Goal: Information Seeking & Learning: Learn about a topic

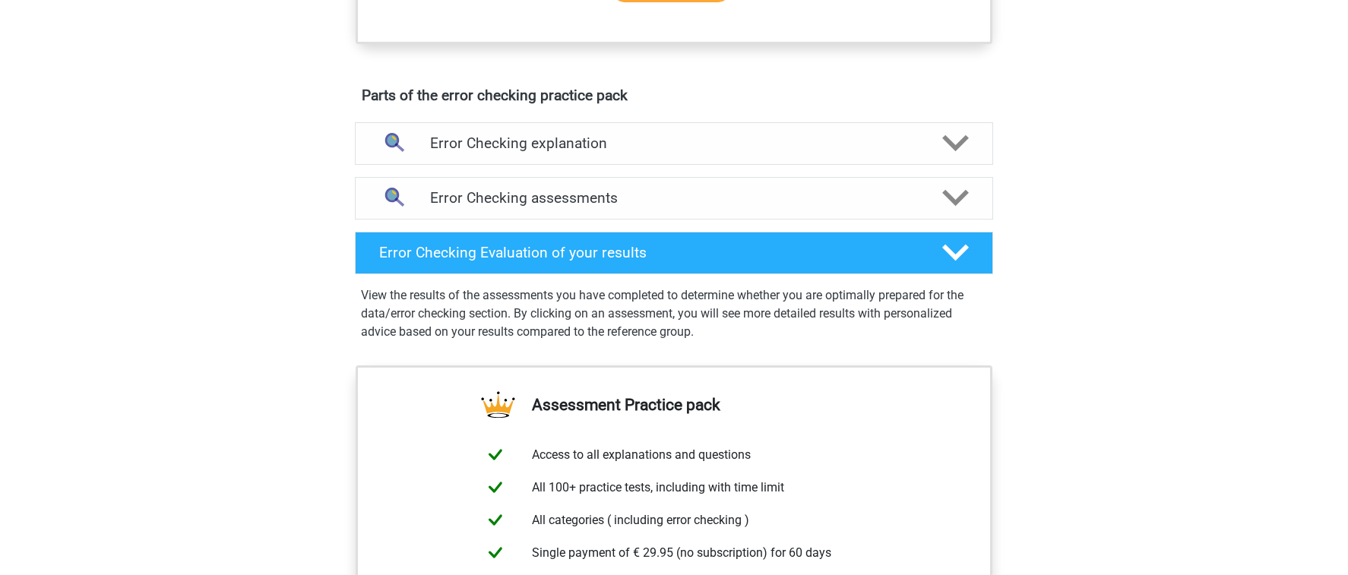
scroll to position [866, 0]
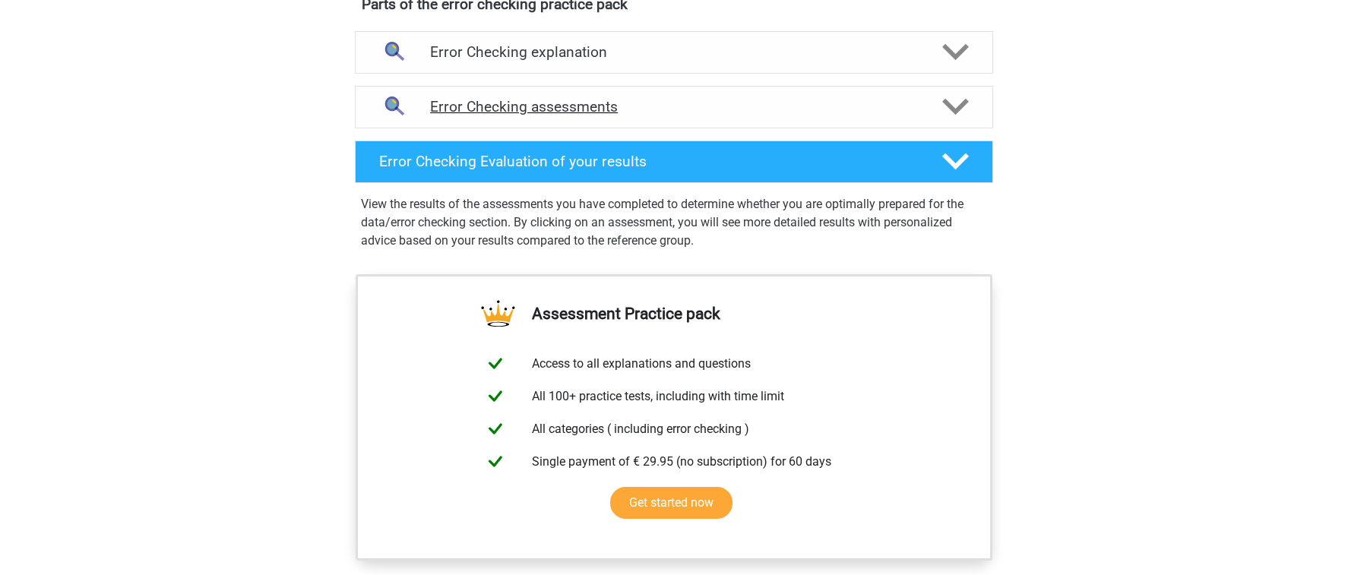
click at [664, 106] on h4 "Error Checking assessments" at bounding box center [674, 106] width 488 height 17
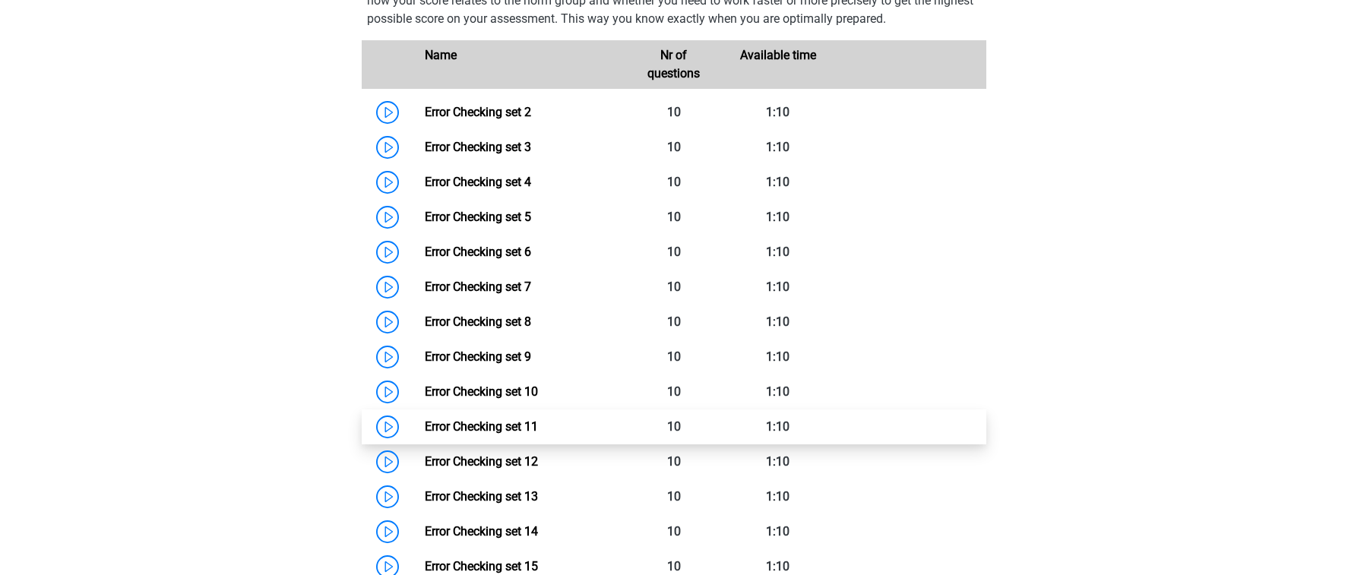
scroll to position [1059, 0]
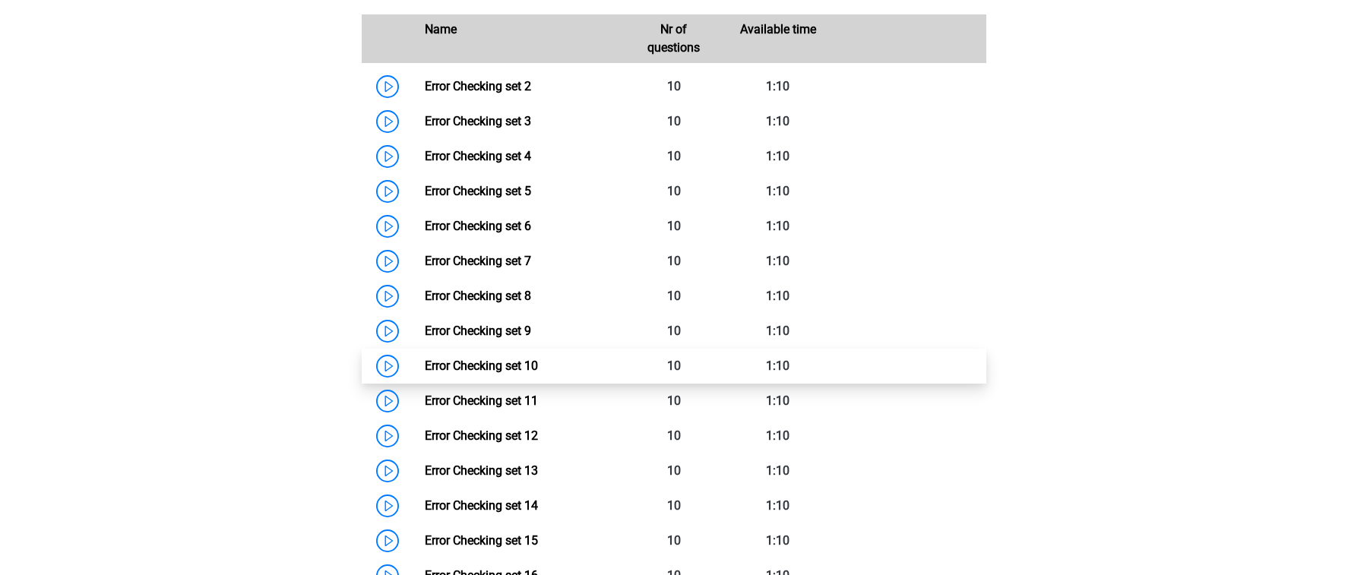
click at [538, 373] on link "Error Checking set 10" at bounding box center [481, 366] width 113 height 14
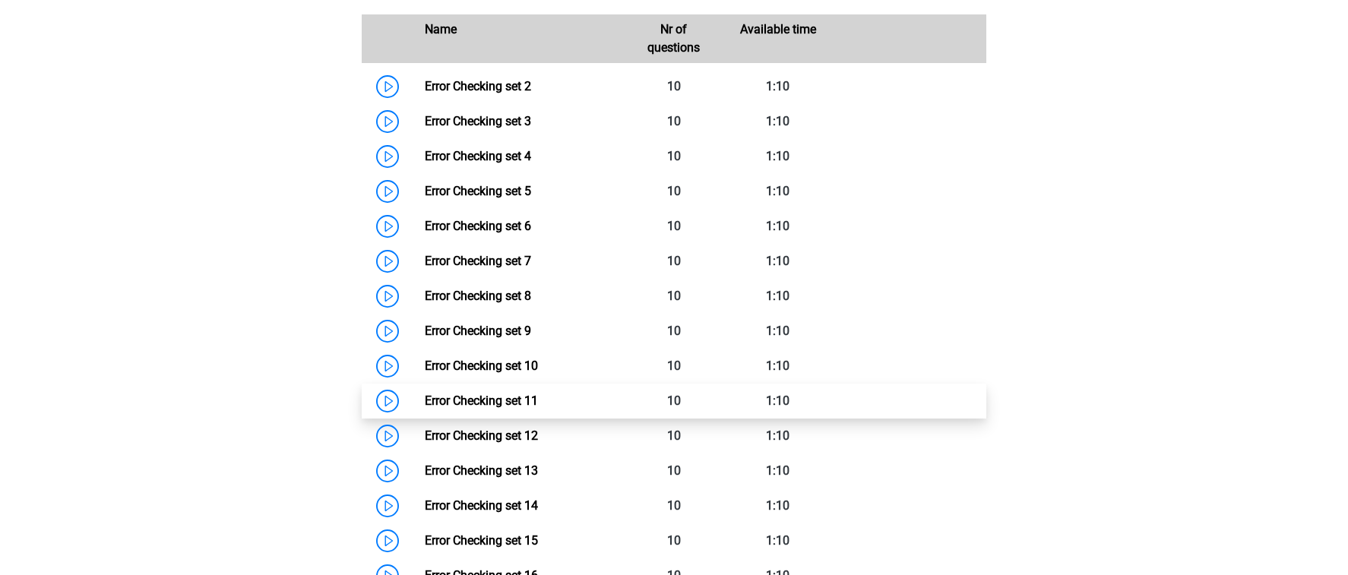
click at [538, 399] on link "Error Checking set 11" at bounding box center [481, 401] width 113 height 14
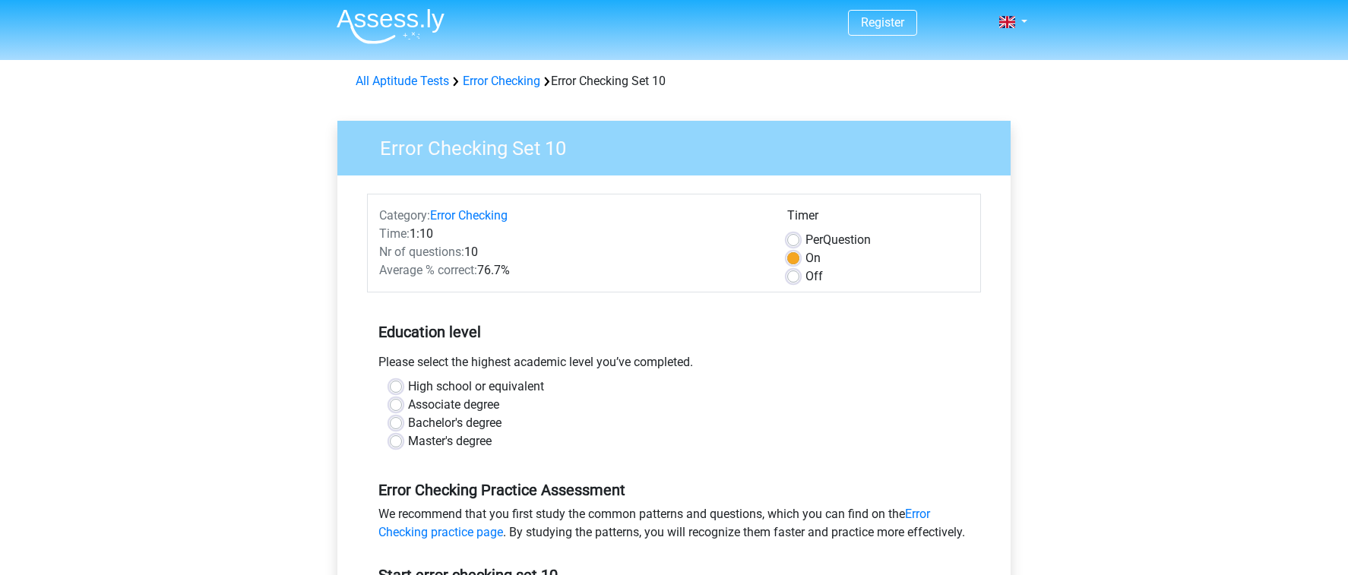
scroll to position [6, 0]
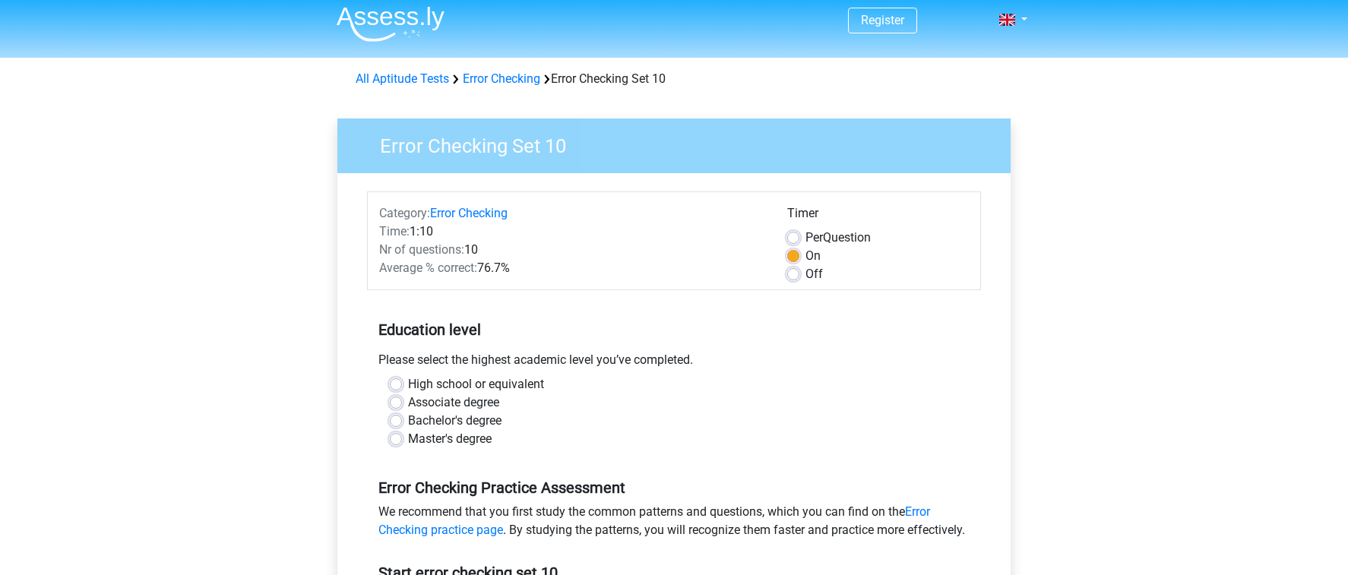
click at [812, 273] on label "Off" at bounding box center [814, 274] width 17 height 18
click at [799, 273] on input "Off" at bounding box center [793, 272] width 12 height 15
radio input "true"
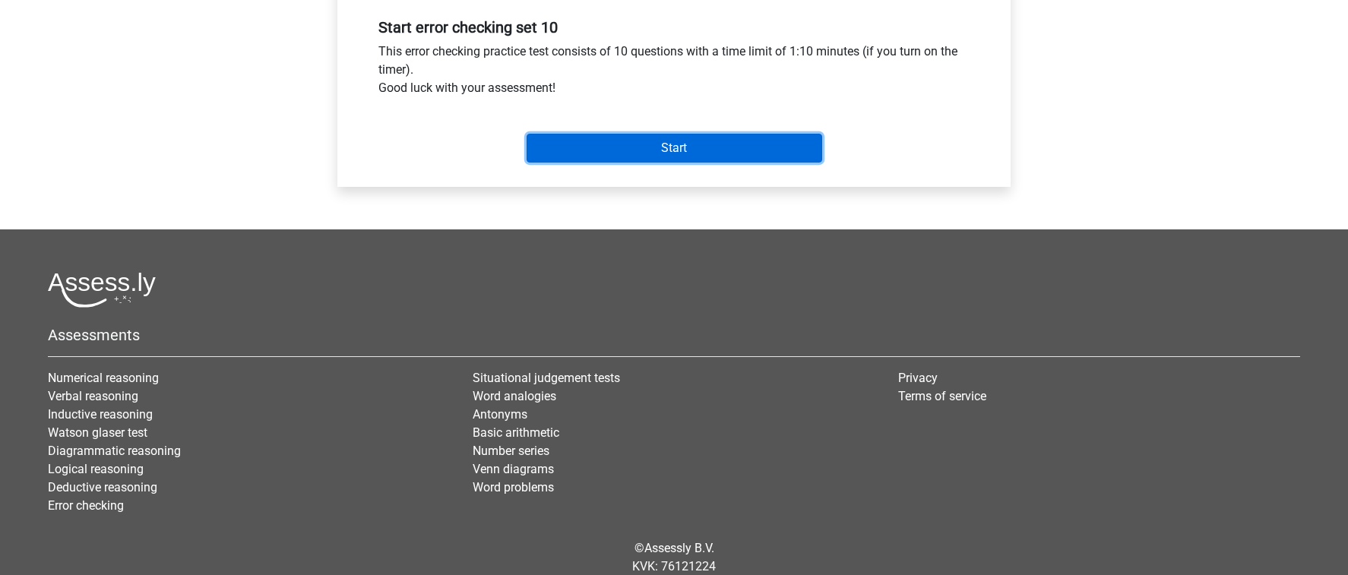
click at [768, 151] on input "Start" at bounding box center [675, 148] width 296 height 29
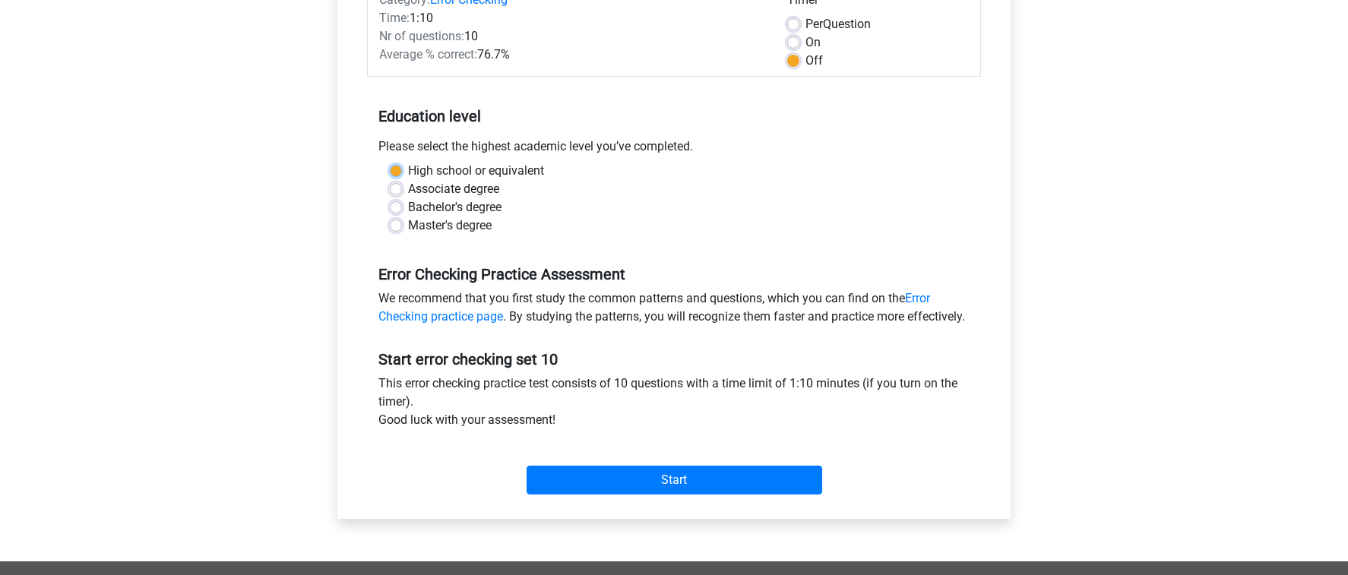
scroll to position [218, 0]
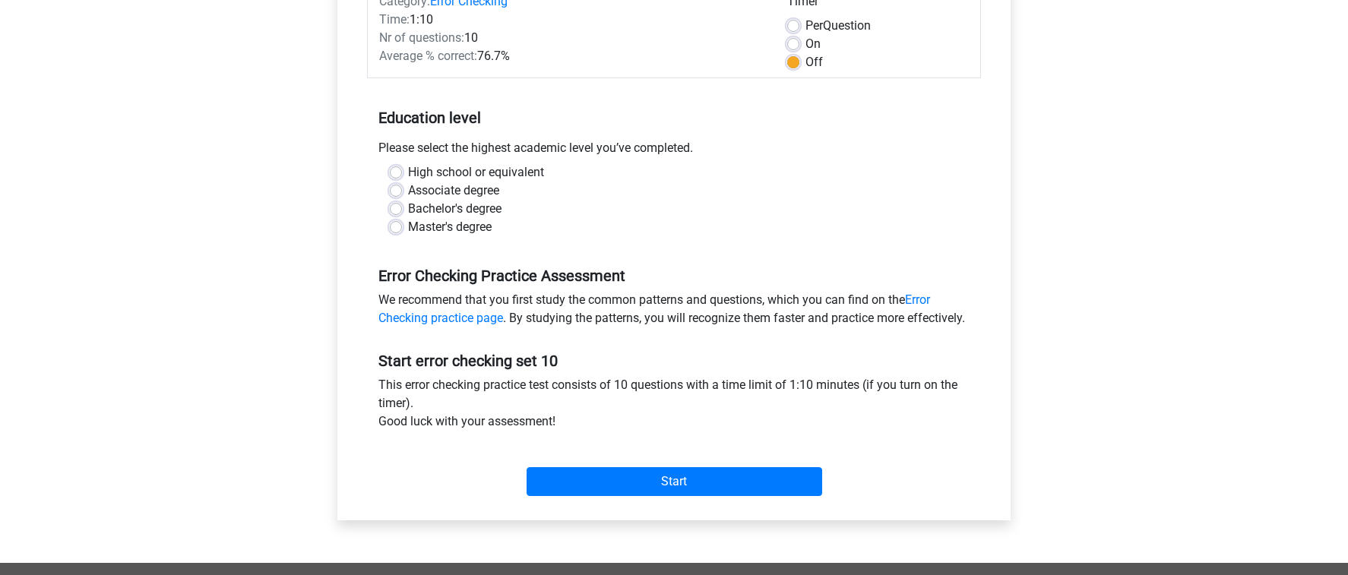
click at [408, 170] on label "High school or equivalent" at bounding box center [476, 172] width 136 height 18
click at [399, 170] on input "High school or equivalent" at bounding box center [396, 170] width 12 height 15
radio input "true"
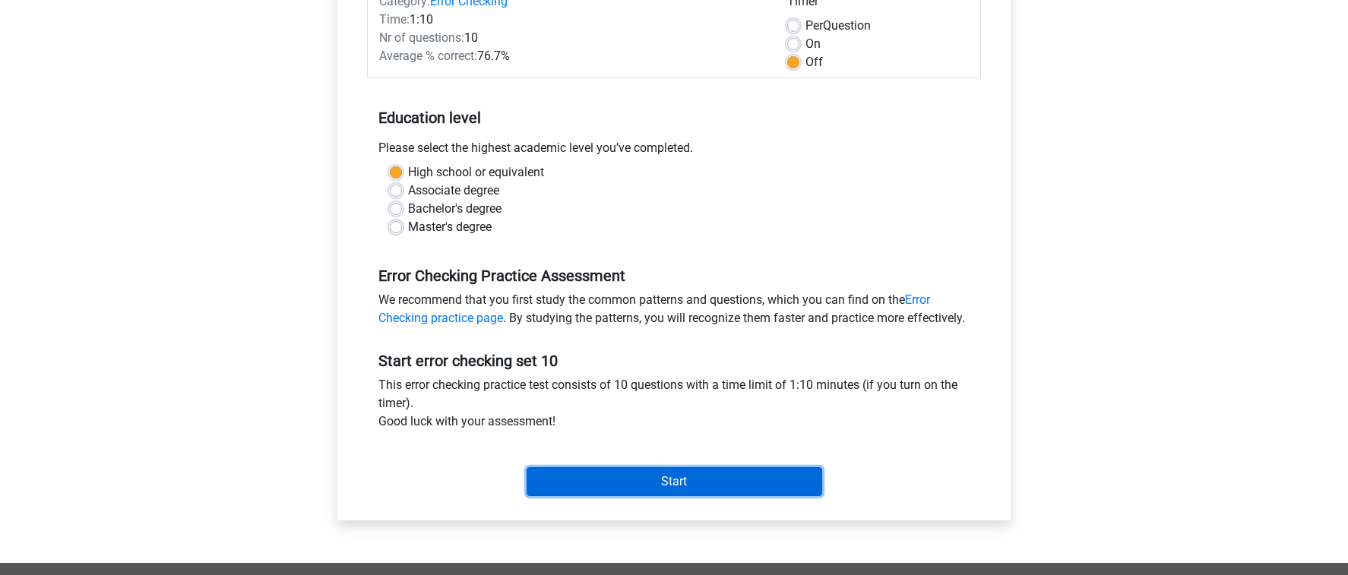
click at [666, 496] on input "Start" at bounding box center [675, 481] width 296 height 29
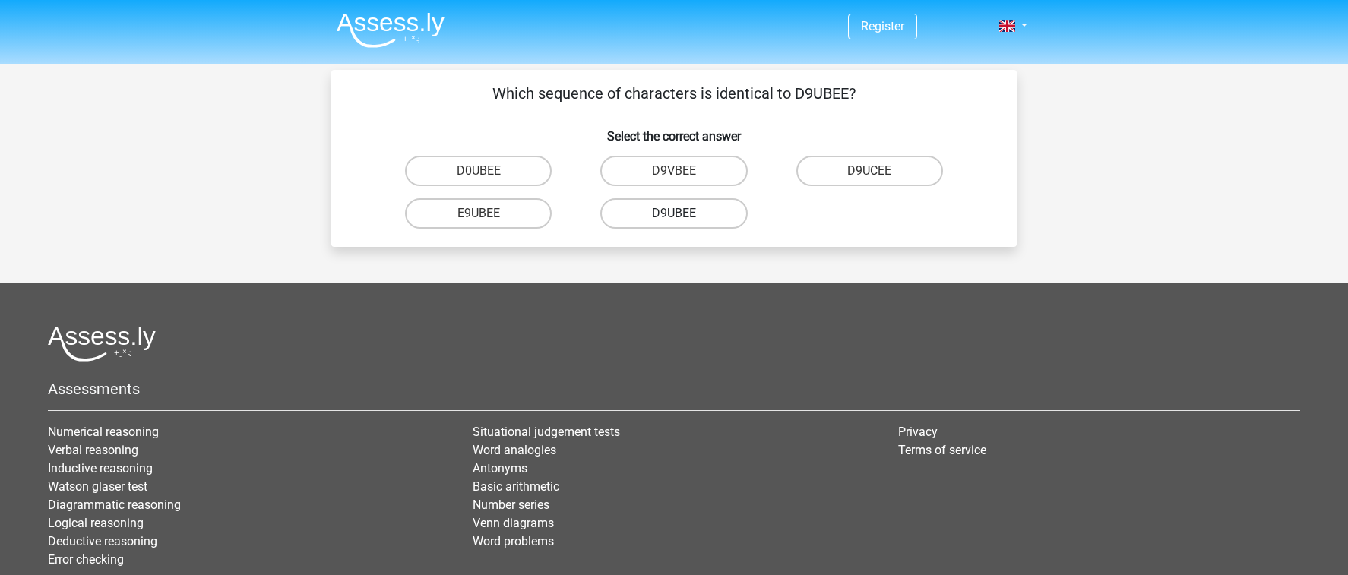
click at [644, 219] on label "D9UBEE" at bounding box center [673, 213] width 147 height 30
click at [674, 219] on input "D9UBEE" at bounding box center [679, 219] width 10 height 10
radio input "true"
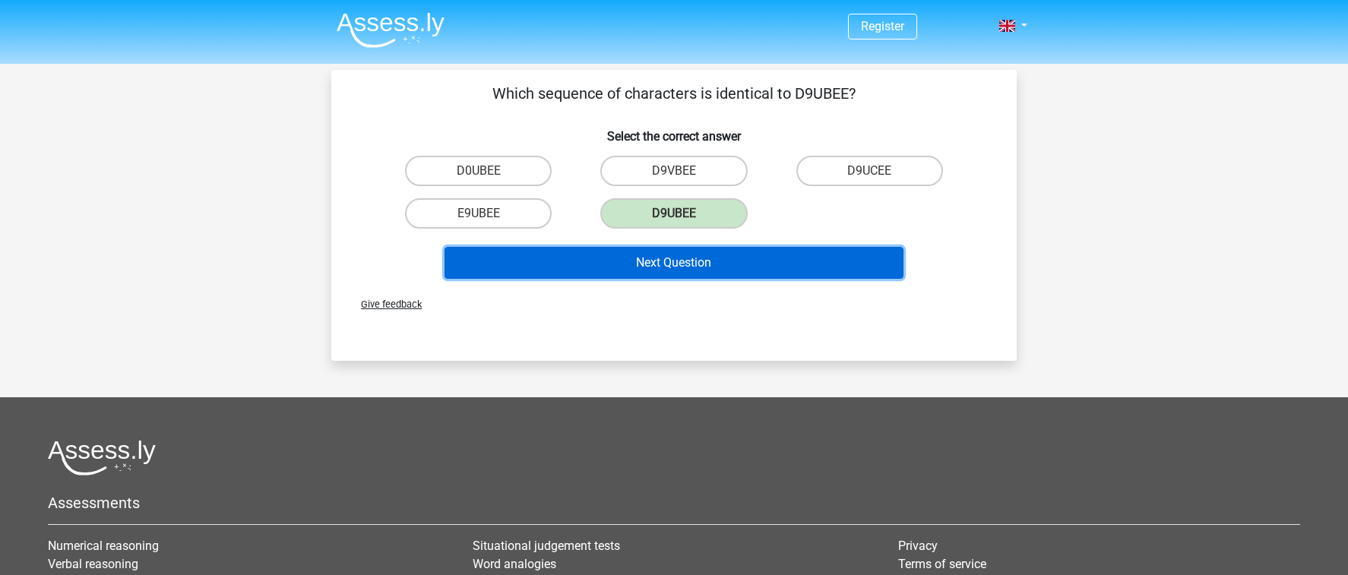
click at [684, 259] on button "Next Question" at bounding box center [675, 263] width 460 height 32
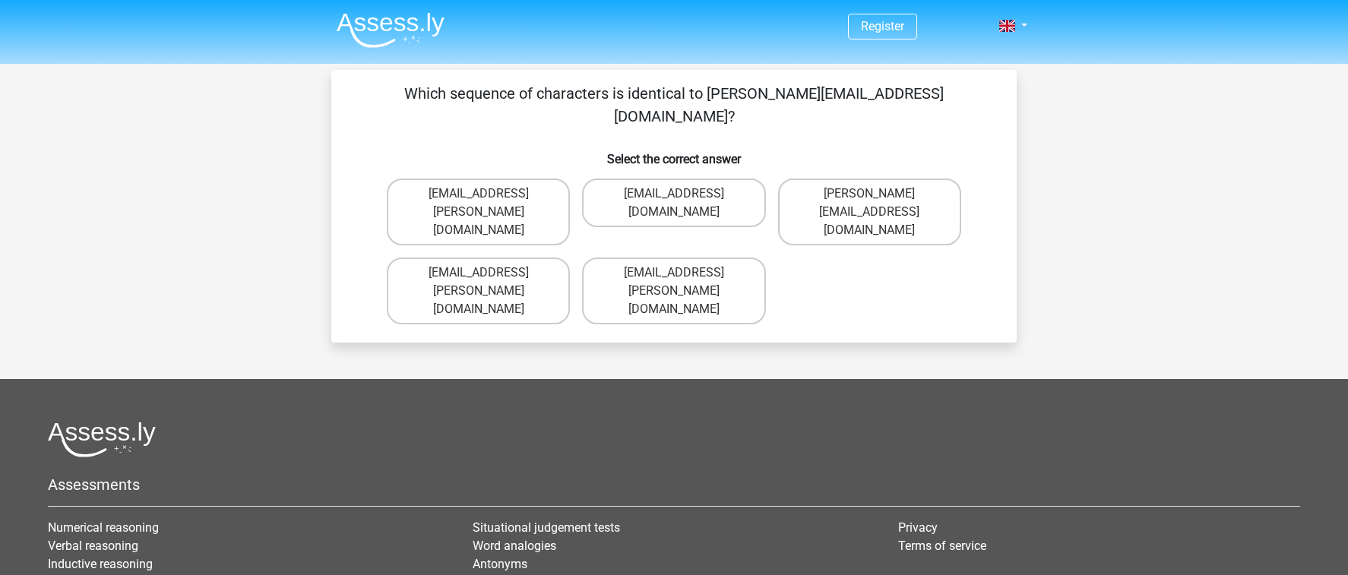
click at [679, 273] on input "Mia-Thompson@joinmail.com.uk" at bounding box center [679, 278] width 10 height 10
radio input "true"
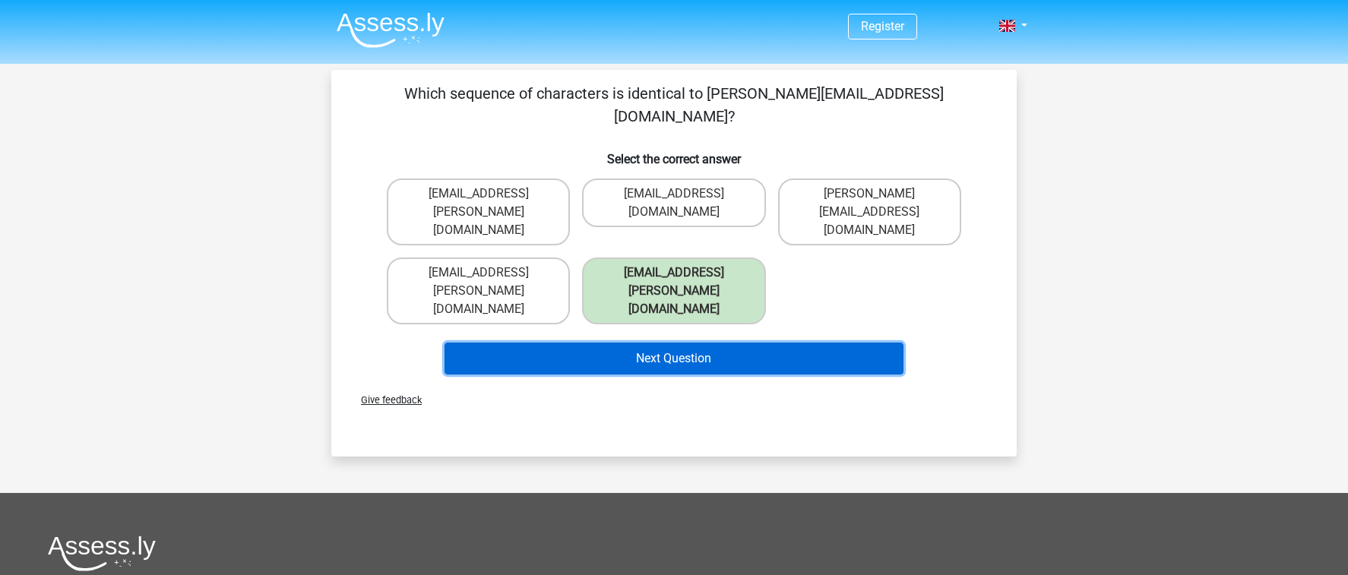
click at [723, 343] on button "Next Question" at bounding box center [675, 359] width 460 height 32
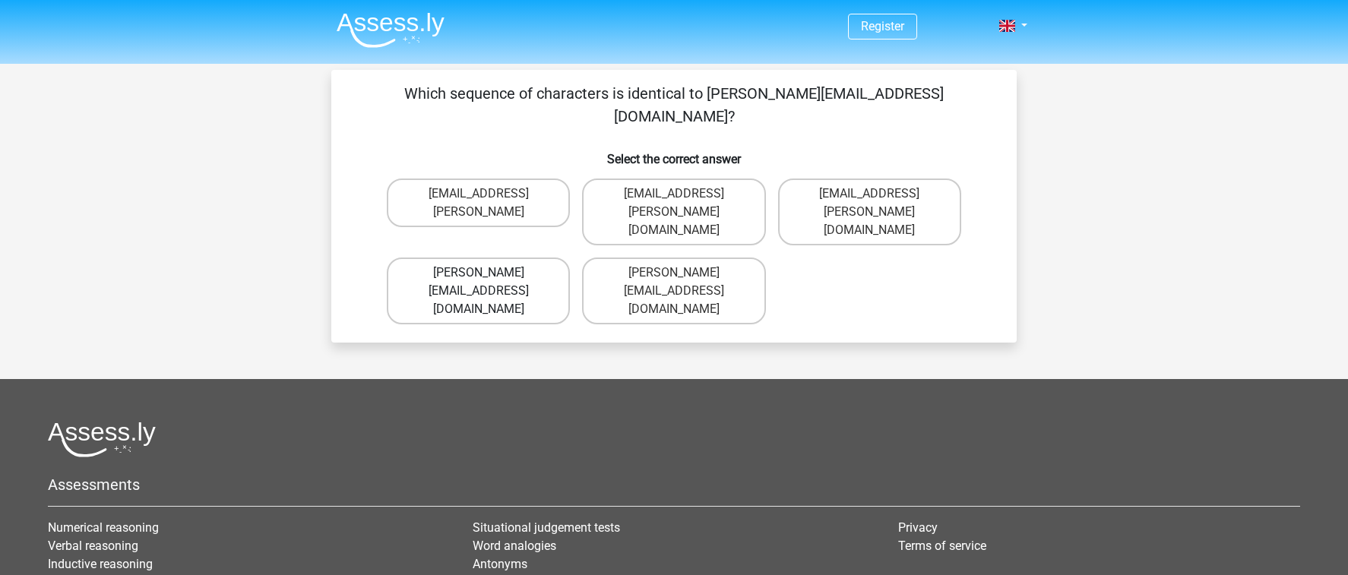
click at [525, 258] on label "Sienna.Sadler@hot-mail.com" at bounding box center [478, 291] width 183 height 67
click at [489, 273] on input "Sienna.Sadler@hot-mail.com" at bounding box center [484, 278] width 10 height 10
radio input "true"
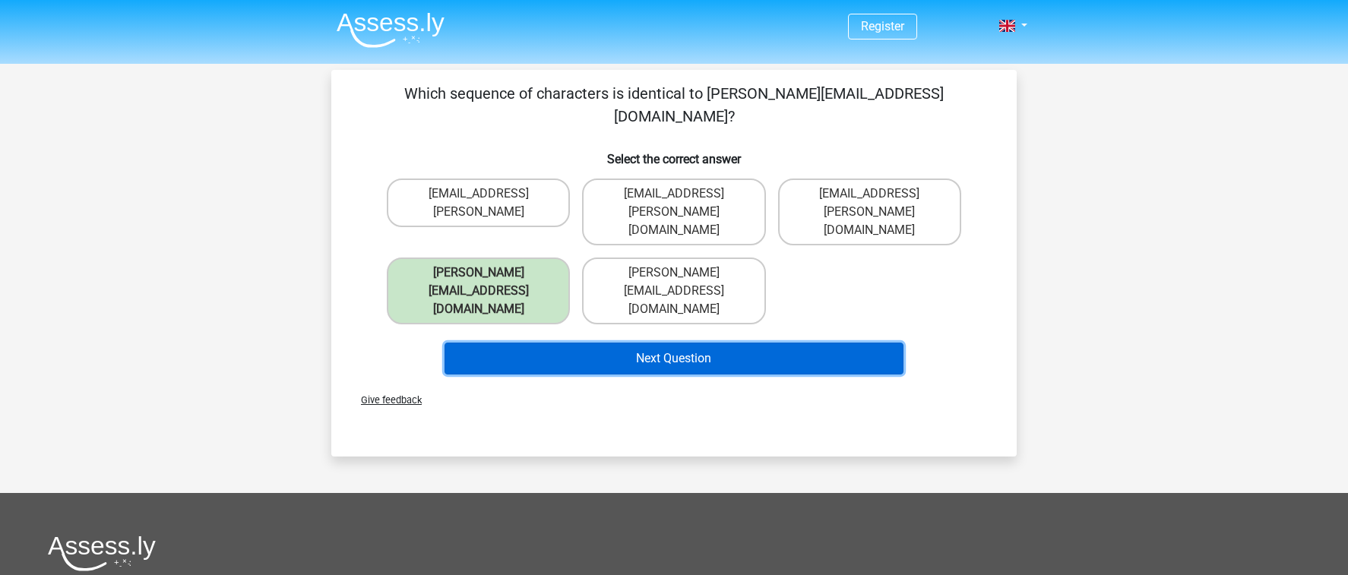
click at [620, 343] on button "Next Question" at bounding box center [675, 359] width 460 height 32
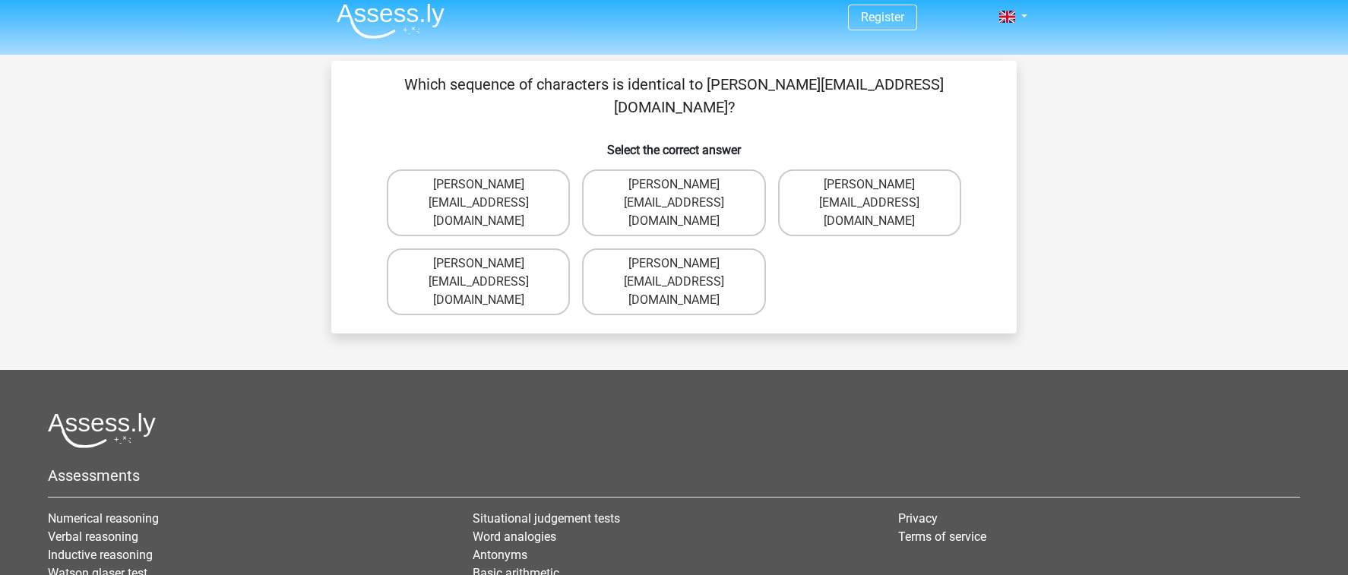
scroll to position [8, 0]
click at [898, 170] on label "Freddy-Conley@joinedmail.co.uk" at bounding box center [869, 203] width 183 height 67
click at [879, 185] on input "Freddy-Conley@joinedmail.co.uk" at bounding box center [874, 190] width 10 height 10
radio input "true"
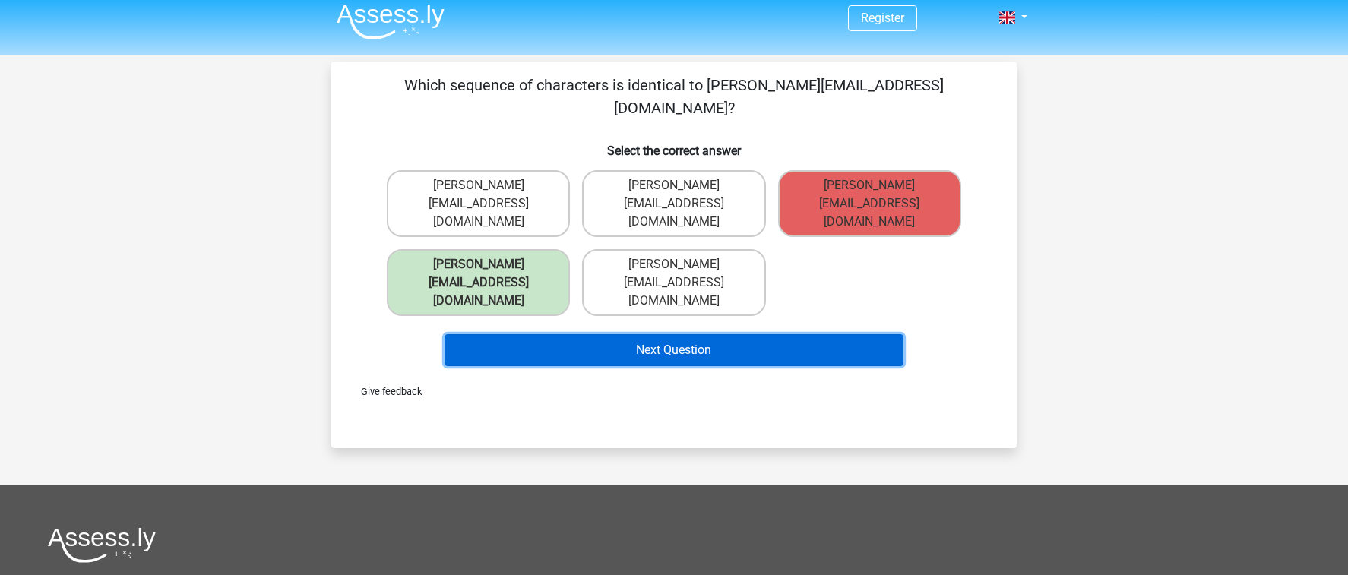
click at [755, 334] on button "Next Question" at bounding box center [675, 350] width 460 height 32
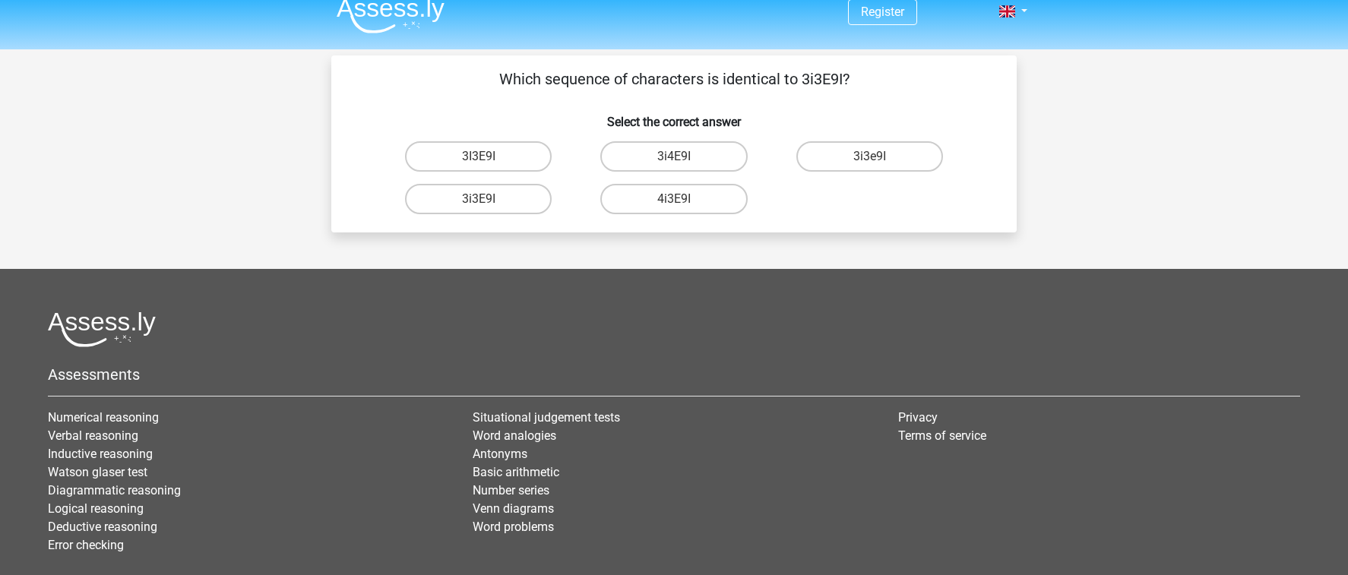
scroll to position [0, 0]
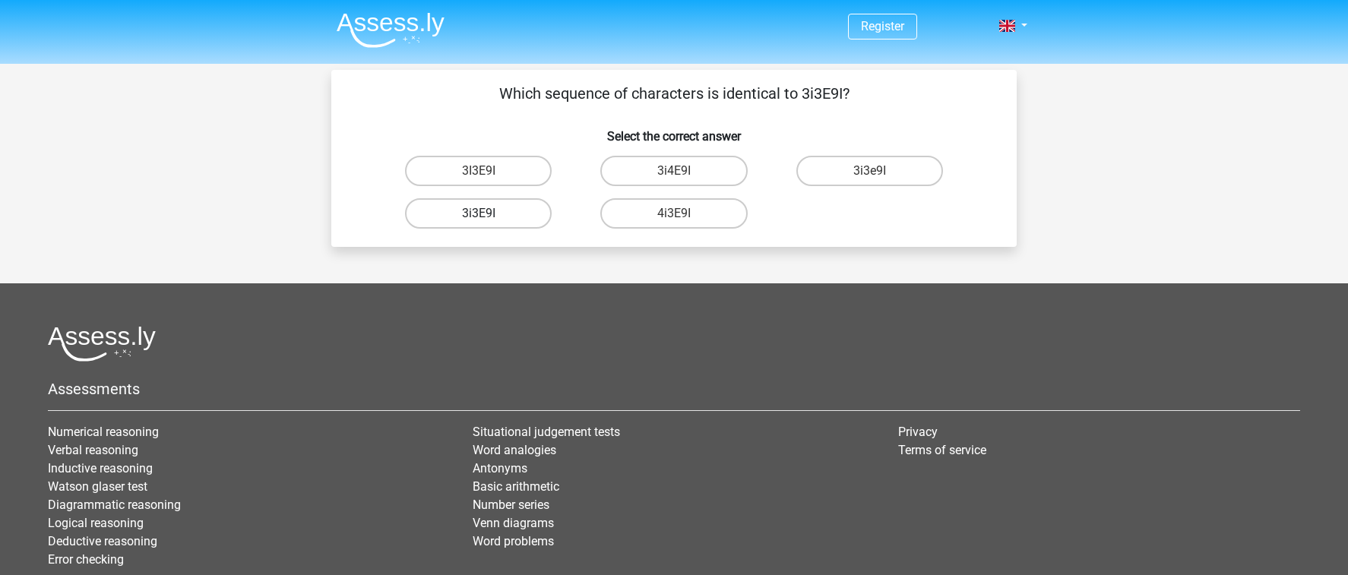
click at [508, 211] on label "3i3E9I" at bounding box center [478, 213] width 147 height 30
click at [489, 214] on input "3i3E9I" at bounding box center [484, 219] width 10 height 10
radio input "true"
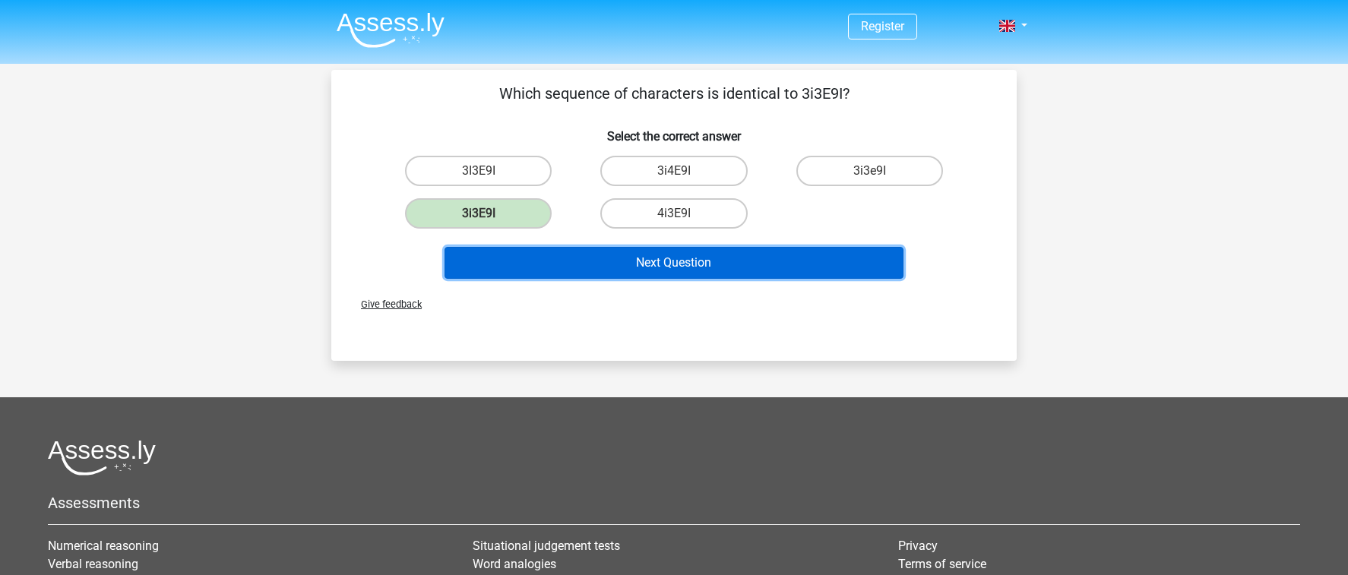
click at [610, 274] on button "Next Question" at bounding box center [675, 263] width 460 height 32
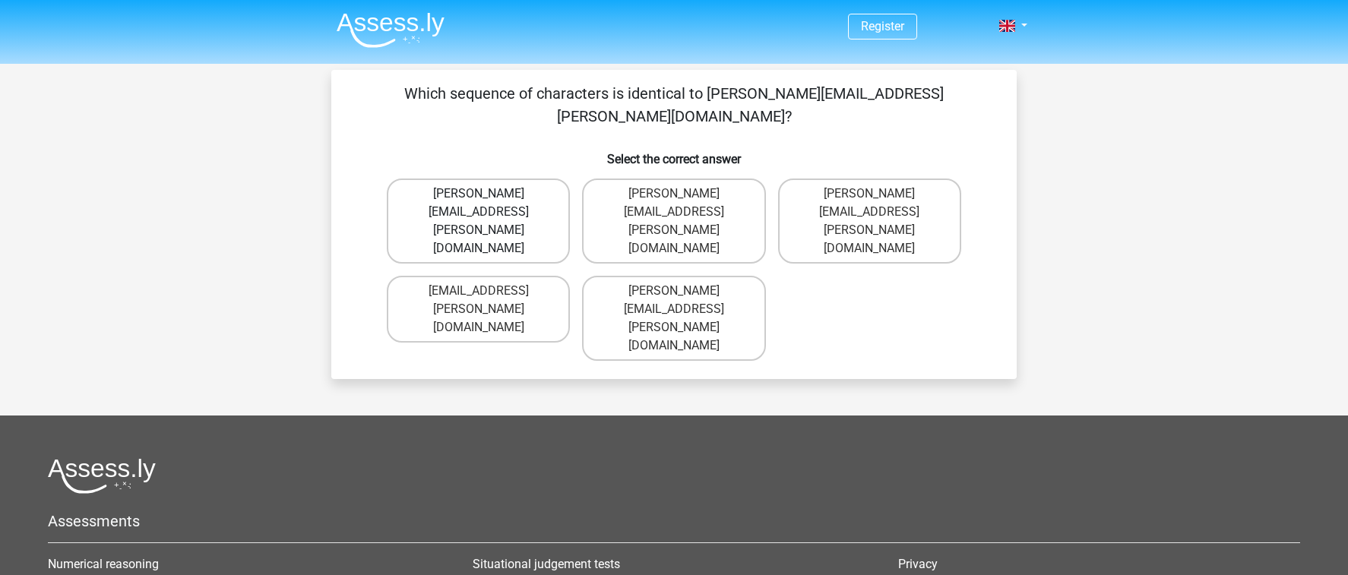
click at [551, 180] on label "Charles.Carpenter@hot-mail.br" at bounding box center [478, 221] width 183 height 85
click at [489, 194] on input "Charles.Carpenter@hot-mail.br" at bounding box center [484, 199] width 10 height 10
radio input "true"
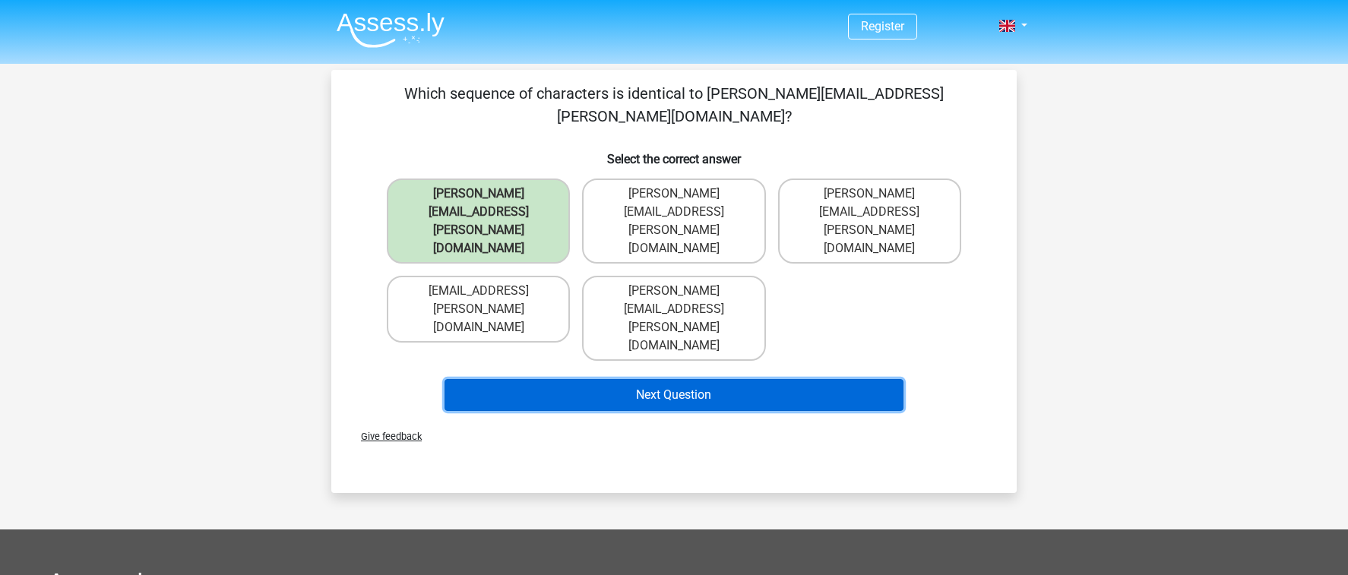
click at [644, 379] on button "Next Question" at bounding box center [675, 395] width 460 height 32
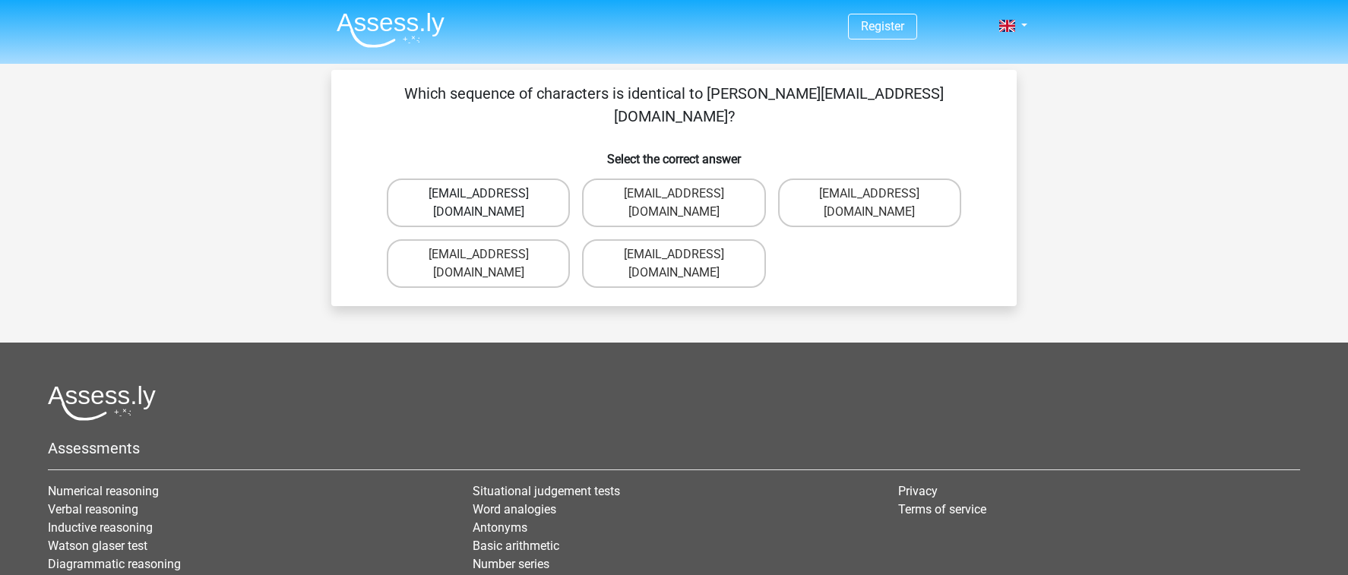
click at [537, 179] on label "Alice_Knight@Gmail.gr" at bounding box center [478, 203] width 183 height 49
click at [489, 194] on input "Alice_Knight@Gmail.gr" at bounding box center [484, 199] width 10 height 10
radio input "true"
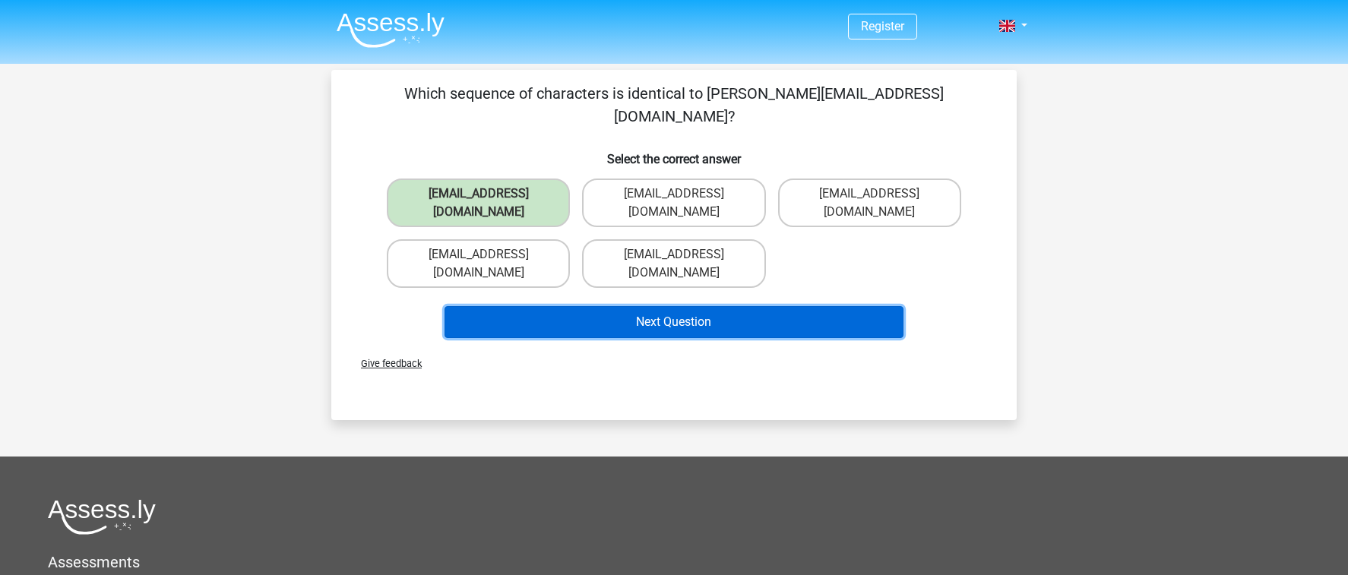
click at [641, 306] on button "Next Question" at bounding box center [675, 322] width 460 height 32
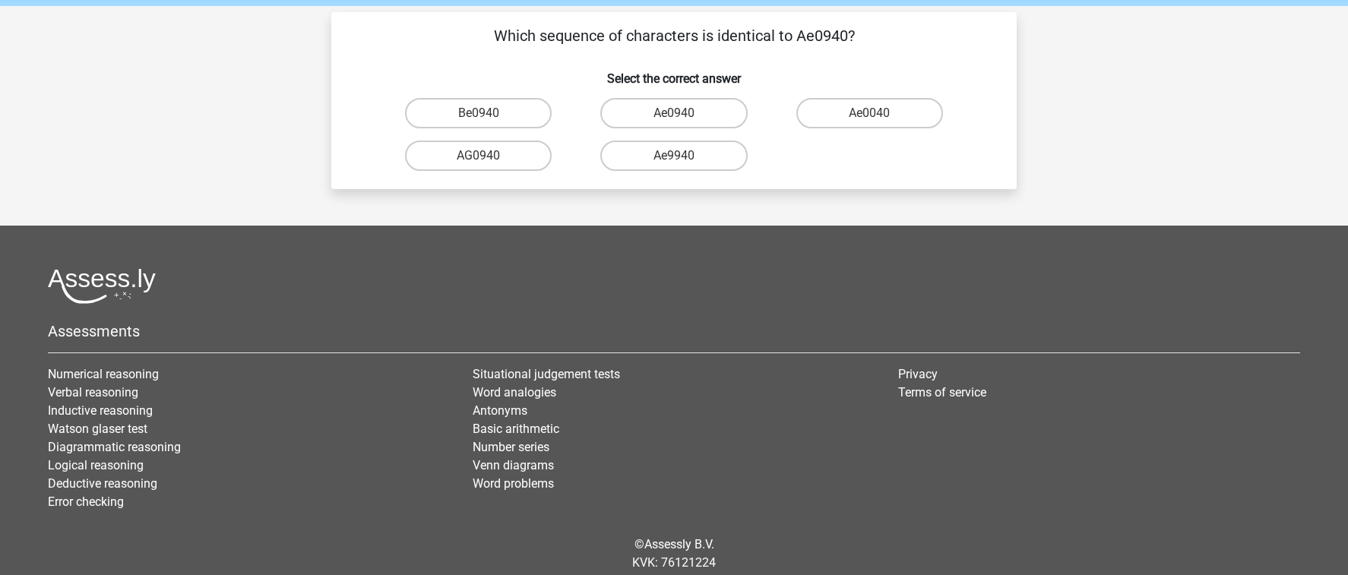
scroll to position [43, 0]
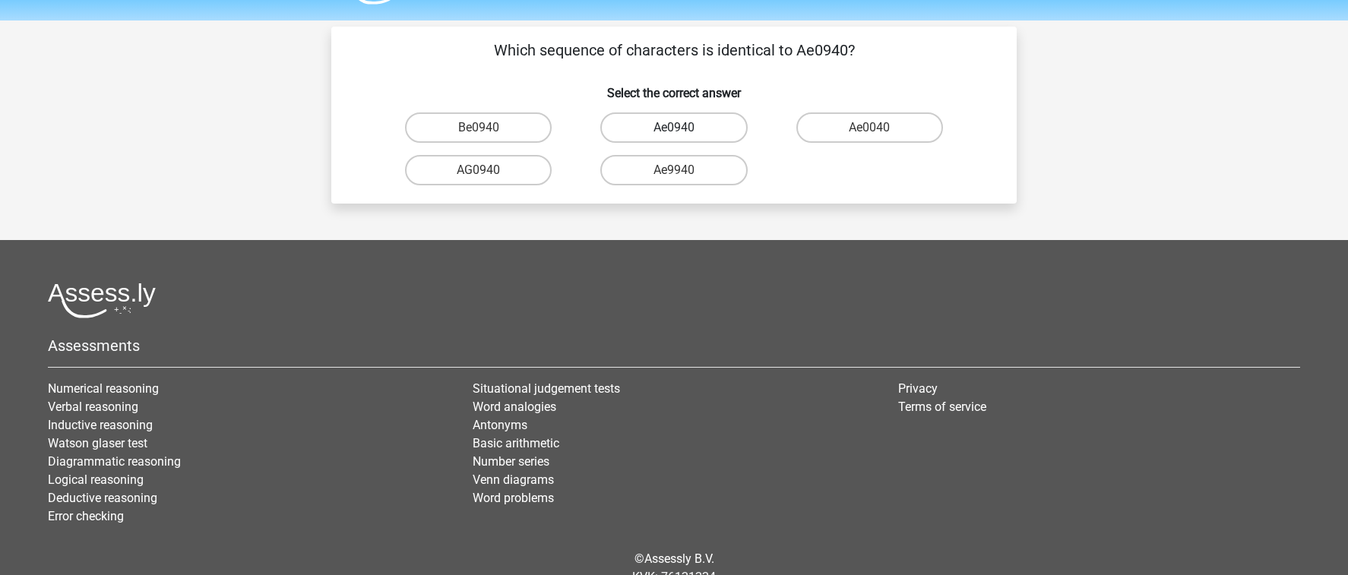
click at [701, 129] on label "Ae0940" at bounding box center [673, 127] width 147 height 30
click at [684, 129] on input "Ae0940" at bounding box center [679, 133] width 10 height 10
radio input "true"
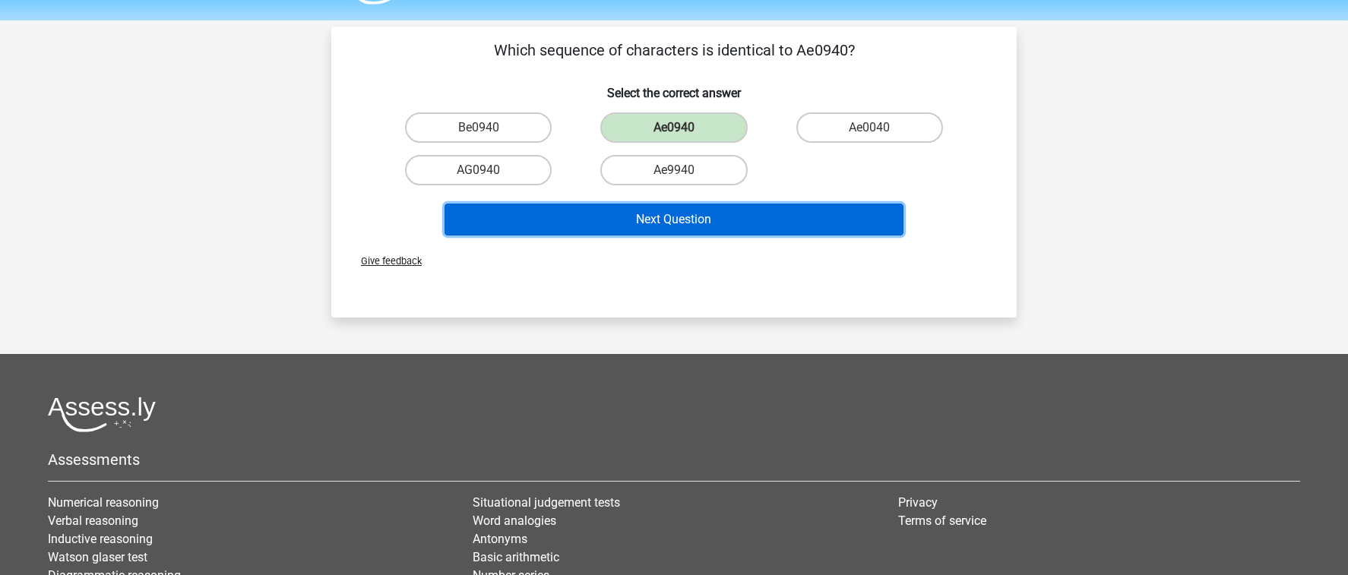
click at [721, 216] on button "Next Question" at bounding box center [675, 220] width 460 height 32
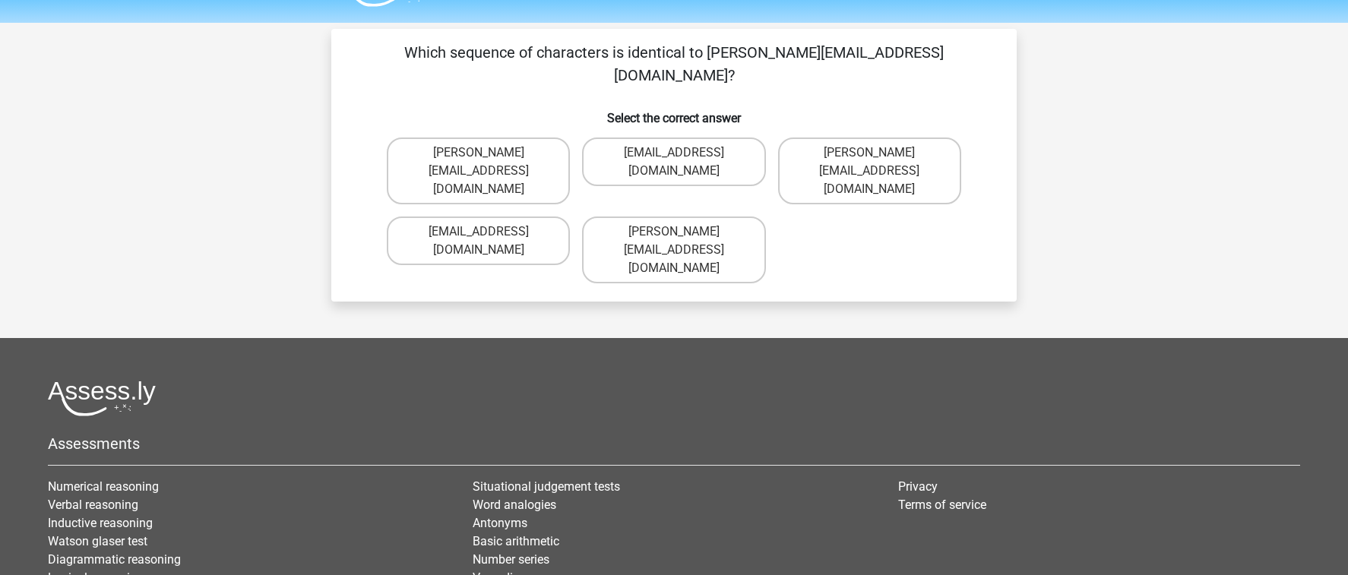
scroll to position [0, 0]
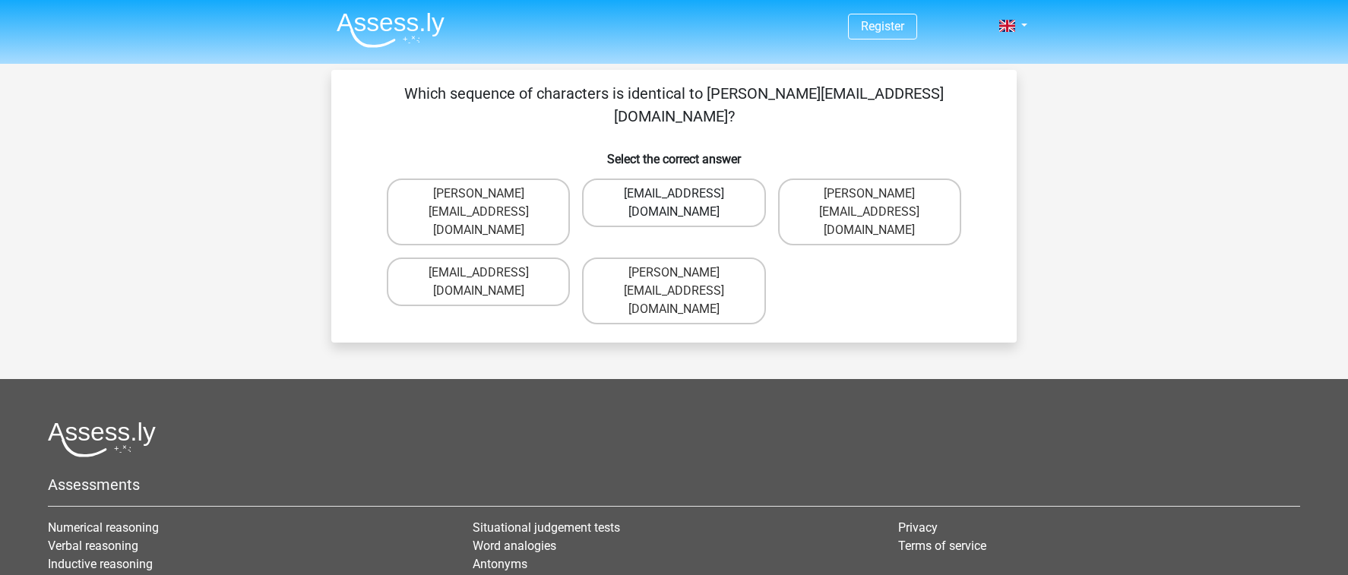
click at [689, 179] on label "Henry_Churchil@Gmail.com.co" at bounding box center [673, 203] width 183 height 49
click at [684, 194] on input "Henry_Churchil@Gmail.com.co" at bounding box center [679, 199] width 10 height 10
radio input "true"
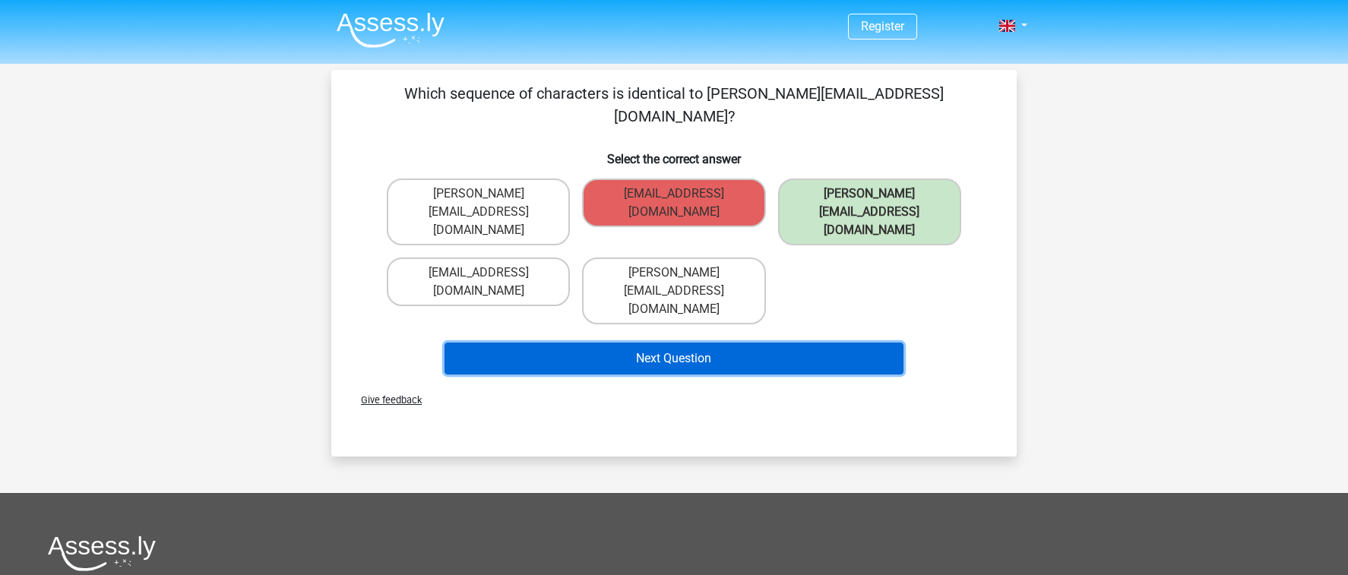
click at [796, 343] on button "Next Question" at bounding box center [675, 359] width 460 height 32
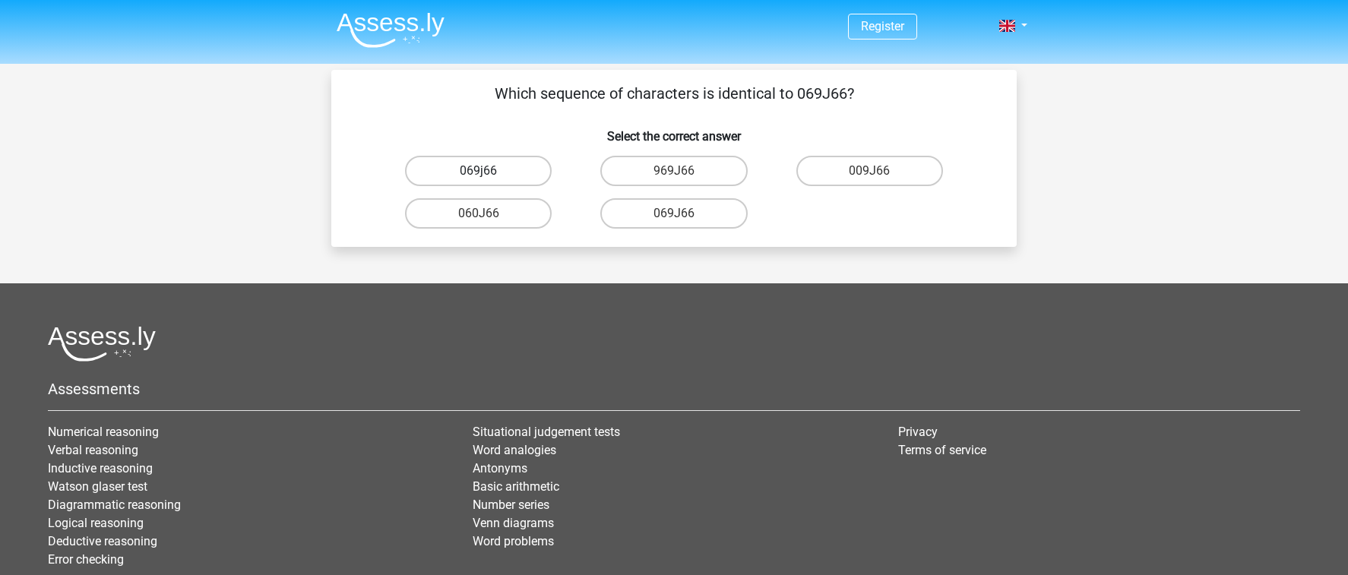
click at [526, 171] on label "069j66" at bounding box center [478, 171] width 147 height 30
click at [489, 171] on input "069j66" at bounding box center [484, 176] width 10 height 10
radio input "true"
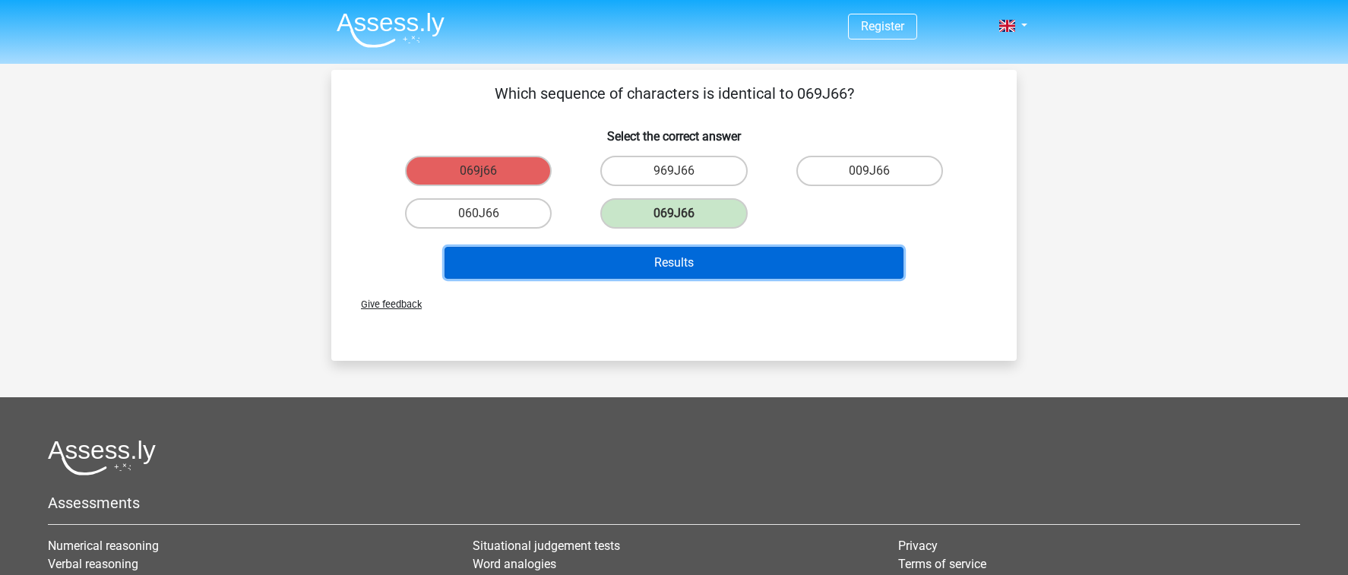
click at [661, 264] on button "Results" at bounding box center [675, 263] width 460 height 32
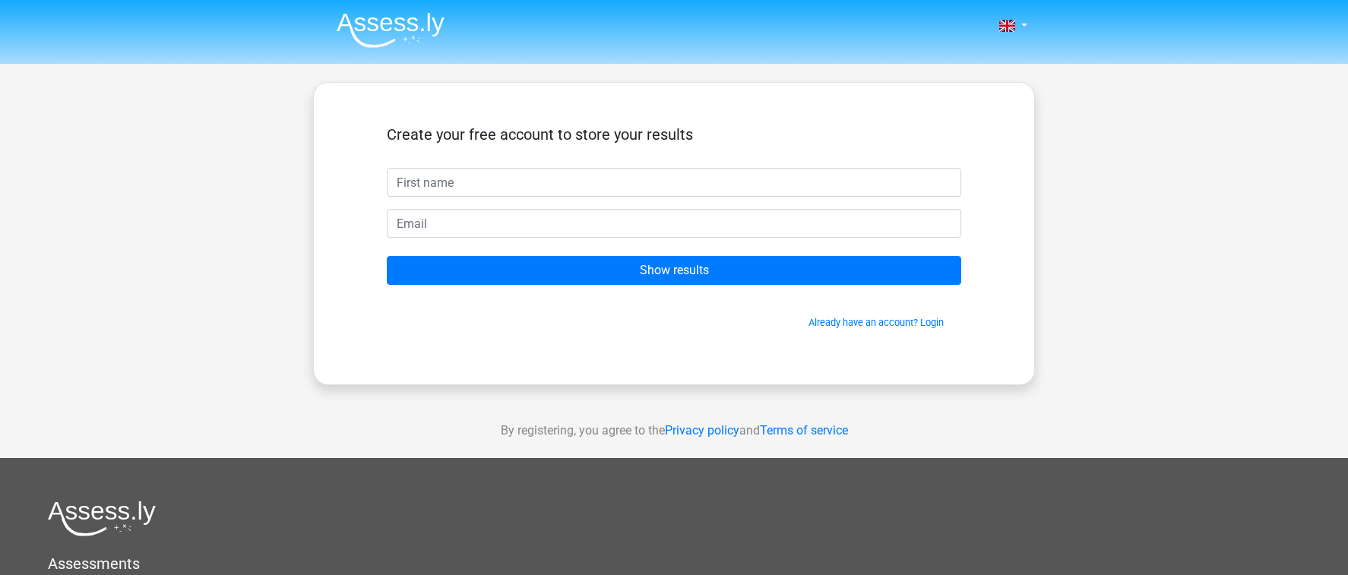
click at [465, 290] on form "Create your free account to store your results Show results Already have an acc…" at bounding box center [674, 227] width 574 height 204
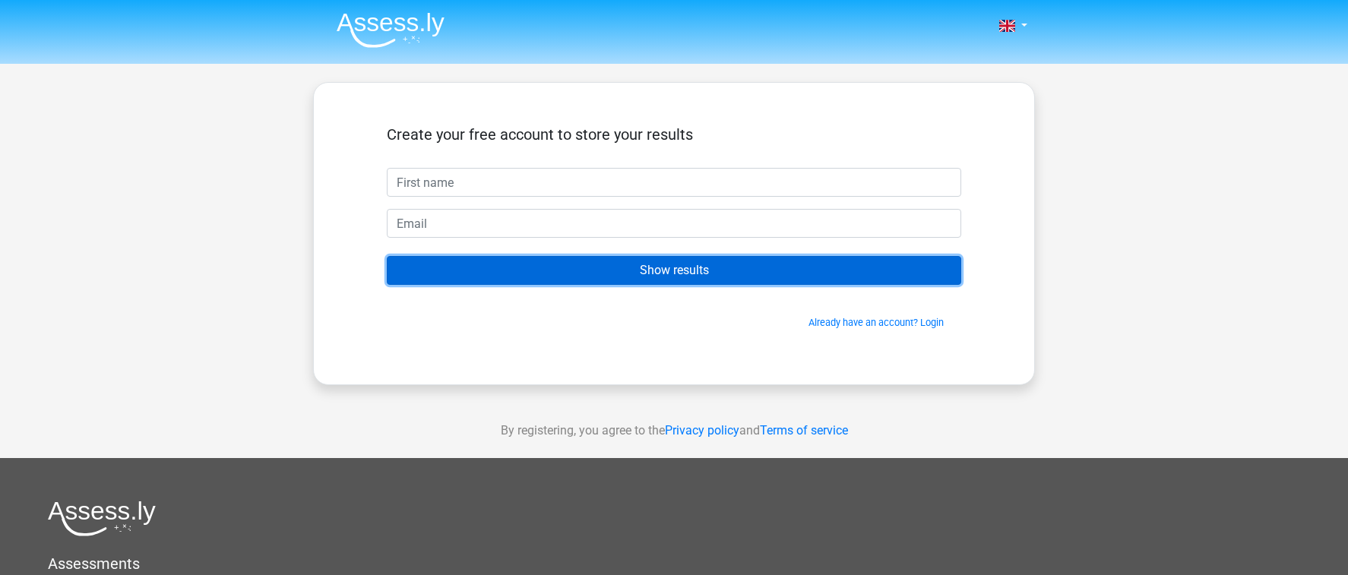
click at [455, 269] on input "Show results" at bounding box center [674, 270] width 574 height 29
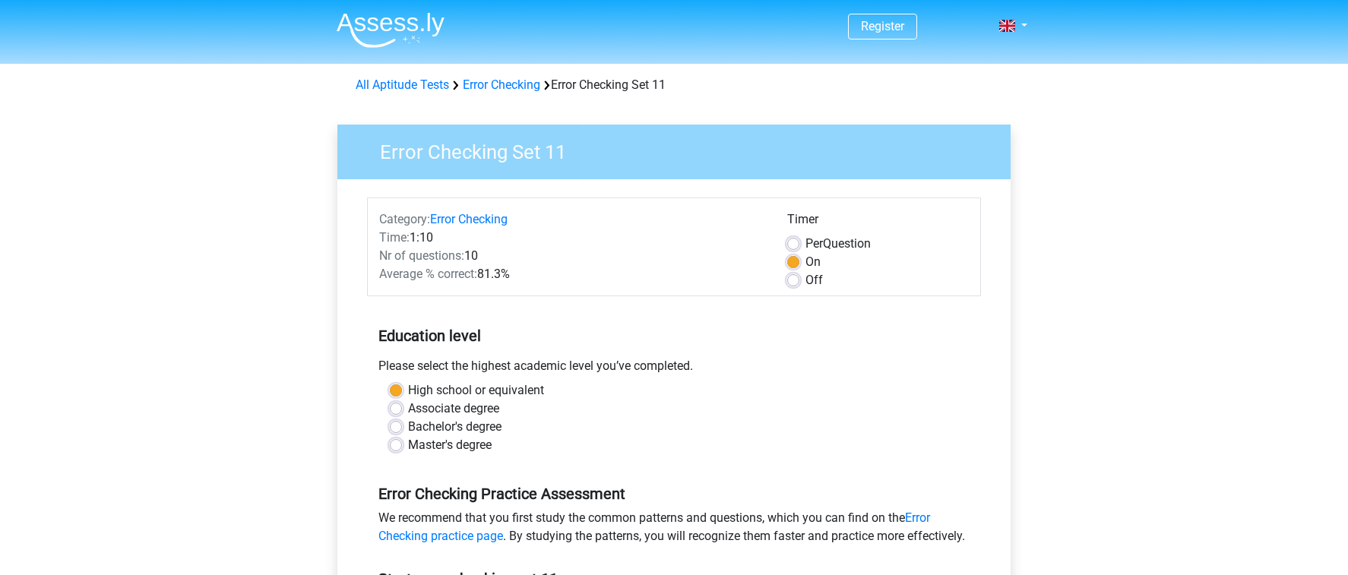
click at [799, 266] on div "On" at bounding box center [878, 262] width 182 height 18
click at [801, 280] on div "Off" at bounding box center [878, 280] width 182 height 18
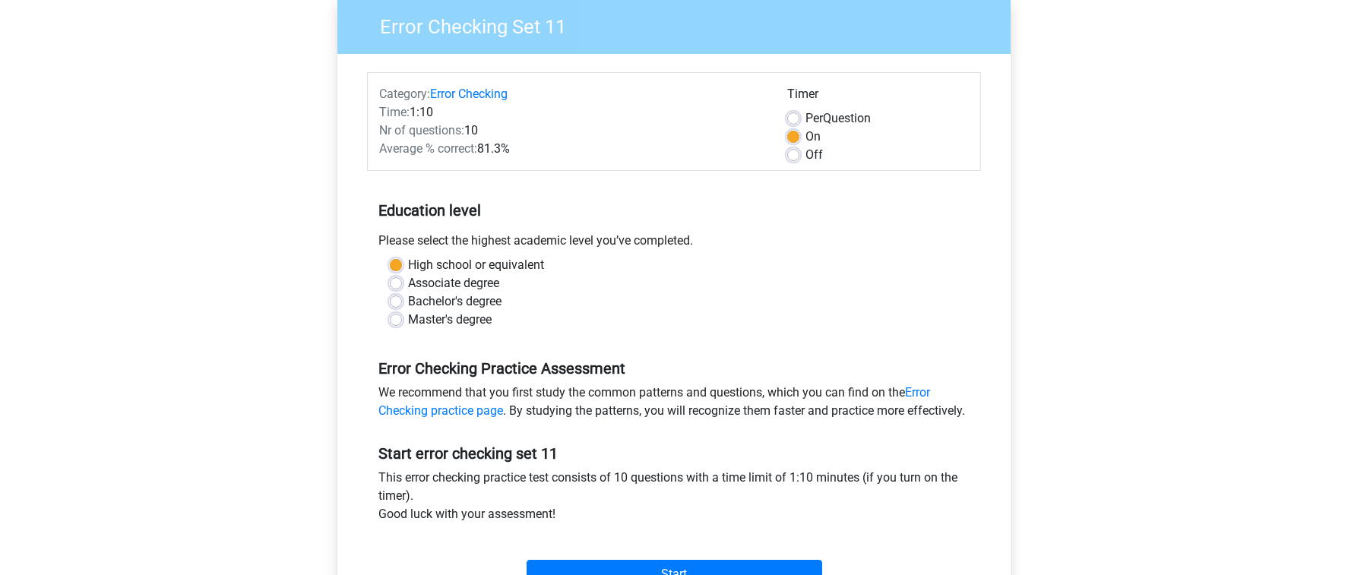
scroll to position [302, 0]
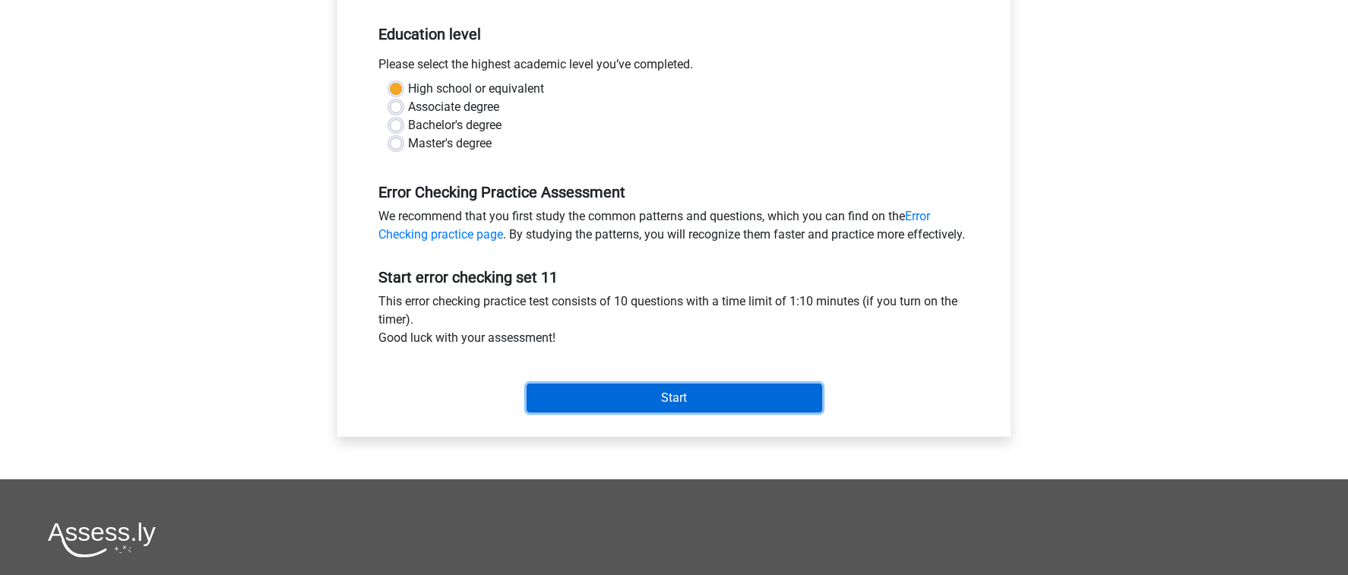
click at [676, 413] on input "Start" at bounding box center [675, 398] width 296 height 29
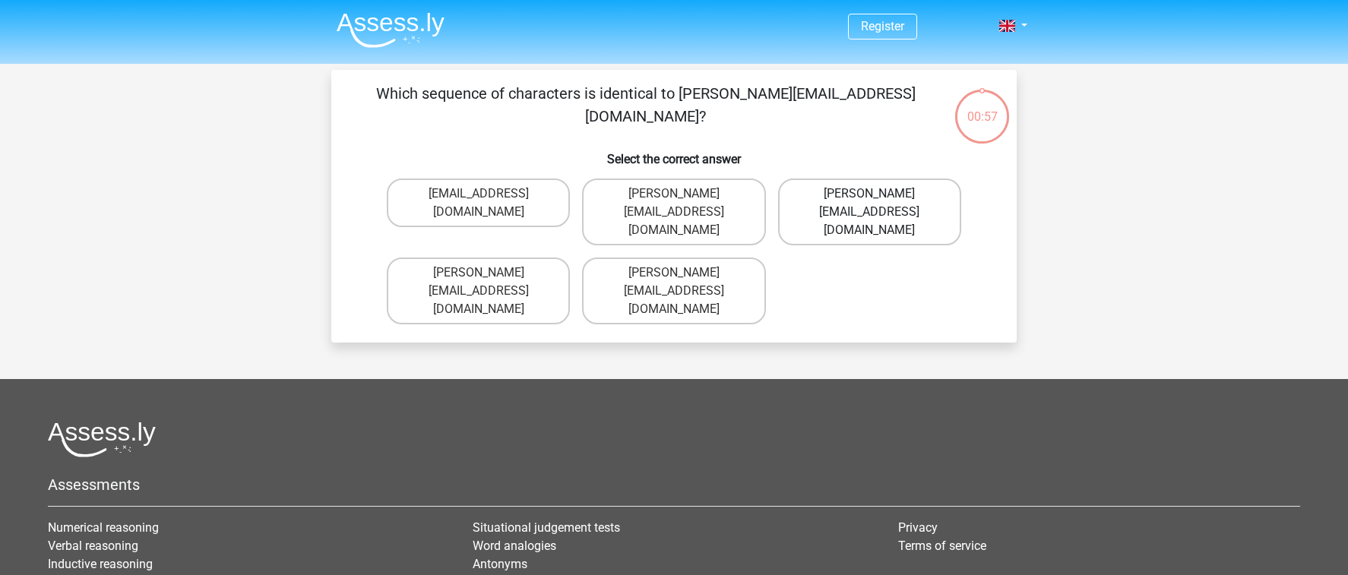
click at [929, 207] on label "George_Campbell@hot-mail.uk.co" at bounding box center [869, 212] width 183 height 67
click at [879, 204] on input "George_Campbell@hot-mail.uk.co" at bounding box center [874, 199] width 10 height 10
radio input "true"
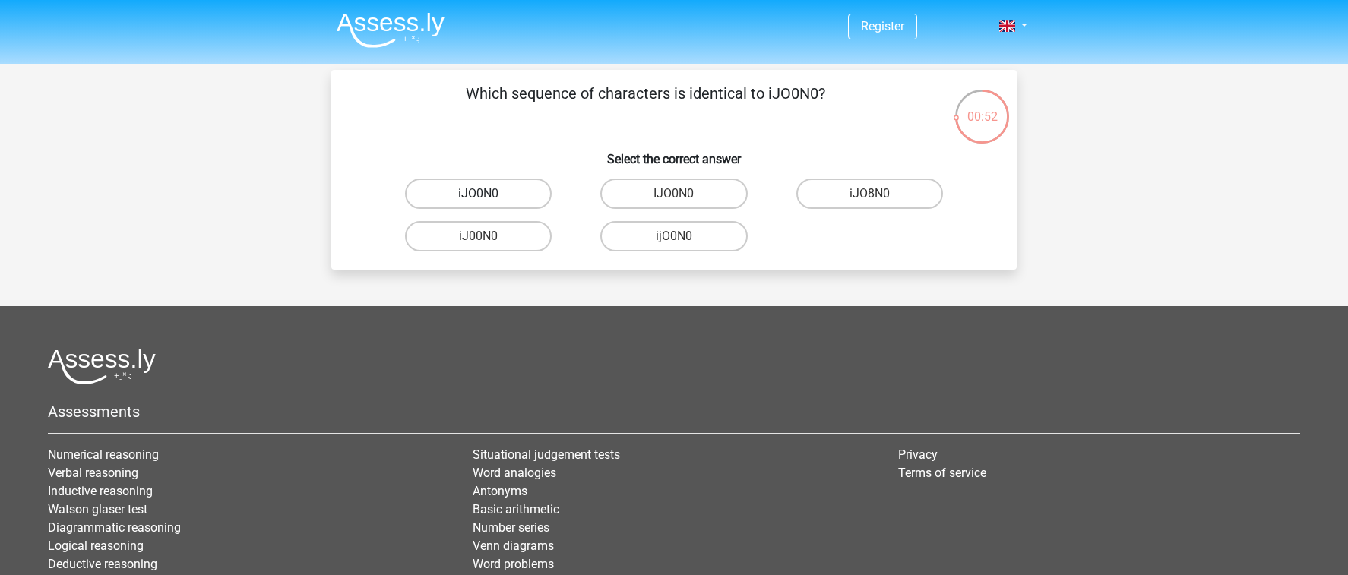
click at [525, 194] on label "iJO0N0" at bounding box center [478, 194] width 147 height 30
click at [489, 194] on input "iJO0N0" at bounding box center [484, 199] width 10 height 10
radio input "true"
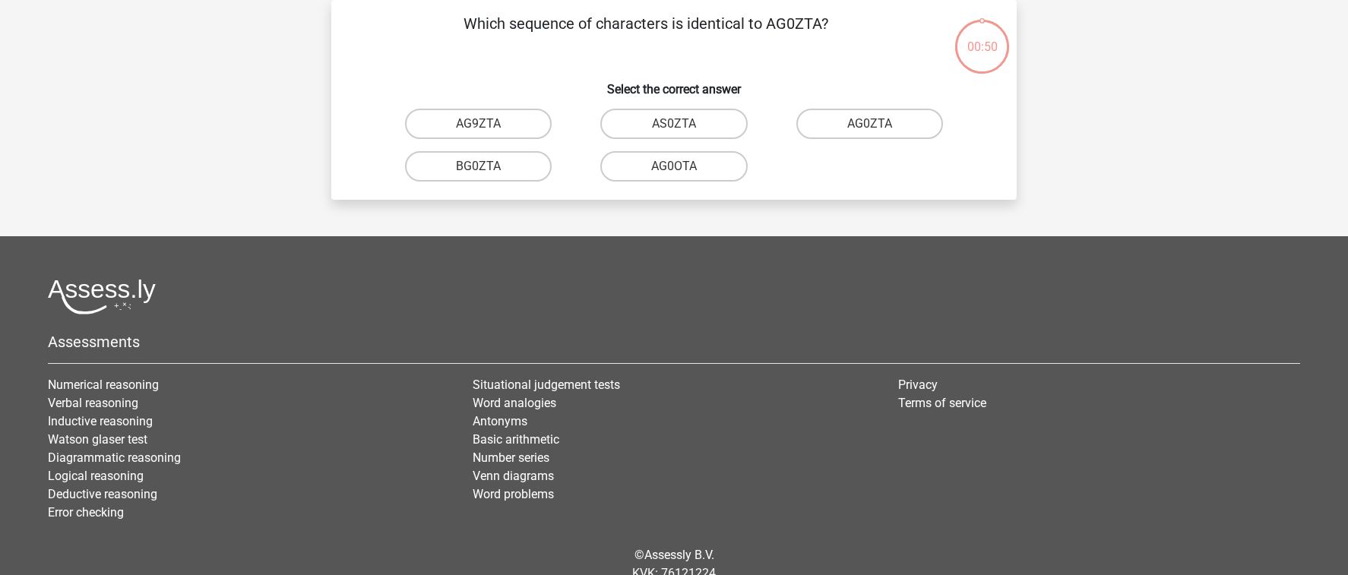
scroll to position [50, 0]
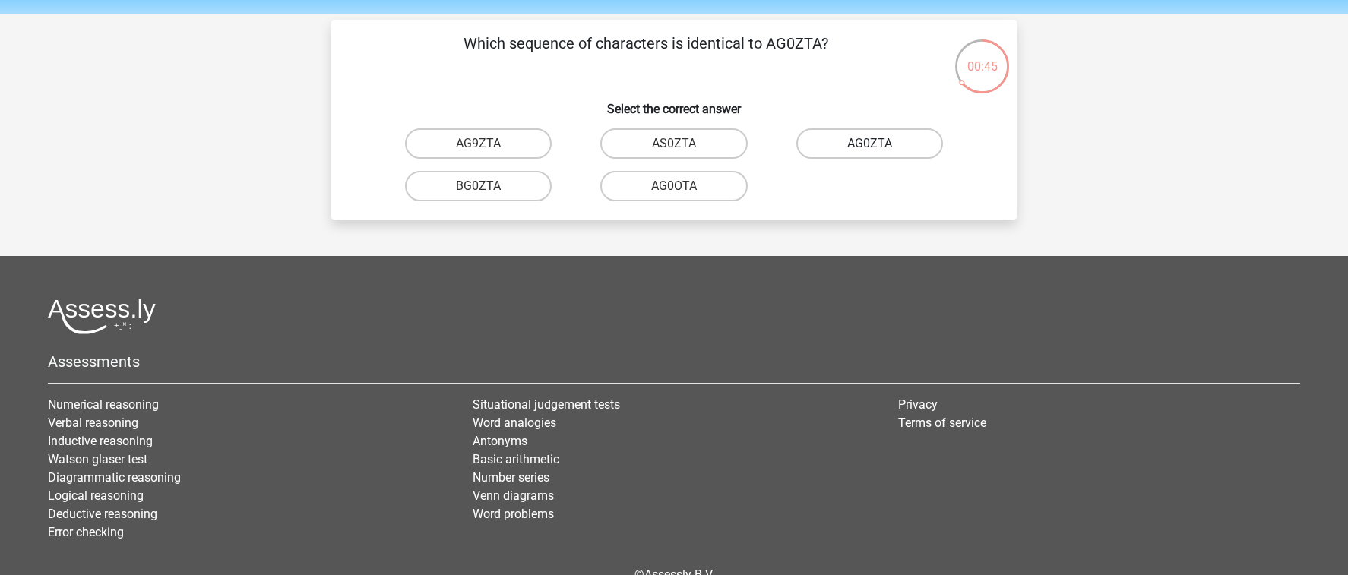
click at [866, 146] on label "AG0ZTA" at bounding box center [869, 143] width 147 height 30
click at [869, 146] on input "AG0ZTA" at bounding box center [874, 149] width 10 height 10
radio input "true"
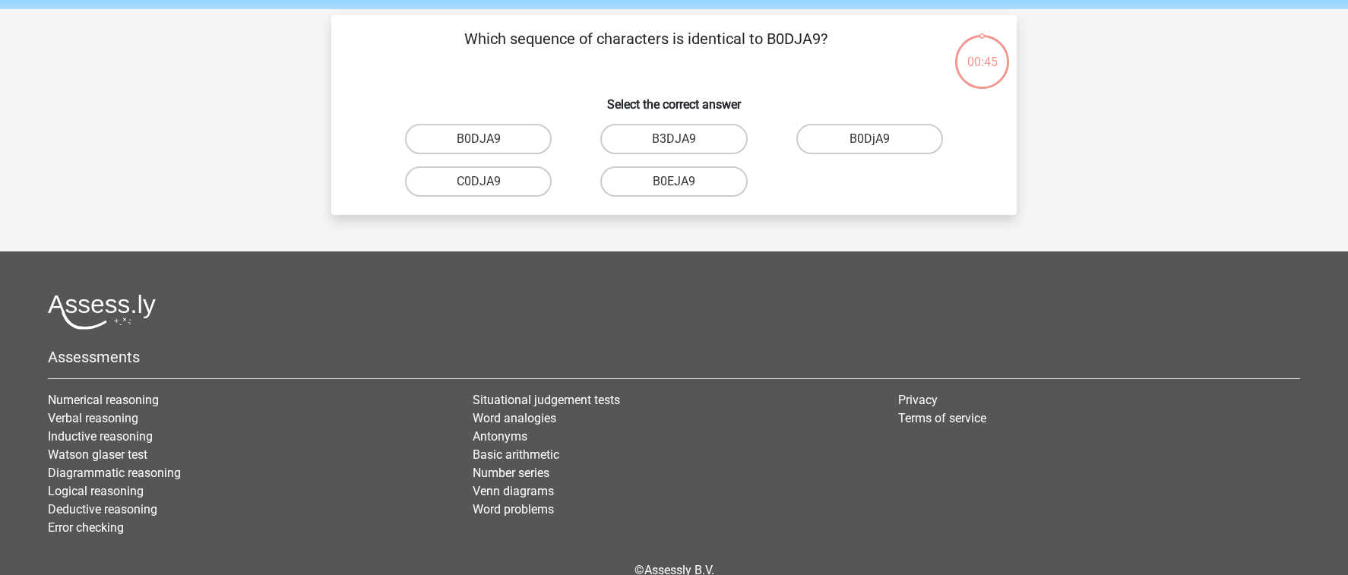
scroll to position [47, 0]
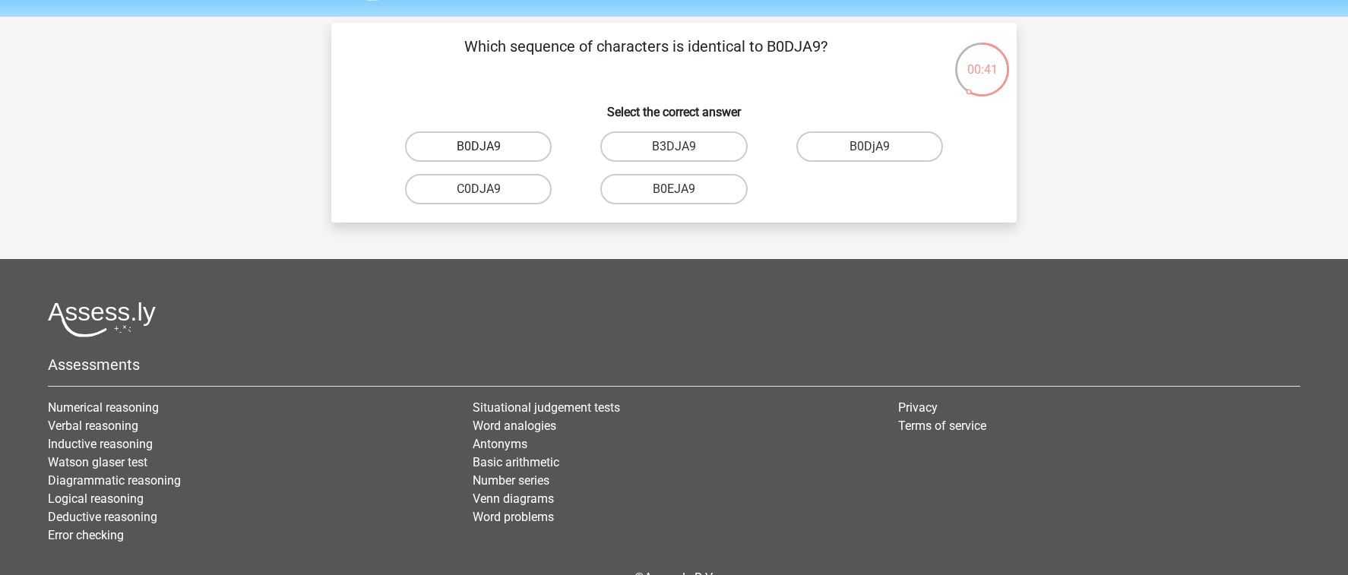
click at [522, 143] on label "B0DJA9" at bounding box center [478, 146] width 147 height 30
click at [489, 147] on input "B0DJA9" at bounding box center [484, 152] width 10 height 10
radio input "true"
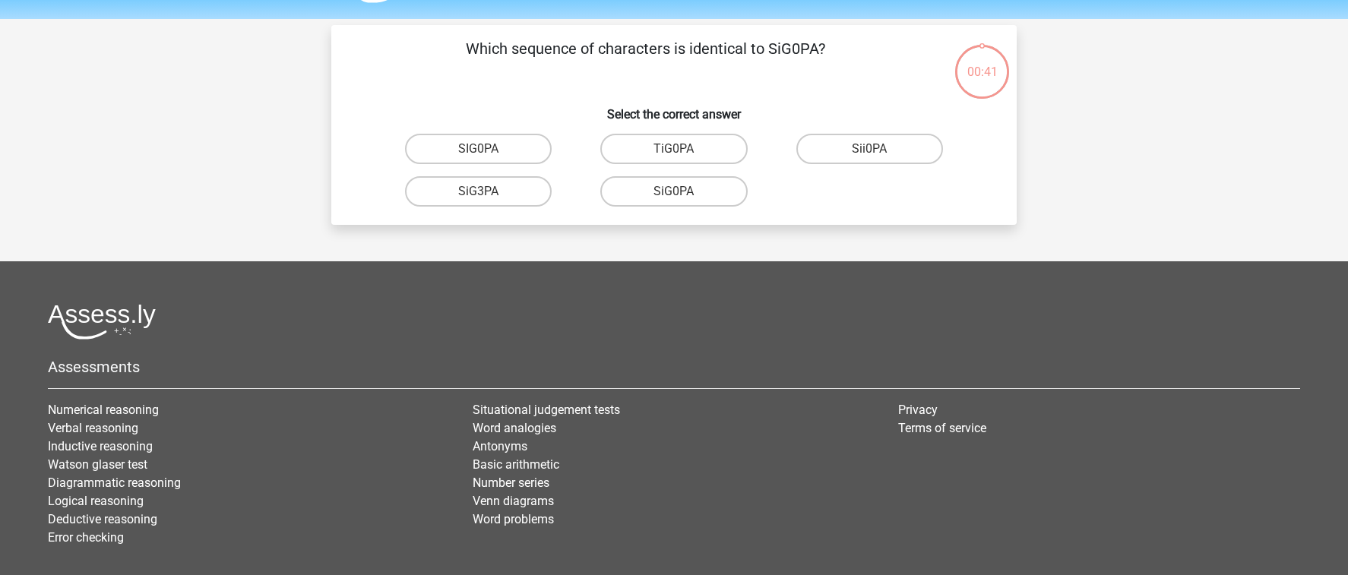
scroll to position [42, 0]
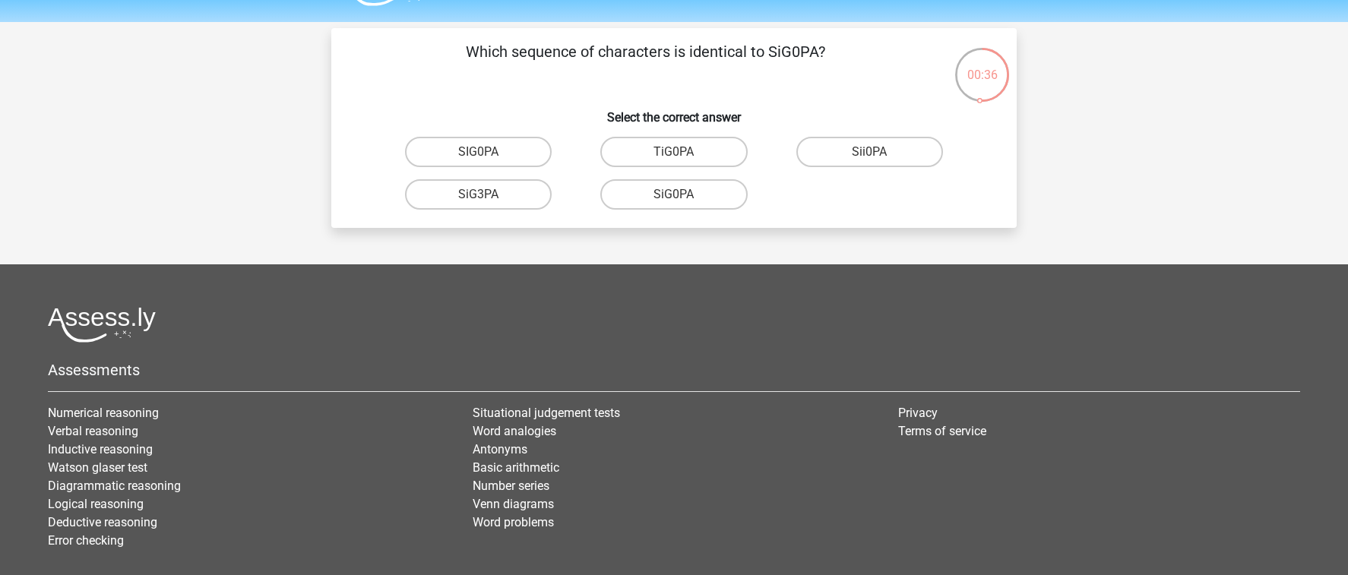
click at [681, 195] on input "SiG0PA" at bounding box center [679, 200] width 10 height 10
radio input "true"
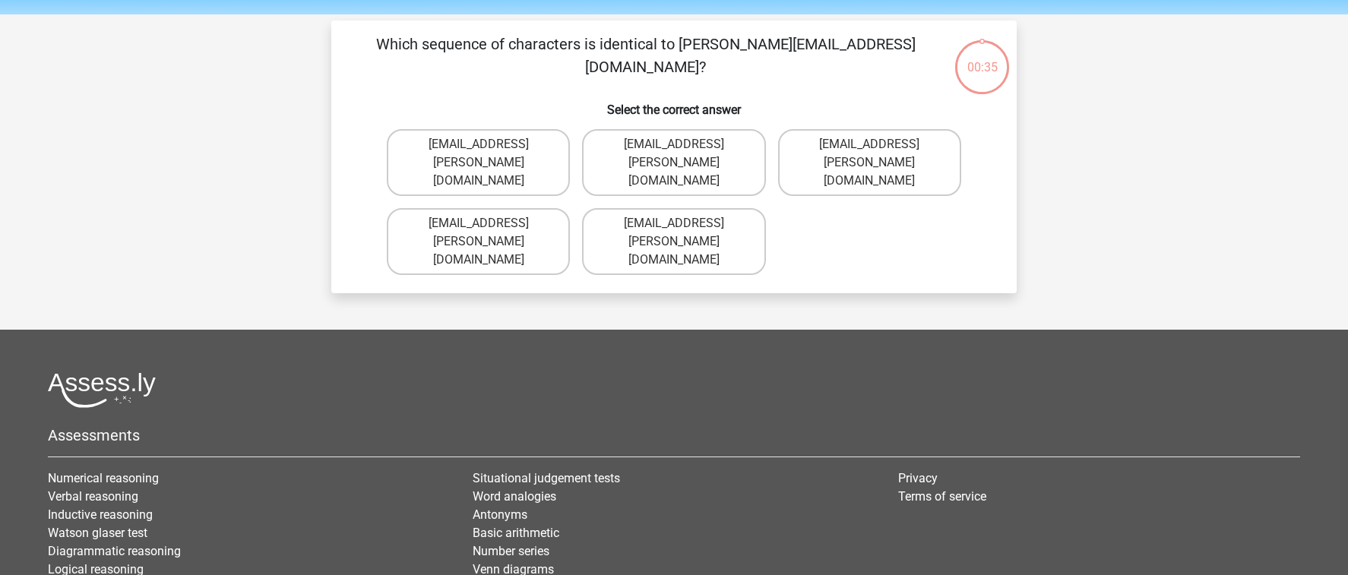
scroll to position [46, 0]
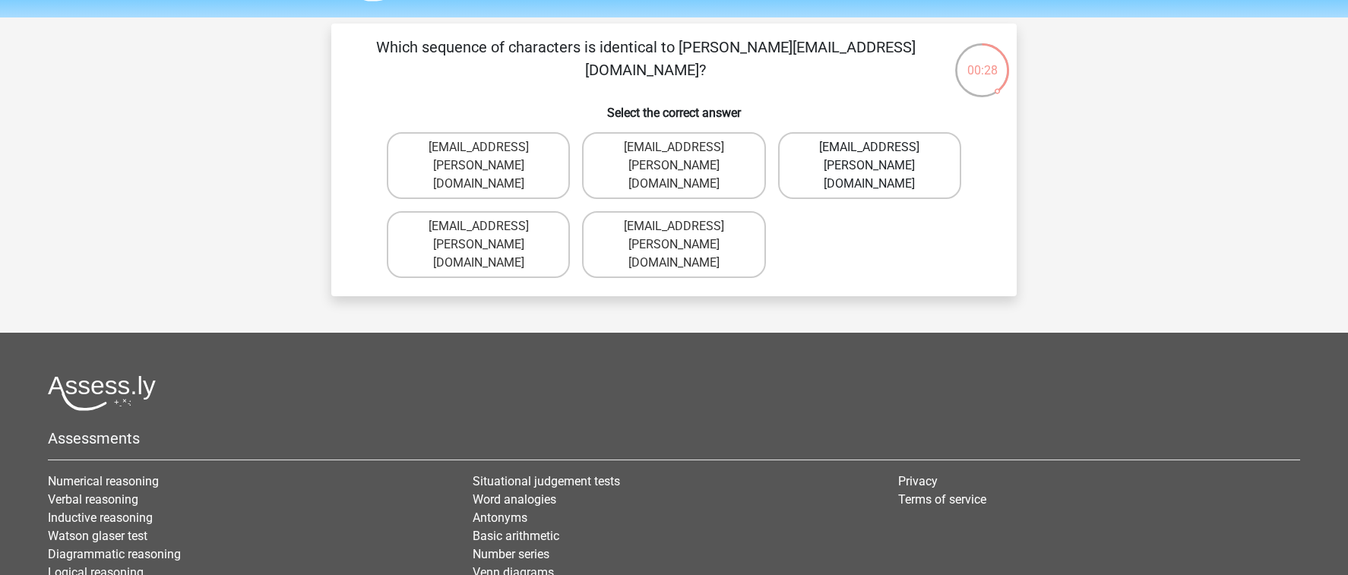
click at [849, 147] on label "Isla+Barker@jointmail.br" at bounding box center [869, 165] width 183 height 67
click at [869, 147] on input "Isla+Barker@jointmail.br" at bounding box center [874, 152] width 10 height 10
radio input "true"
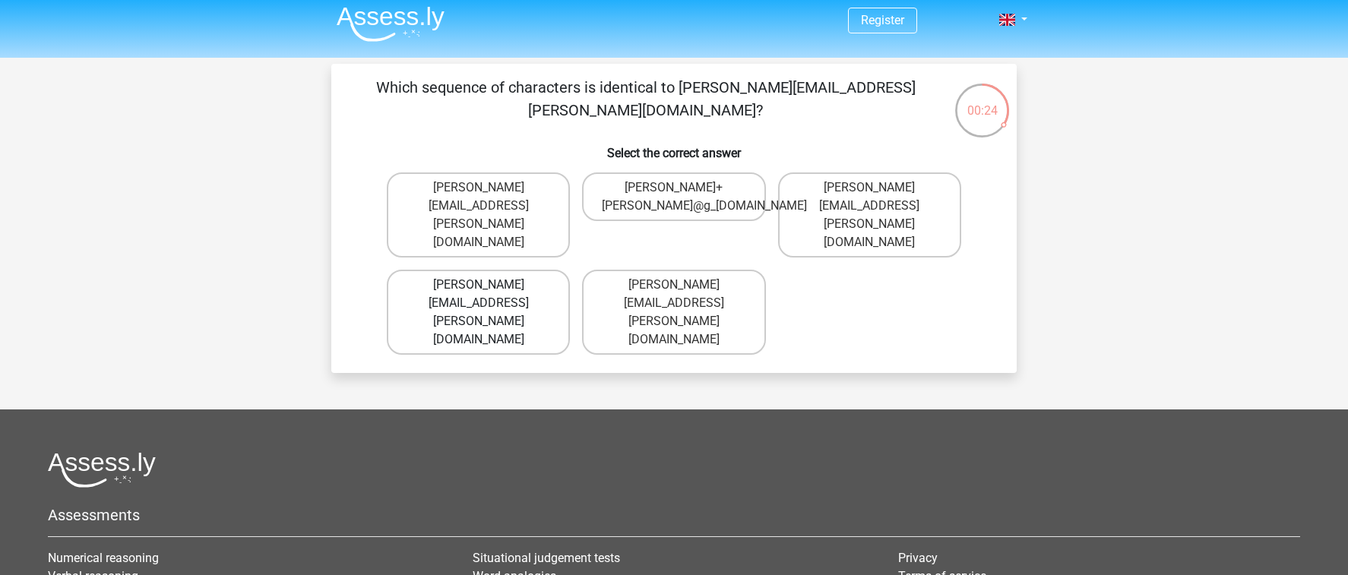
scroll to position [7, 0]
click at [652, 269] on label "Freddie+Pierson@g-mail.uk.com" at bounding box center [673, 311] width 183 height 85
click at [674, 284] on input "Freddie+Pierson@g-mail.uk.com" at bounding box center [679, 289] width 10 height 10
radio input "true"
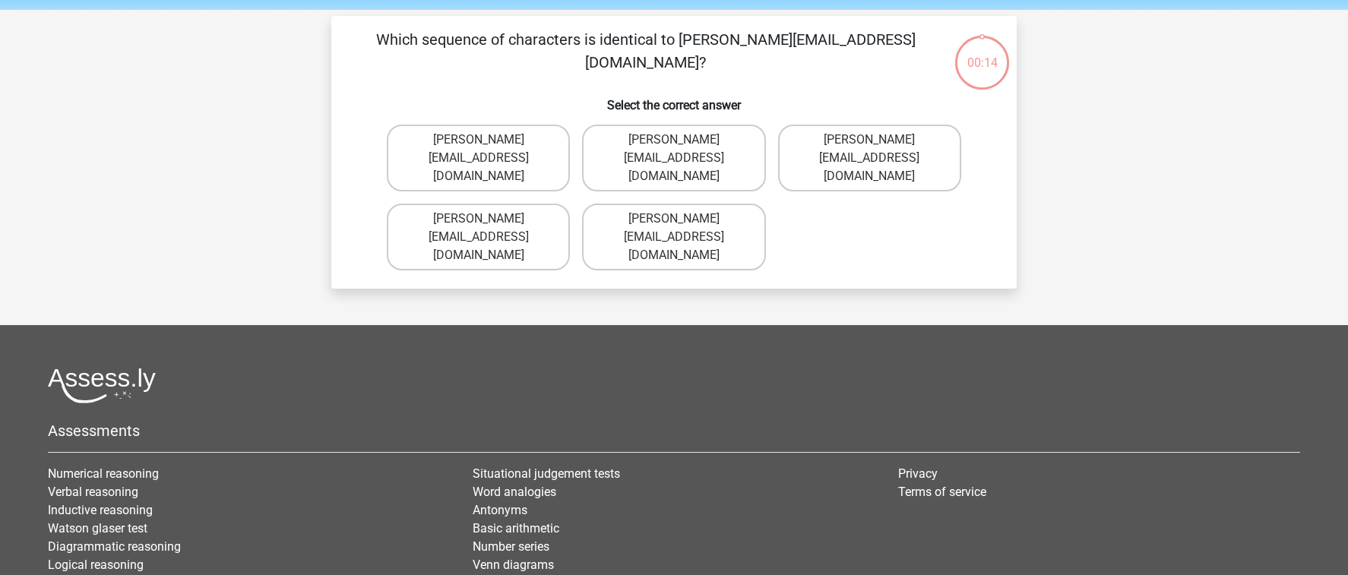
scroll to position [46, 0]
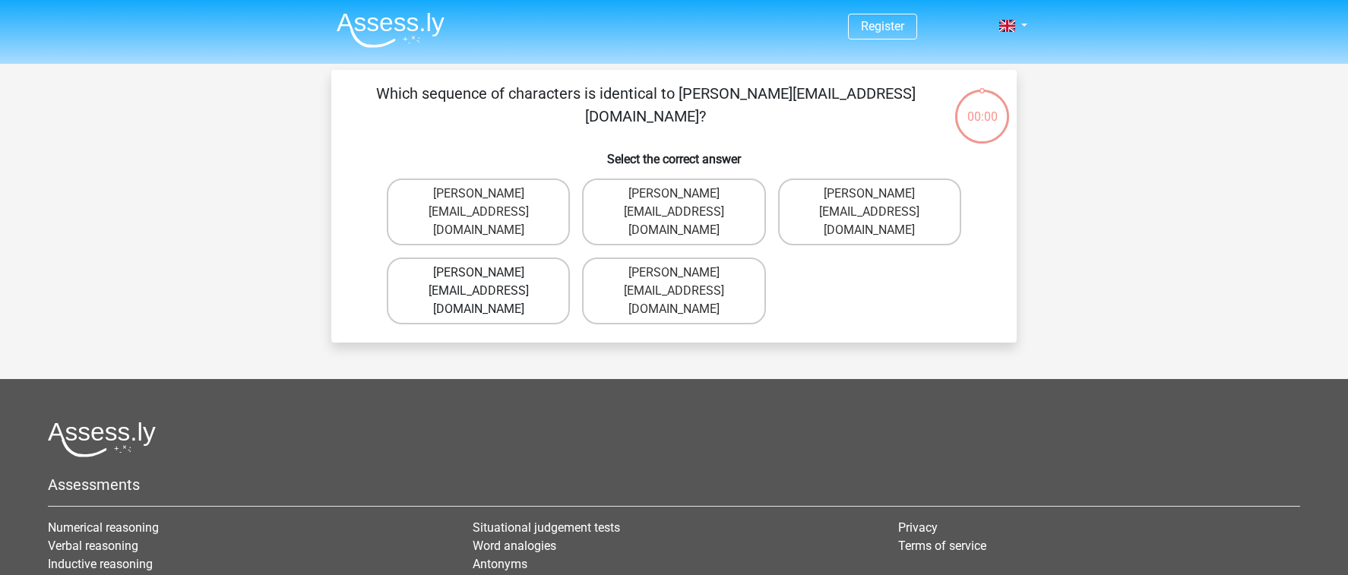
scroll to position [46, 0]
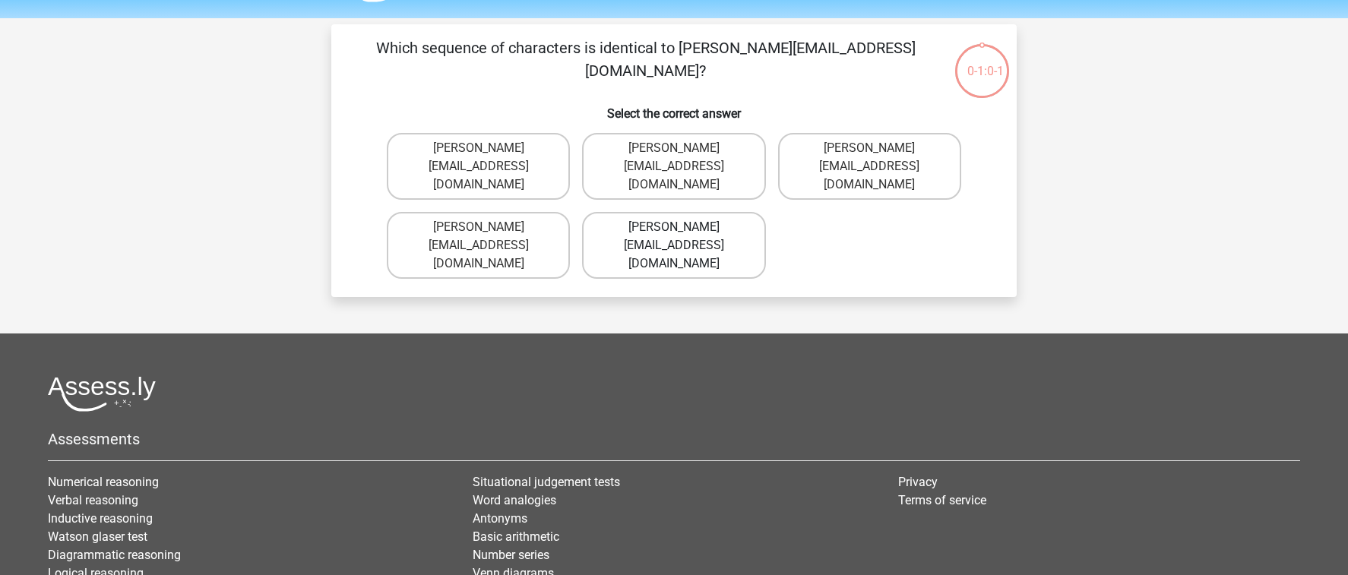
click at [699, 212] on label "Isabella-Sadler@Gmail.uk.com" at bounding box center [673, 245] width 183 height 67
click at [684, 227] on input "Isabella-Sadler@Gmail.uk.com" at bounding box center [679, 232] width 10 height 10
radio input "true"
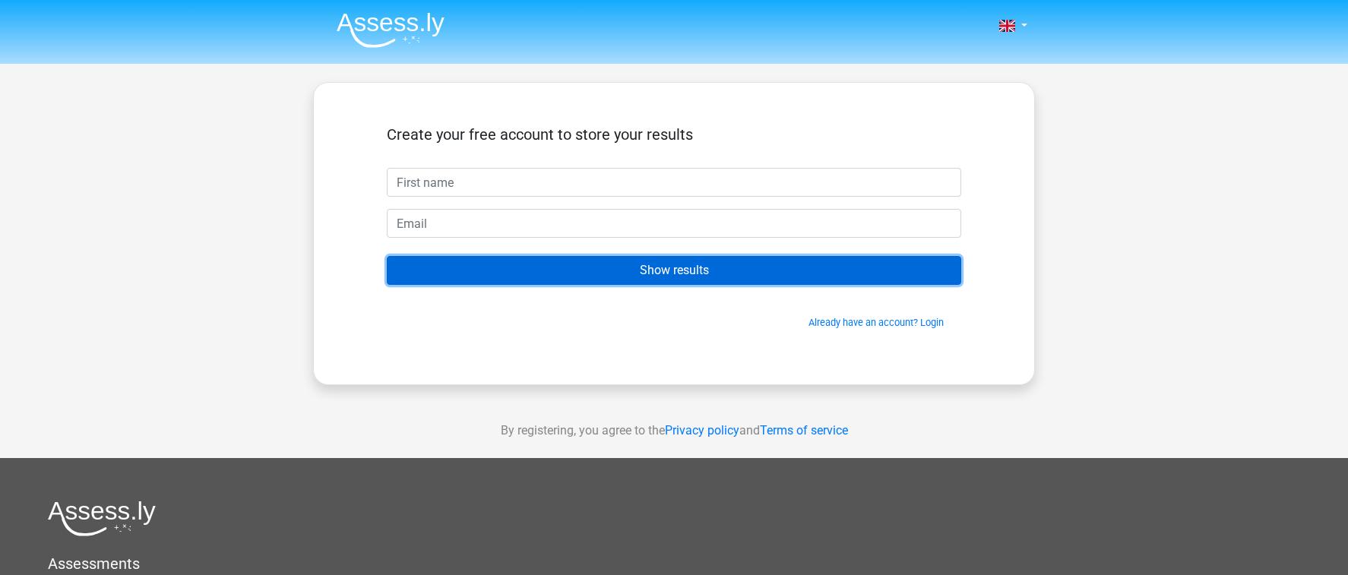
click at [509, 263] on input "Show results" at bounding box center [674, 270] width 574 height 29
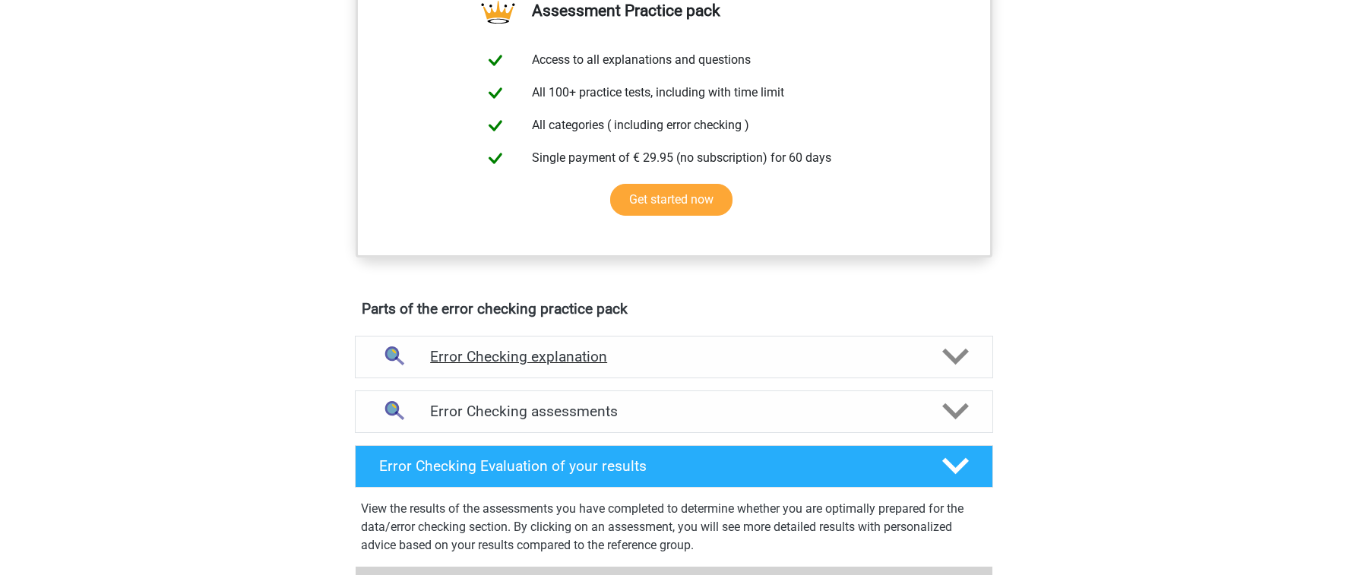
scroll to position [561, 0]
click at [725, 425] on div "Error Checking assessments" at bounding box center [674, 412] width 638 height 43
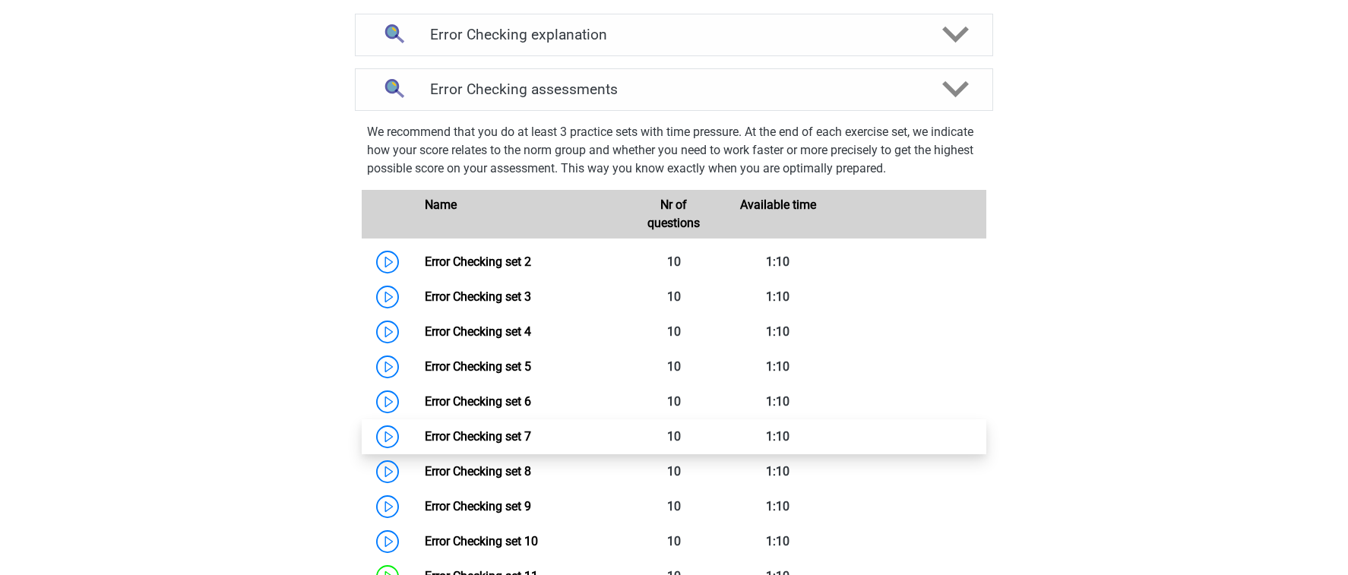
scroll to position [1043, 0]
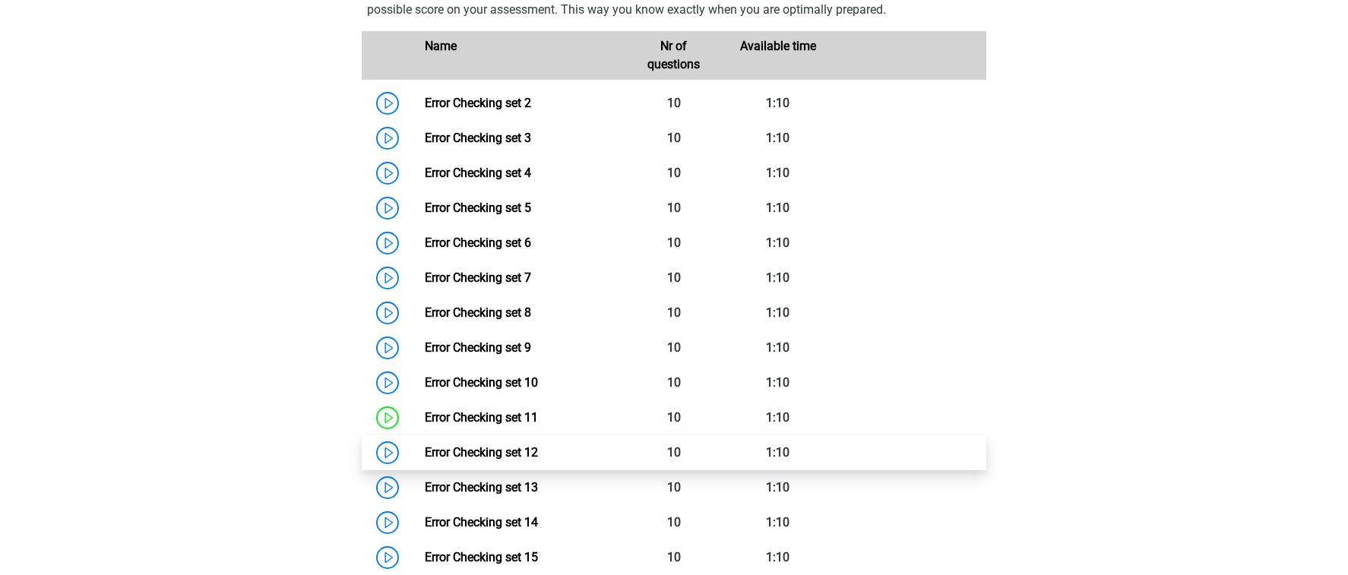
click at [538, 450] on link "Error Checking set 12" at bounding box center [481, 452] width 113 height 14
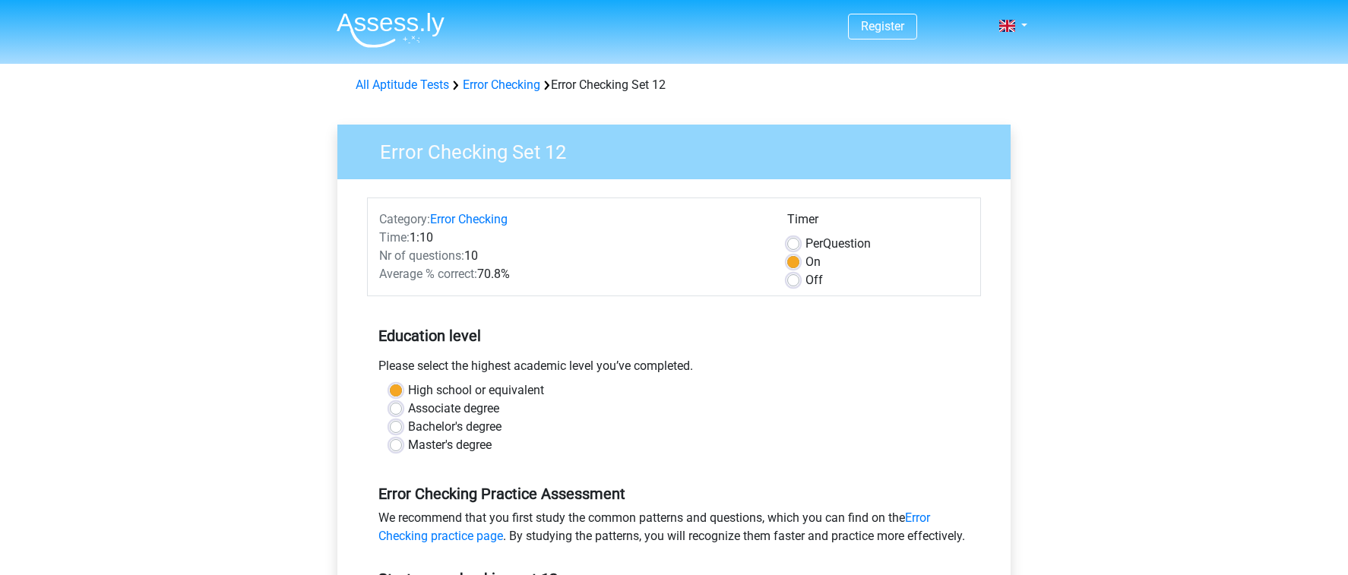
click at [806, 280] on label "Off" at bounding box center [814, 280] width 17 height 18
click at [794, 280] on input "Off" at bounding box center [793, 278] width 12 height 15
radio input "true"
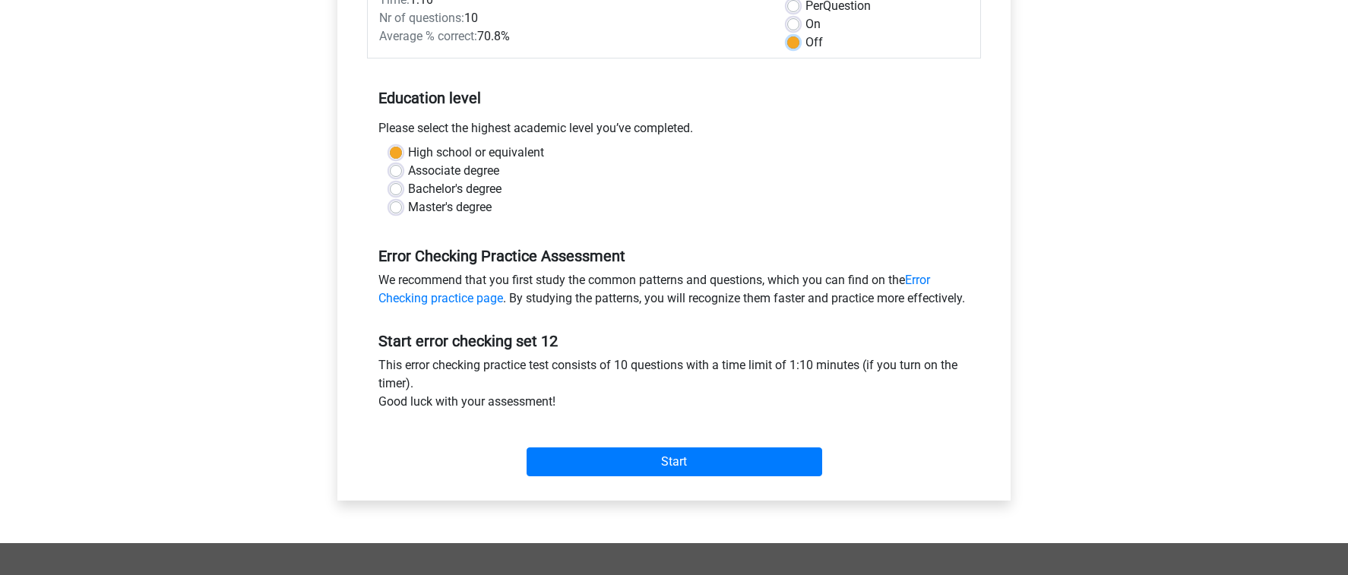
scroll to position [416, 0]
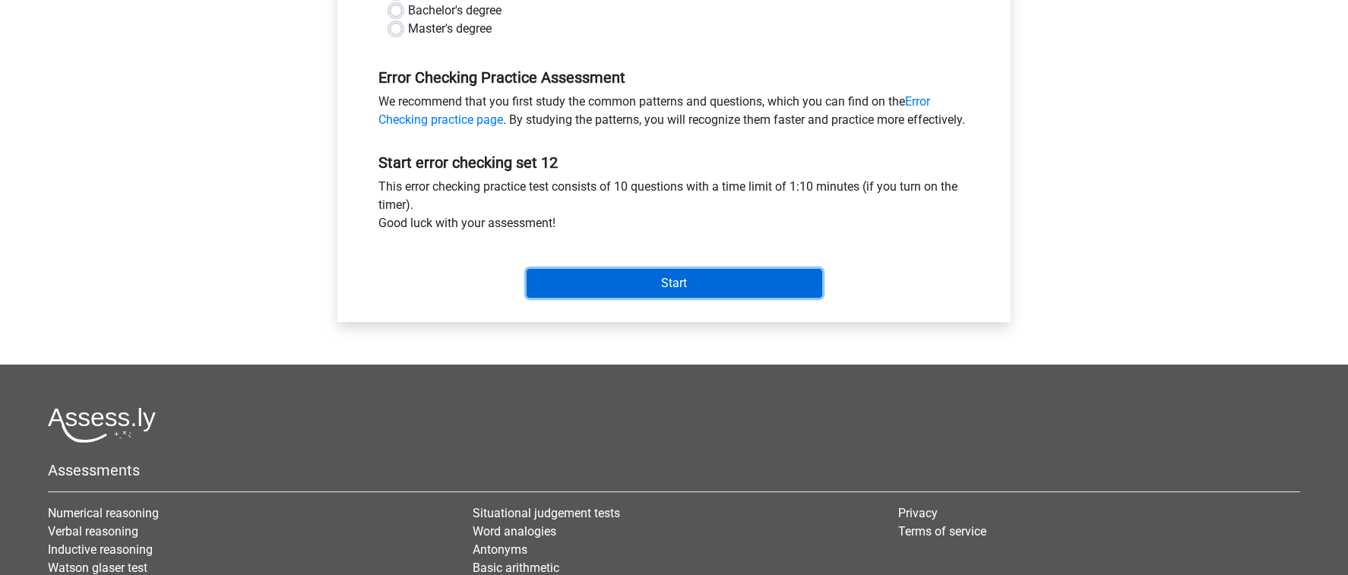
click at [707, 298] on input "Start" at bounding box center [675, 283] width 296 height 29
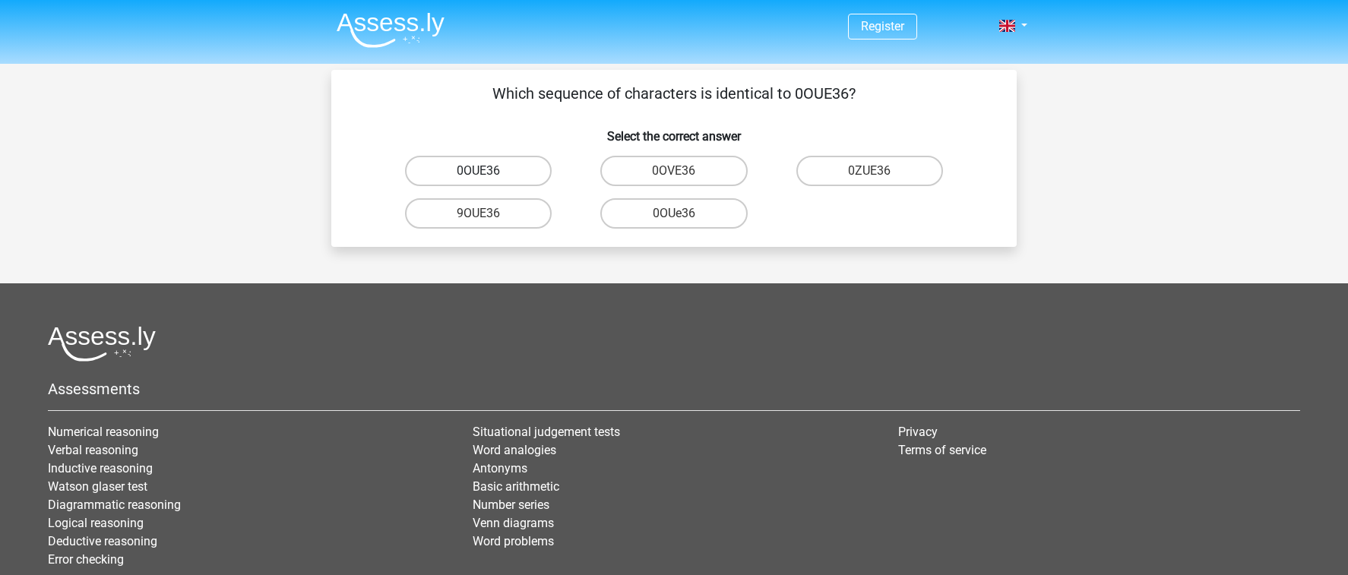
click at [513, 159] on label "0OUE36" at bounding box center [478, 171] width 147 height 30
click at [489, 171] on input "0OUE36" at bounding box center [484, 176] width 10 height 10
radio input "true"
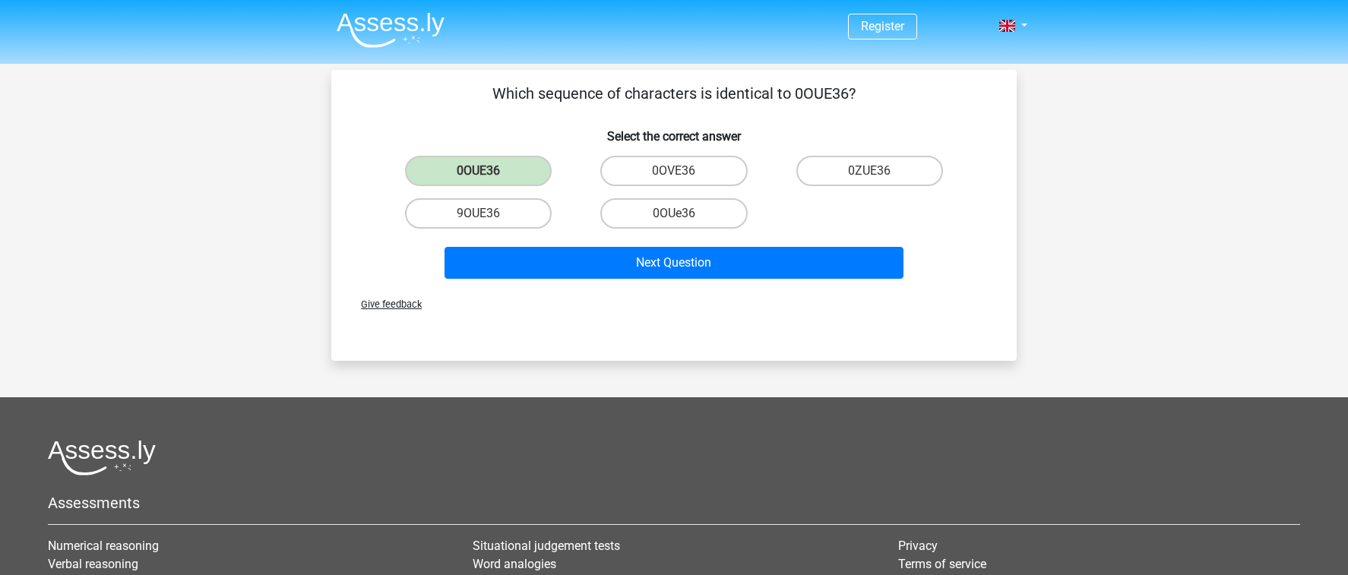
click at [646, 290] on div "Give feedback" at bounding box center [673, 304] width 673 height 39
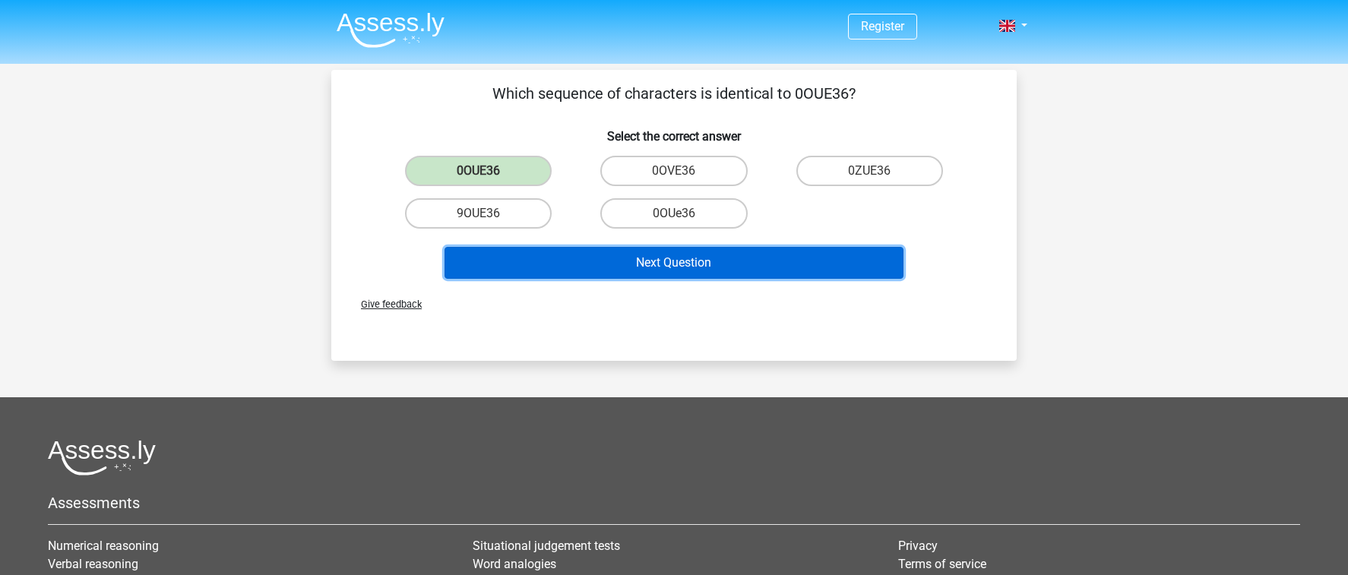
click at [657, 265] on button "Next Question" at bounding box center [675, 263] width 460 height 32
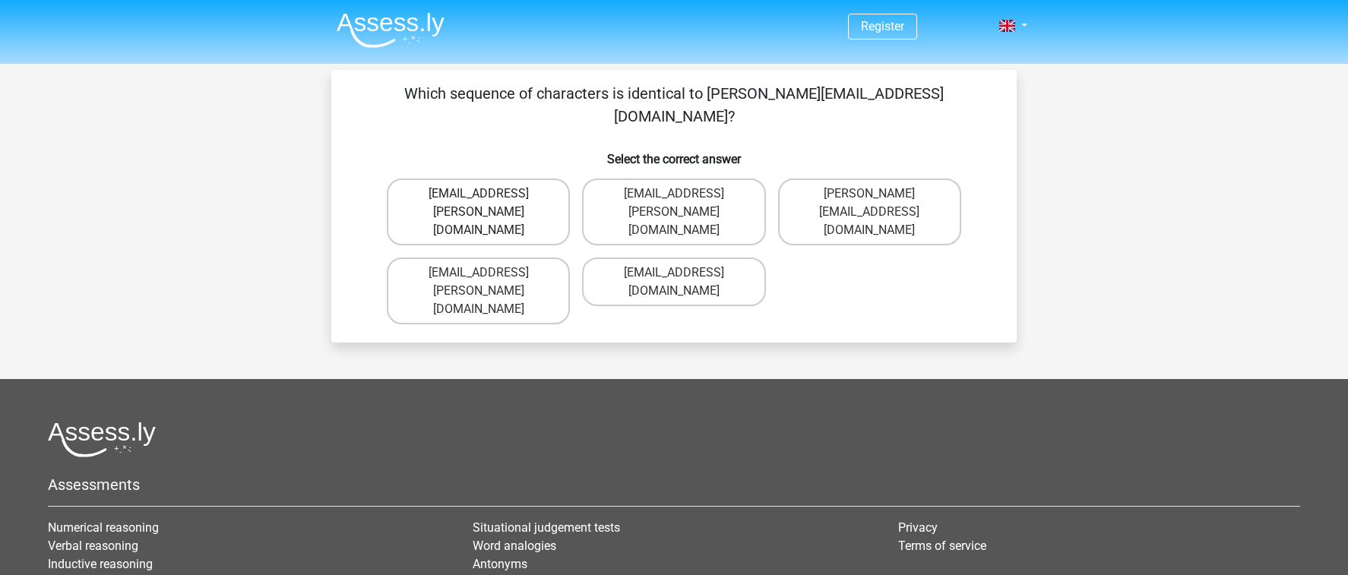
click at [555, 179] on label "Willow+Sinclair@e-mail.com.uk" at bounding box center [478, 212] width 183 height 67
click at [489, 194] on input "Willow+Sinclair@e-mail.com.uk" at bounding box center [484, 199] width 10 height 10
radio input "true"
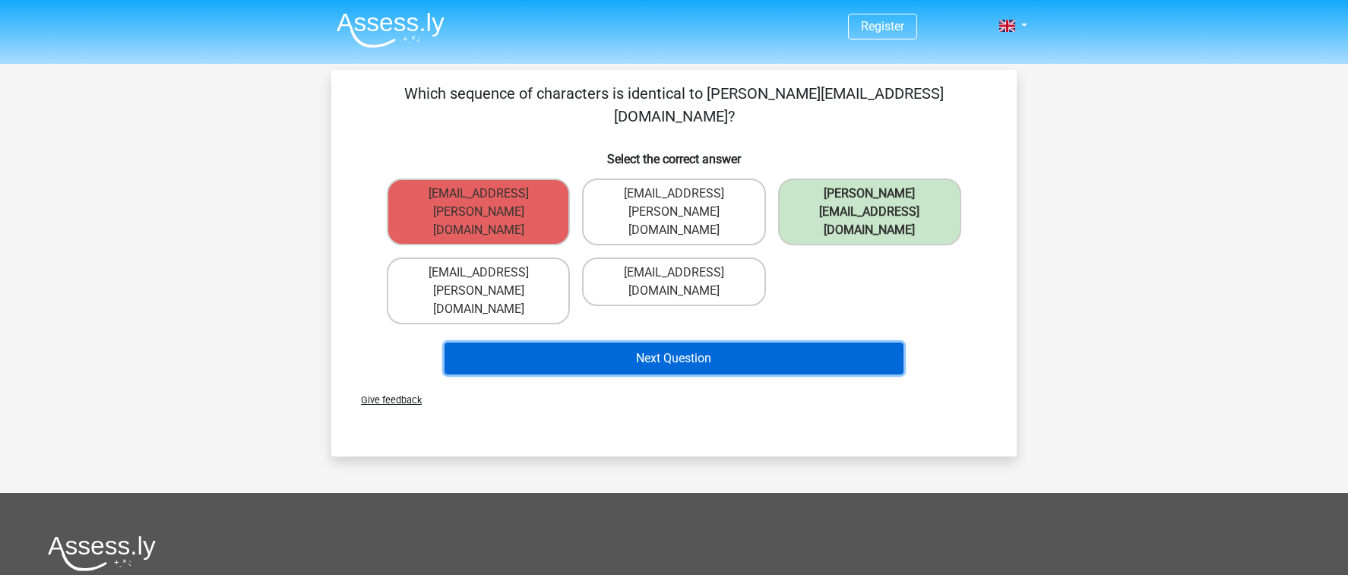
click at [701, 343] on button "Next Question" at bounding box center [675, 359] width 460 height 32
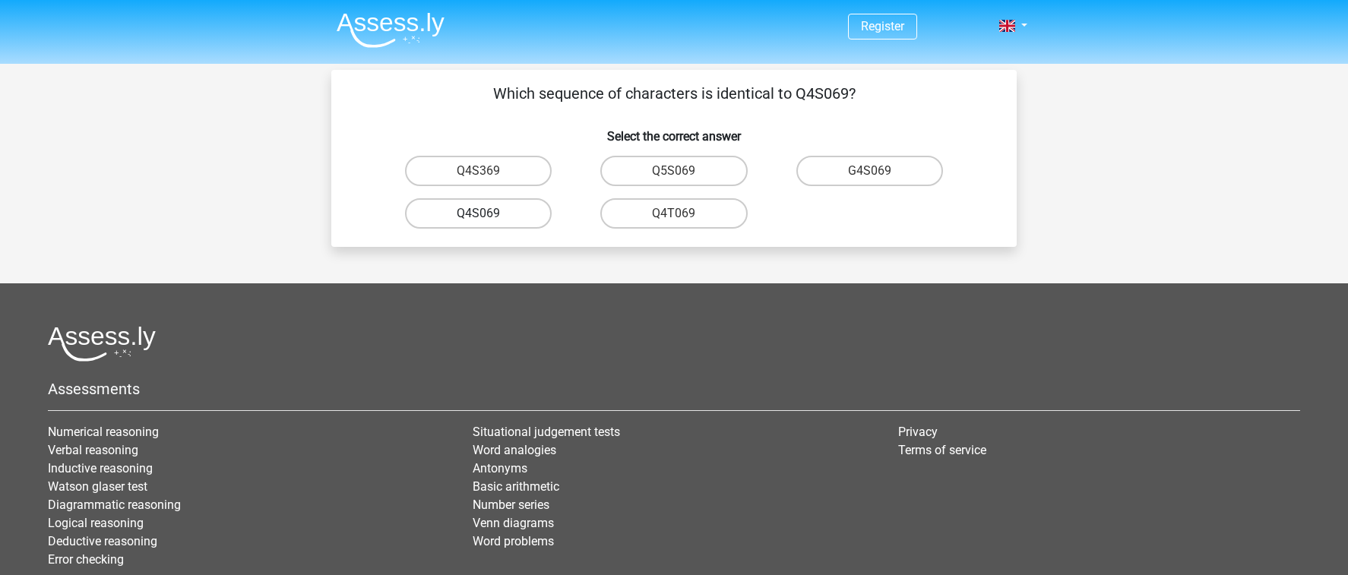
click at [514, 211] on label "Q4S069" at bounding box center [478, 213] width 147 height 30
click at [489, 214] on input "Q4S069" at bounding box center [484, 219] width 10 height 10
radio input "true"
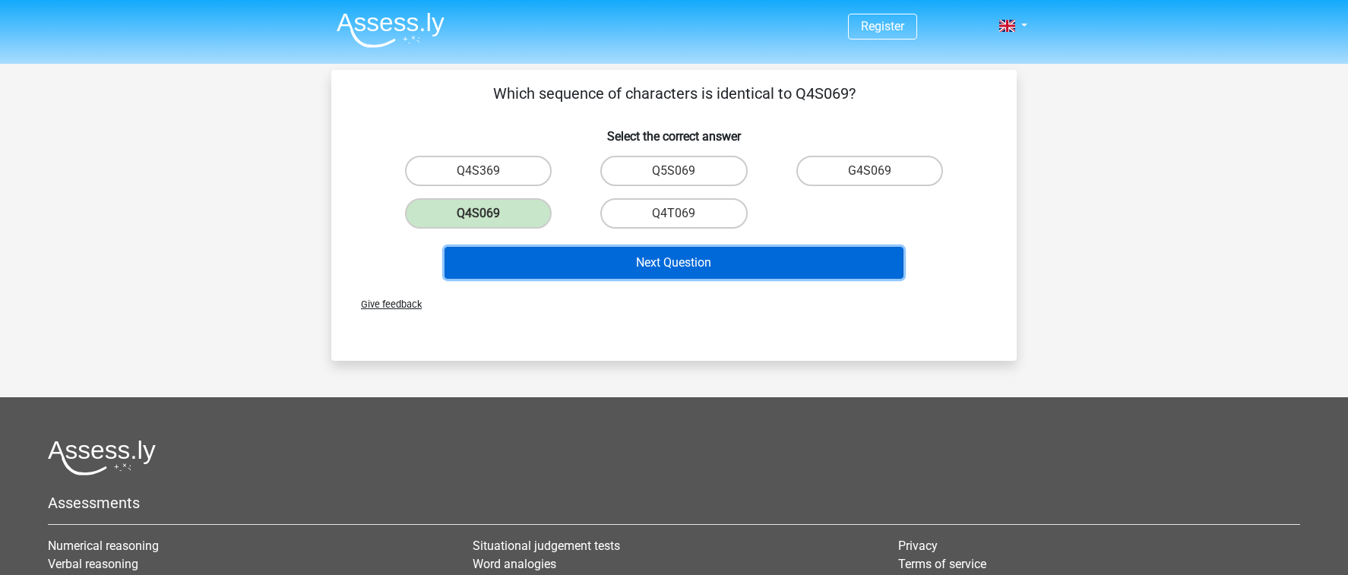
click at [632, 261] on button "Next Question" at bounding box center [675, 263] width 460 height 32
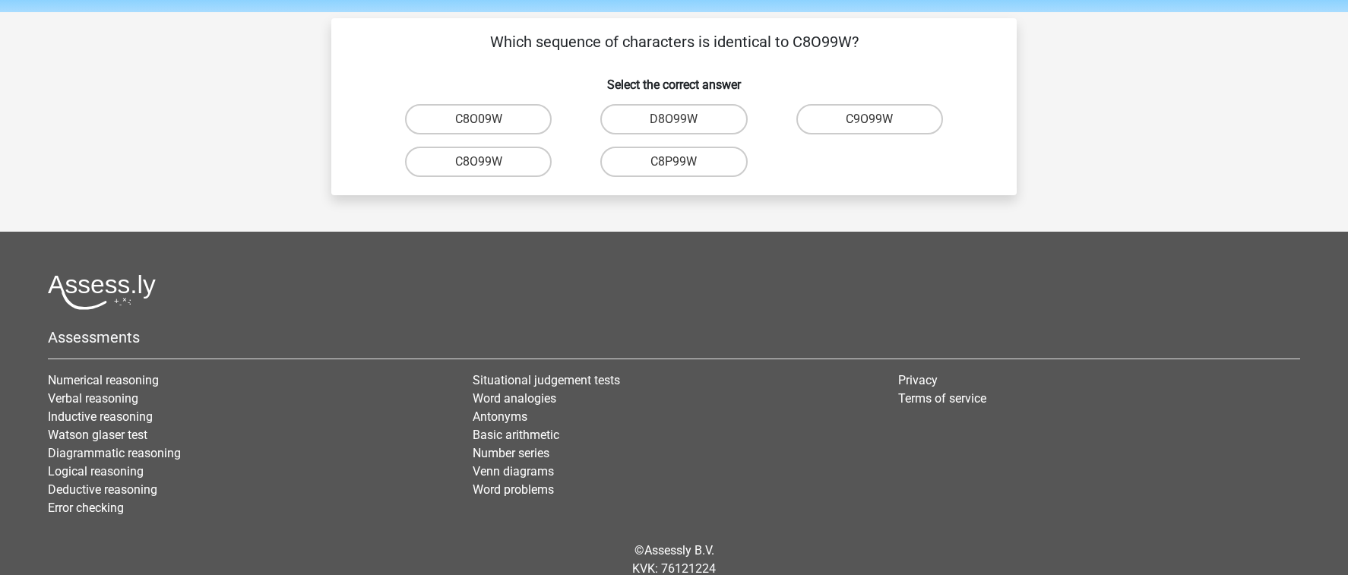
scroll to position [44, 0]
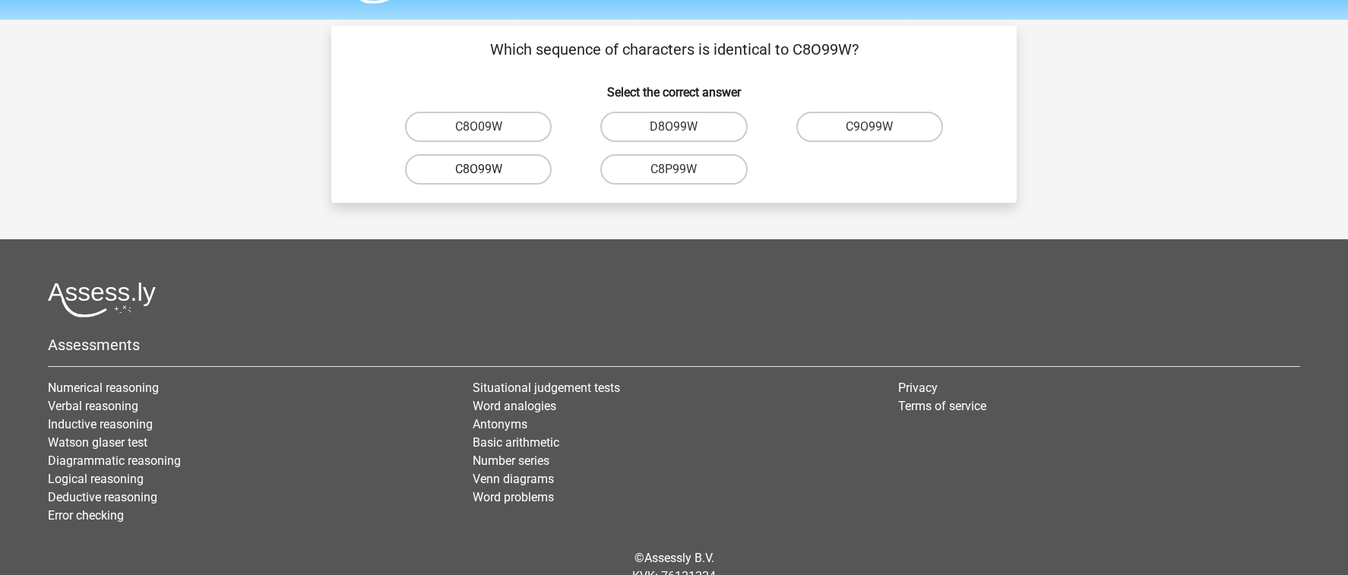
click at [511, 169] on label "C8O99W" at bounding box center [478, 169] width 147 height 30
click at [489, 169] on input "C8O99W" at bounding box center [484, 174] width 10 height 10
radio input "true"
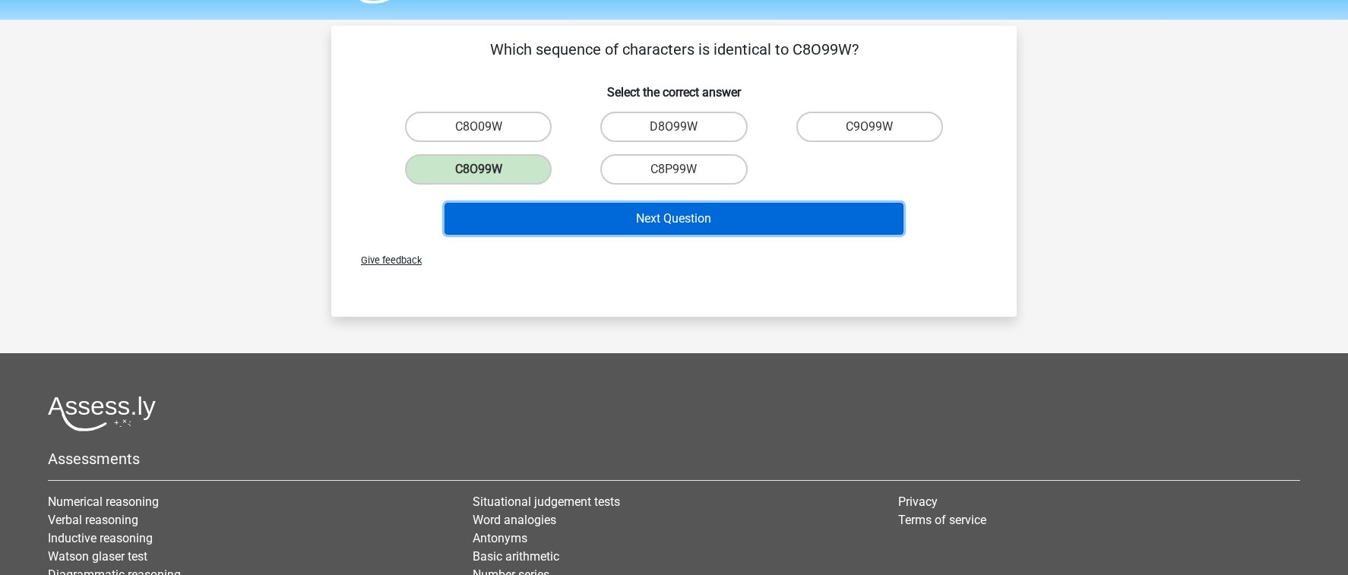
click at [620, 234] on button "Next Question" at bounding box center [675, 219] width 460 height 32
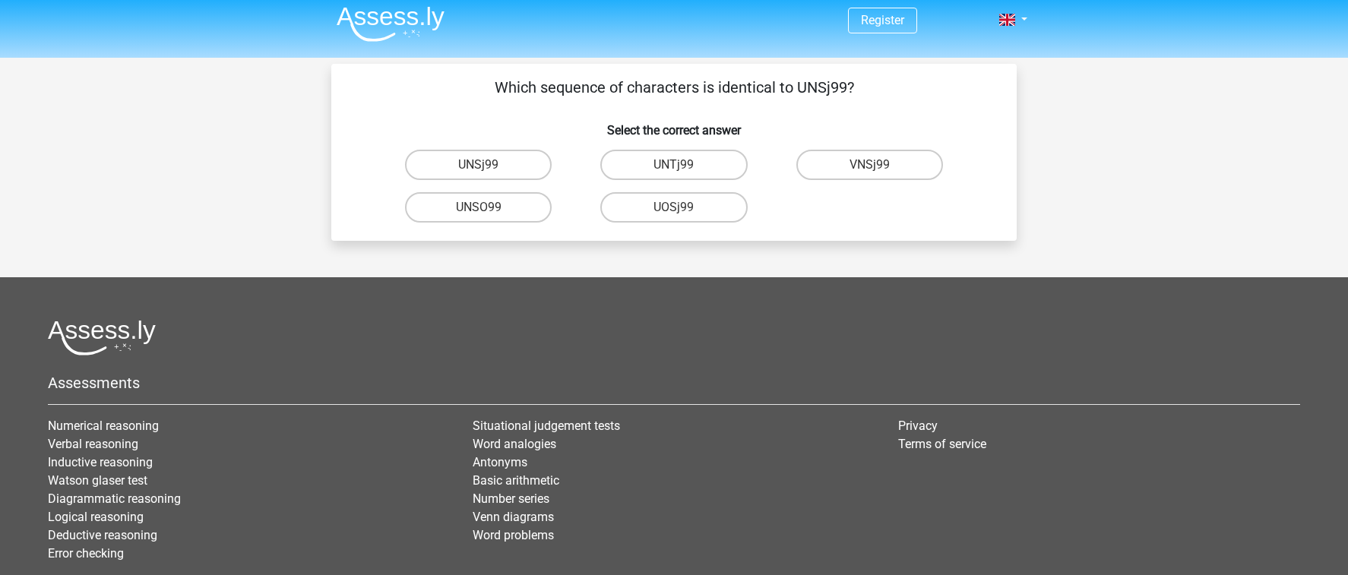
scroll to position [0, 0]
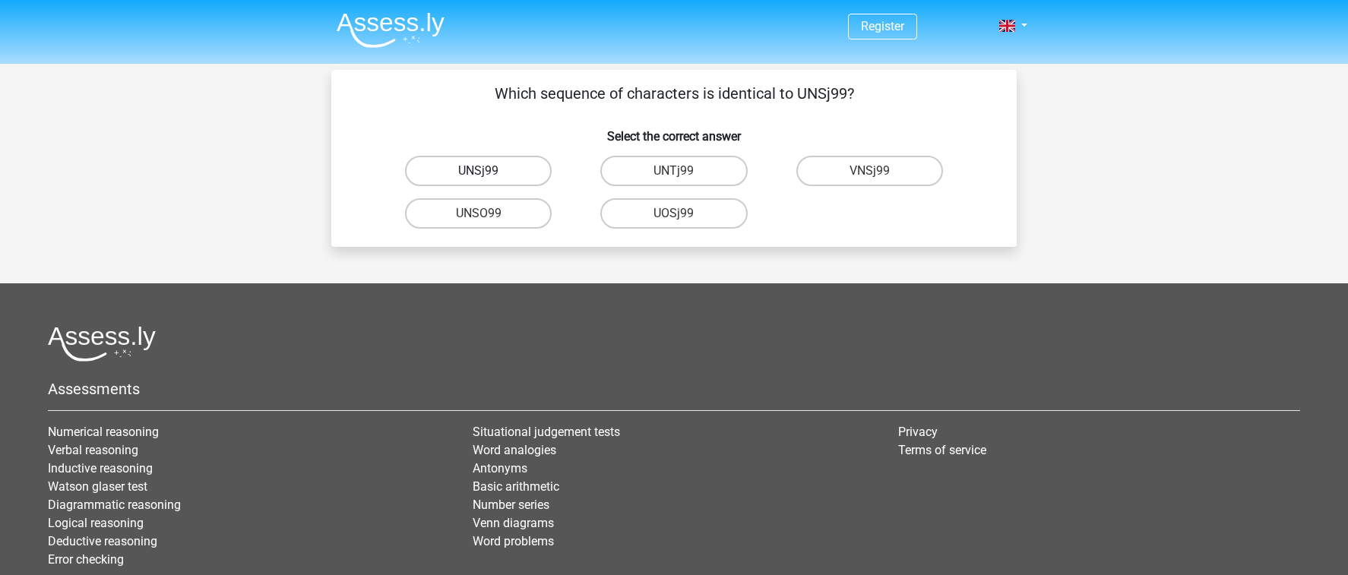
click at [527, 171] on label "UNSj99" at bounding box center [478, 171] width 147 height 30
click at [489, 171] on input "UNSj99" at bounding box center [484, 176] width 10 height 10
radio input "true"
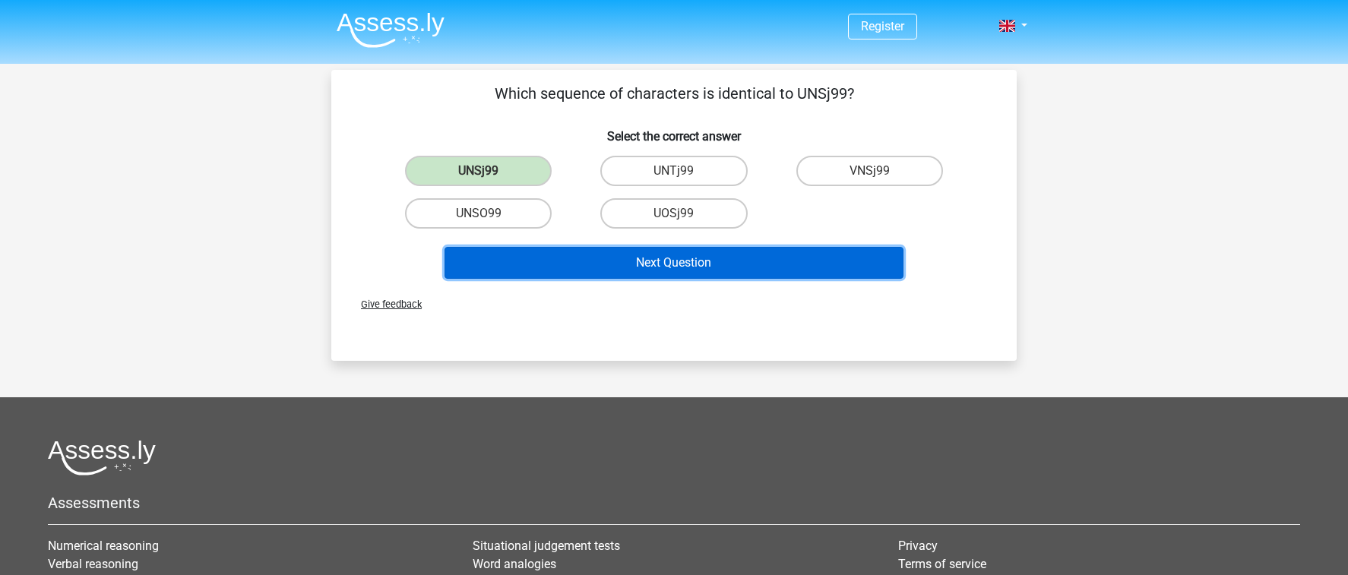
click at [642, 259] on button "Next Question" at bounding box center [675, 263] width 460 height 32
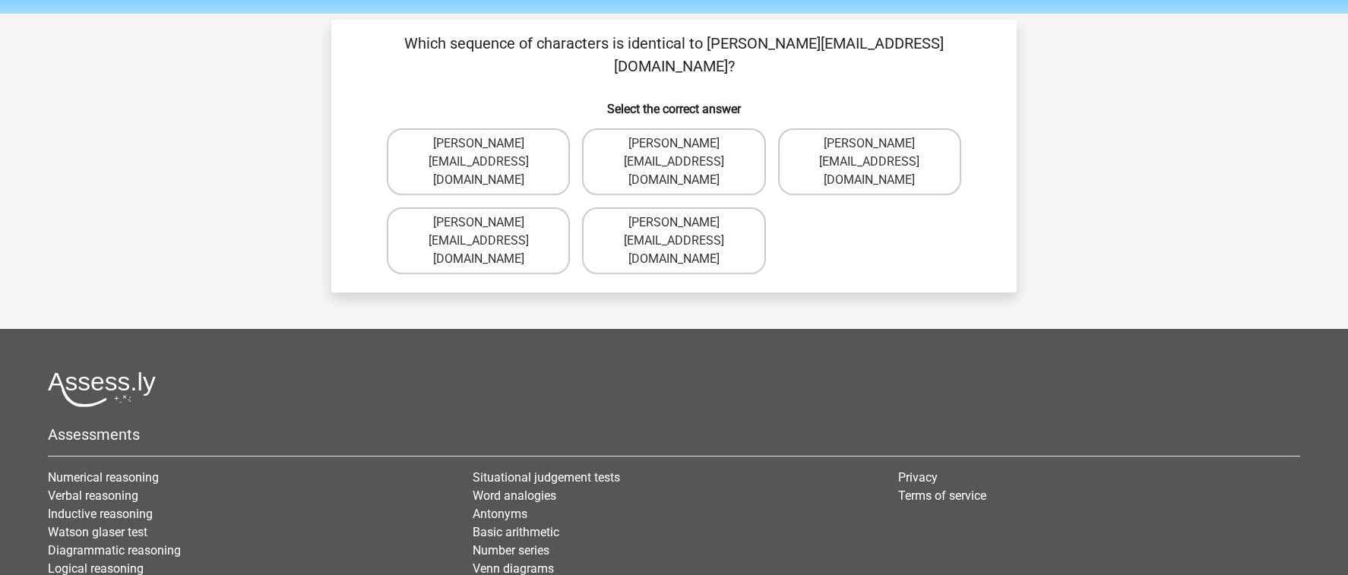
scroll to position [43, 0]
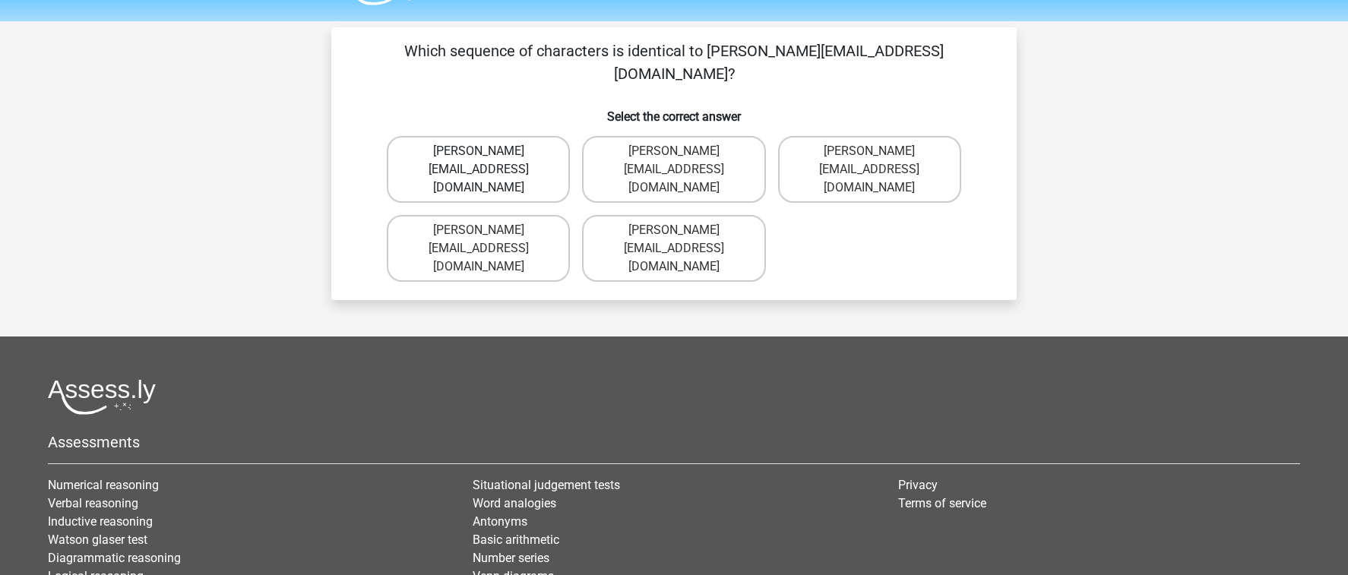
click at [551, 137] on label "Freddie-Wiliams@Gmail.gr" at bounding box center [478, 169] width 183 height 67
click at [489, 151] on input "Freddie-Wiliams@Gmail.gr" at bounding box center [484, 156] width 10 height 10
radio input "true"
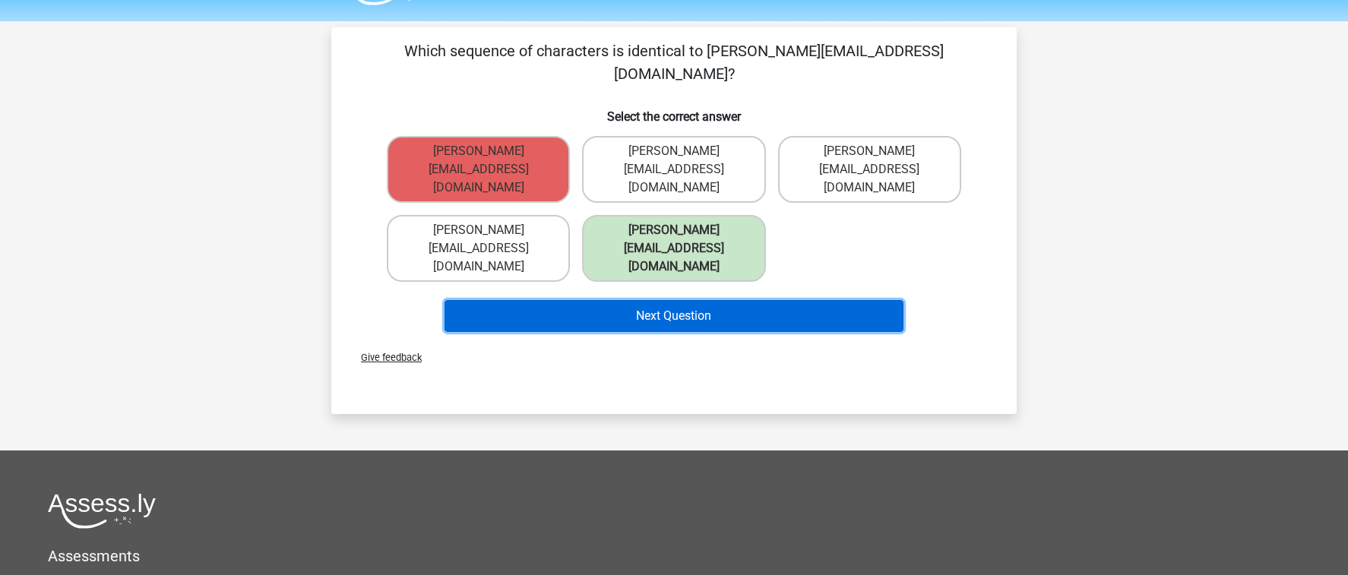
click at [631, 300] on button "Next Question" at bounding box center [675, 316] width 460 height 32
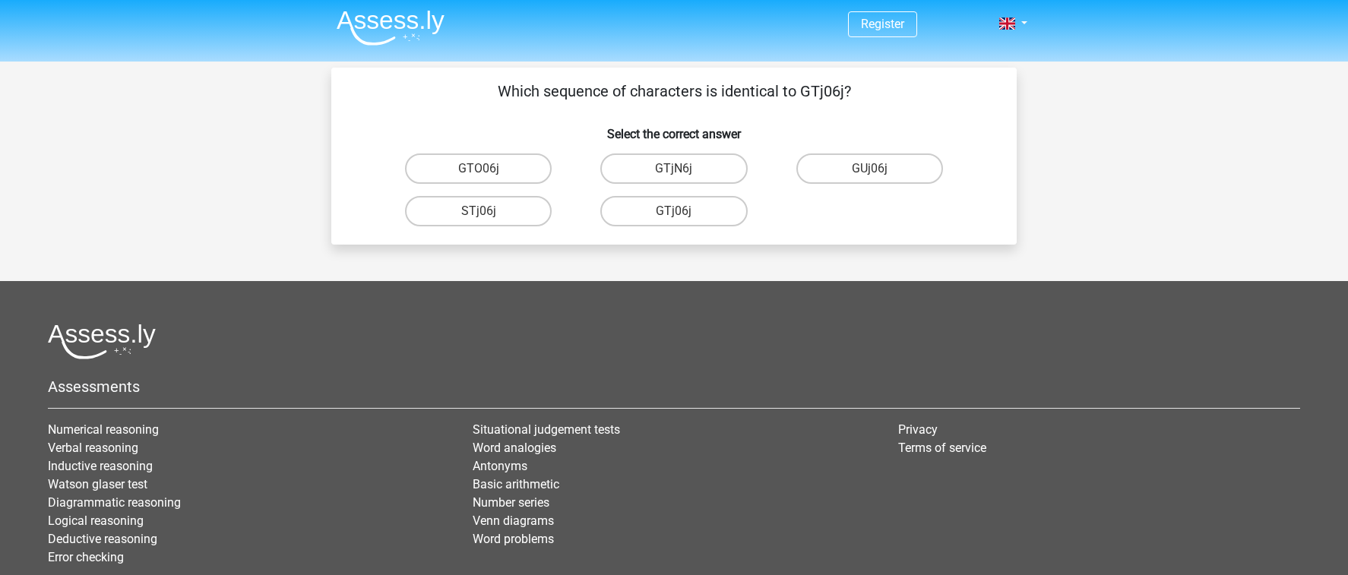
scroll to position [0, 0]
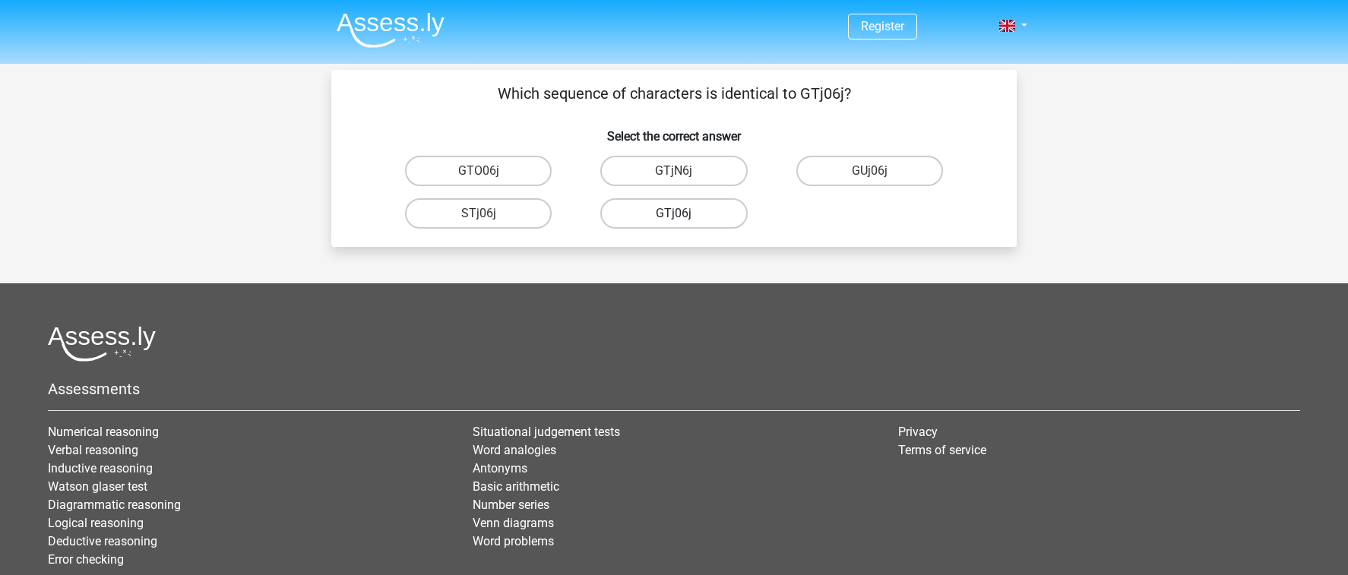
click at [670, 215] on label "GTj06j" at bounding box center [673, 213] width 147 height 30
click at [674, 215] on input "GTj06j" at bounding box center [679, 219] width 10 height 10
radio input "true"
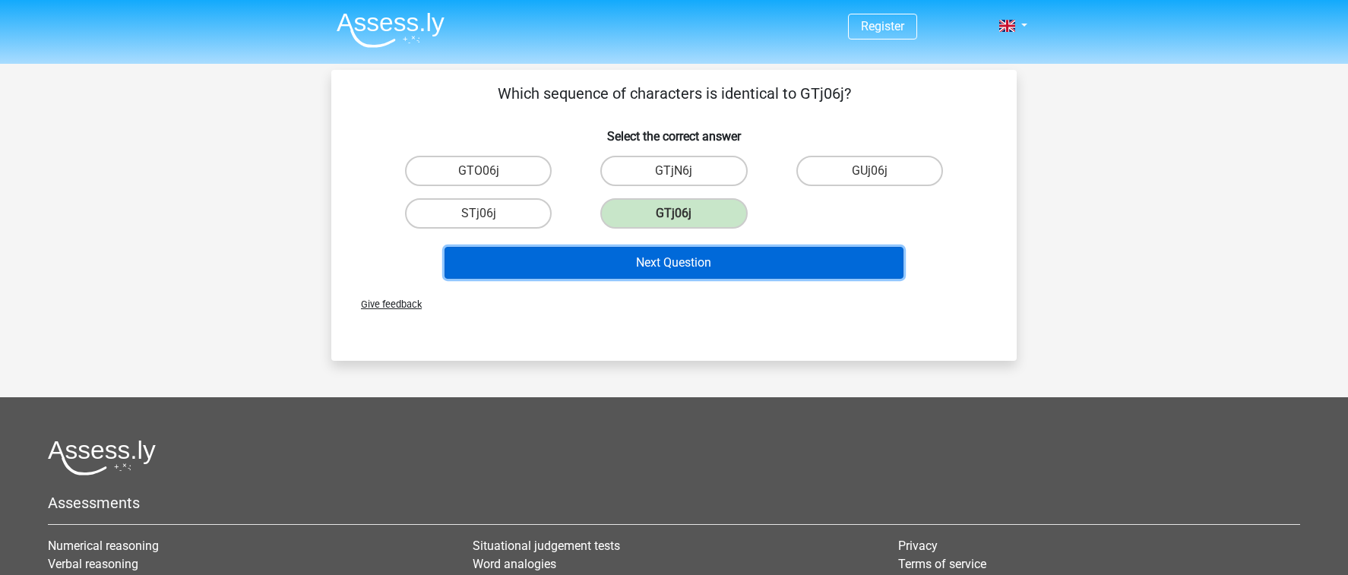
click at [688, 258] on button "Next Question" at bounding box center [675, 263] width 460 height 32
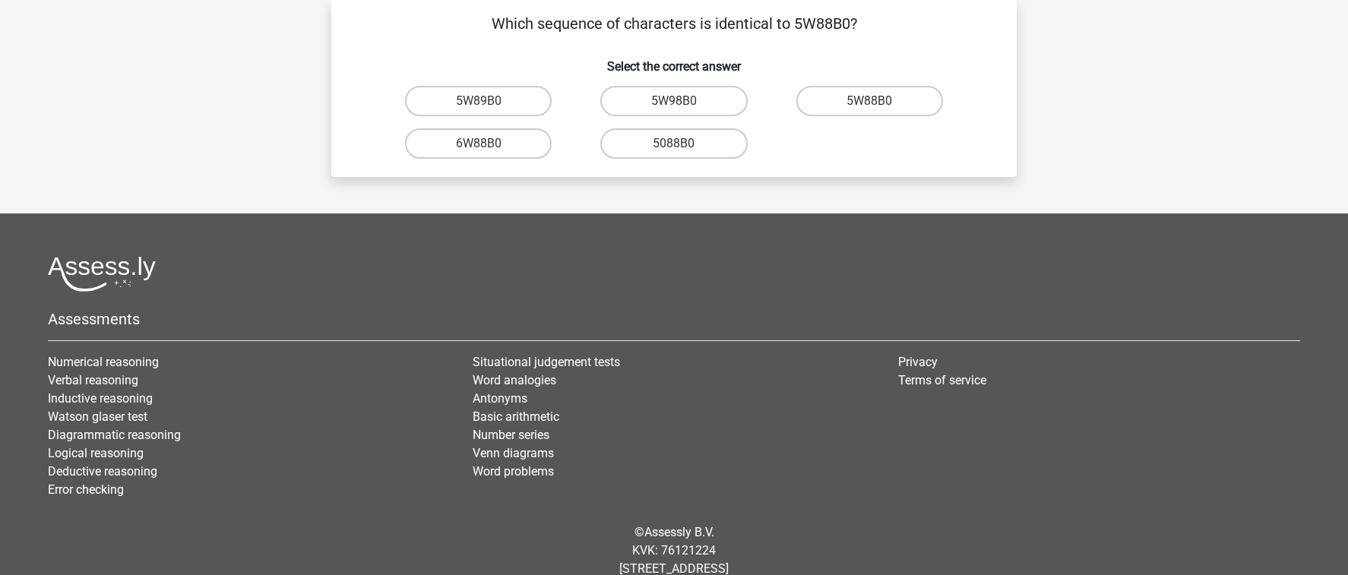
scroll to position [44, 0]
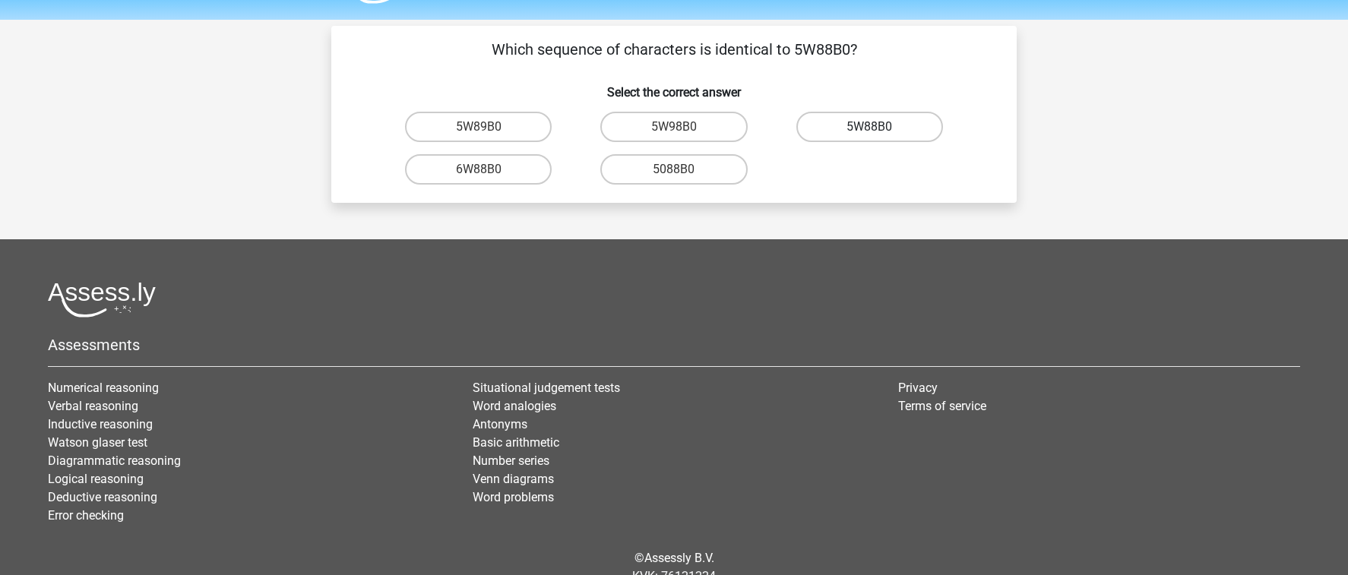
click at [848, 128] on label "5W88B0" at bounding box center [869, 127] width 147 height 30
click at [869, 128] on input "5W88B0" at bounding box center [874, 132] width 10 height 10
radio input "true"
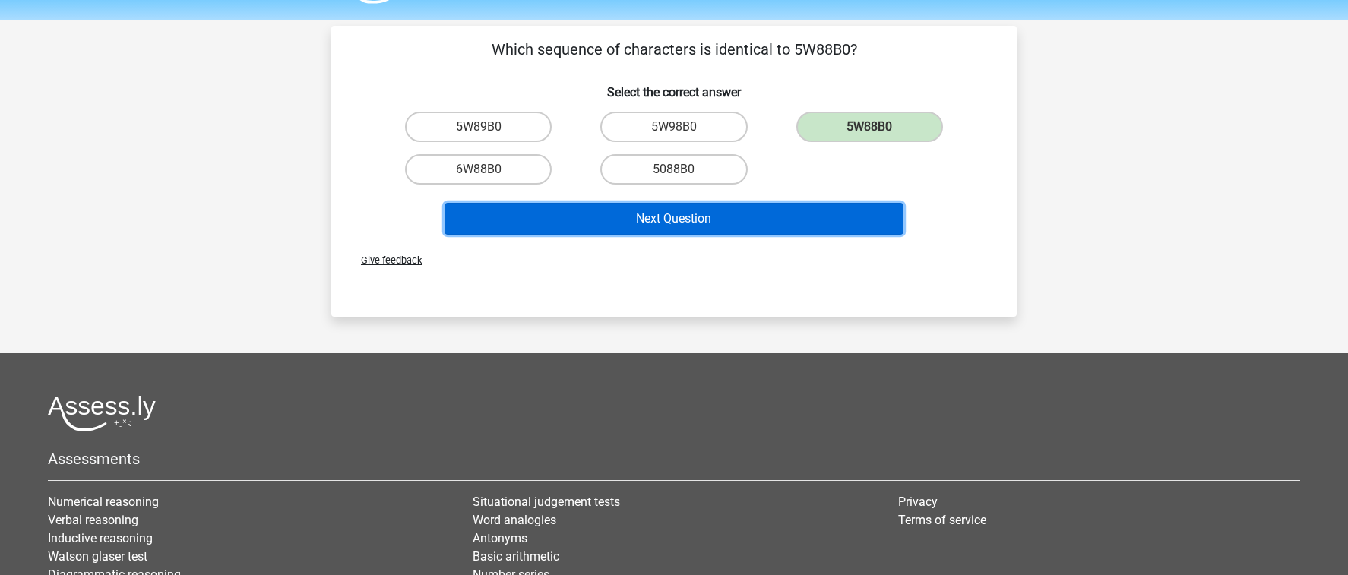
click at [744, 211] on button "Next Question" at bounding box center [675, 219] width 460 height 32
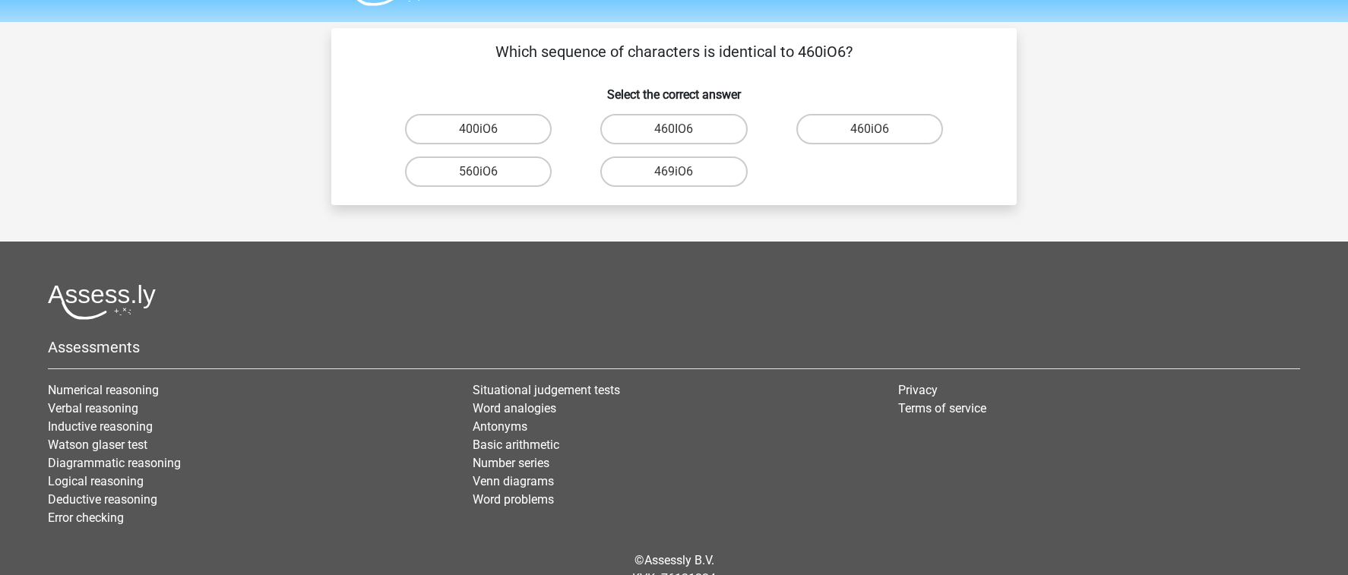
scroll to position [0, 0]
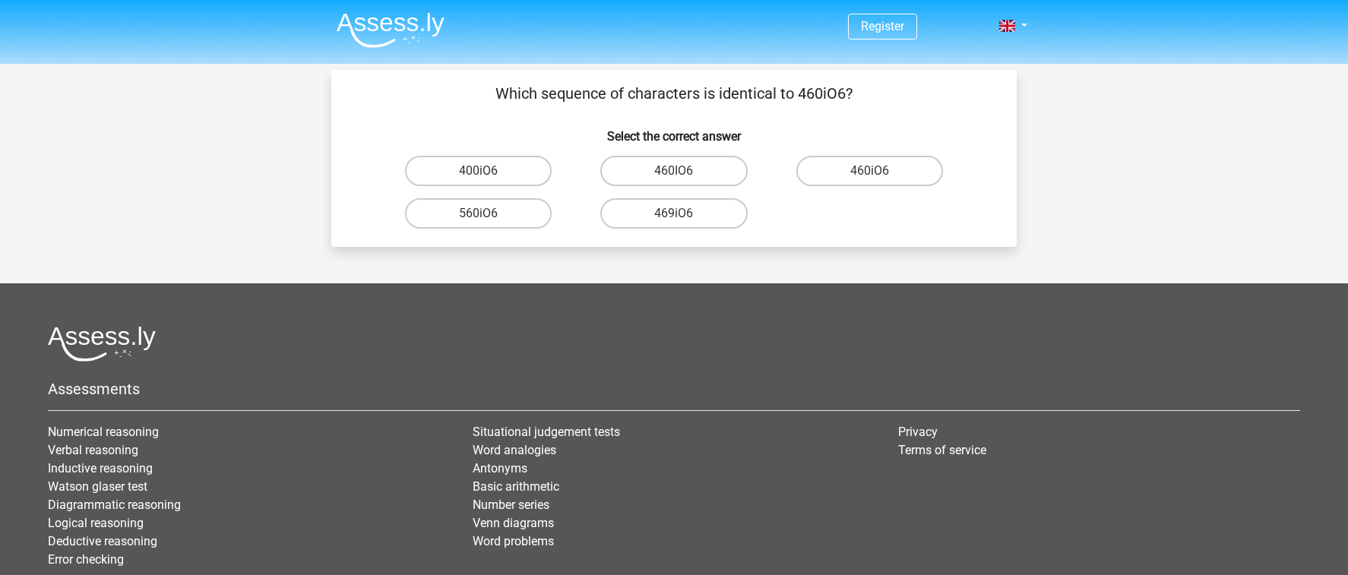
click at [869, 171] on input "460iO6" at bounding box center [874, 176] width 10 height 10
radio input "true"
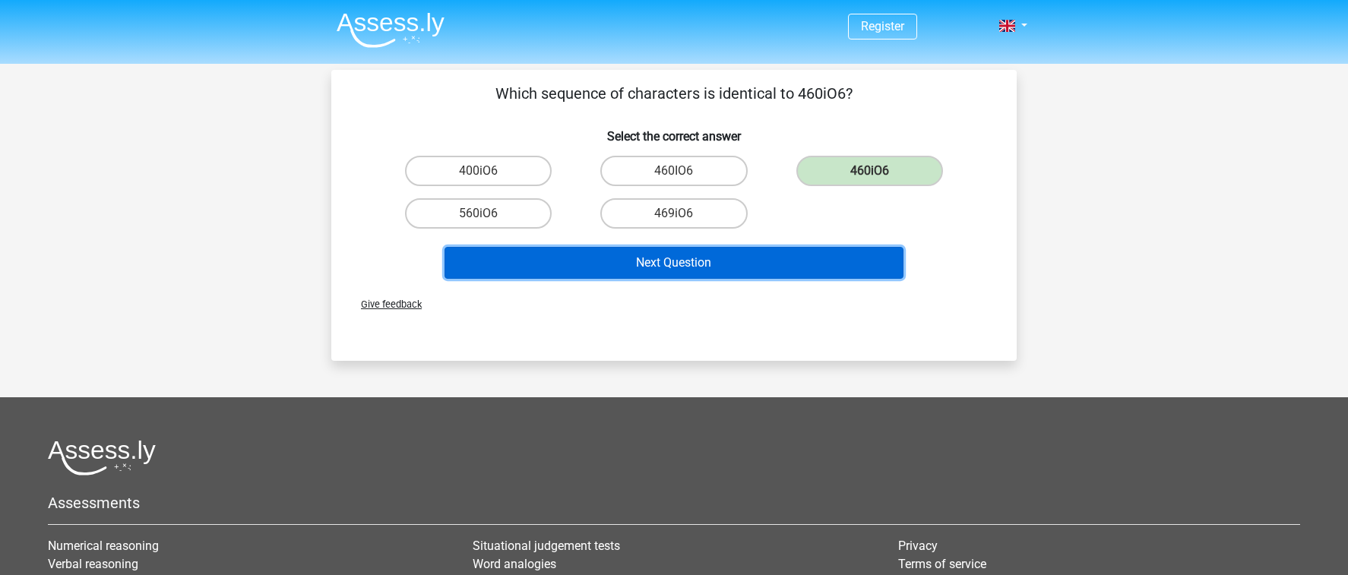
click at [752, 272] on button "Next Question" at bounding box center [675, 263] width 460 height 32
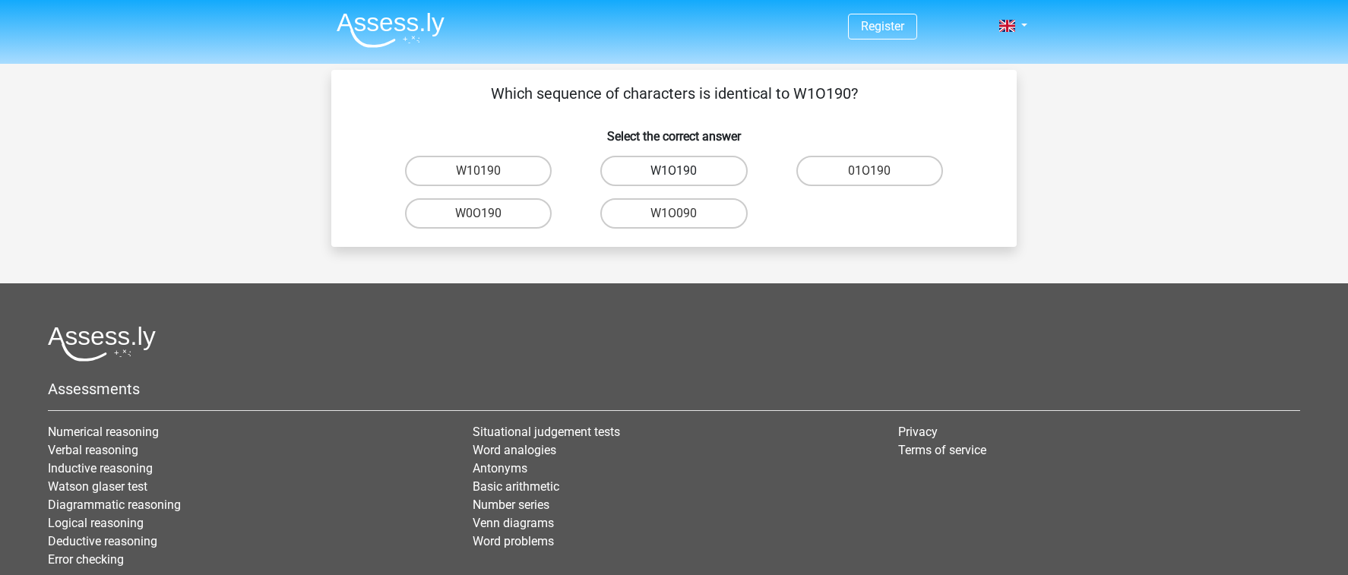
click at [669, 179] on label "W1O190" at bounding box center [673, 171] width 147 height 30
click at [674, 179] on input "W1O190" at bounding box center [679, 176] width 10 height 10
radio input "true"
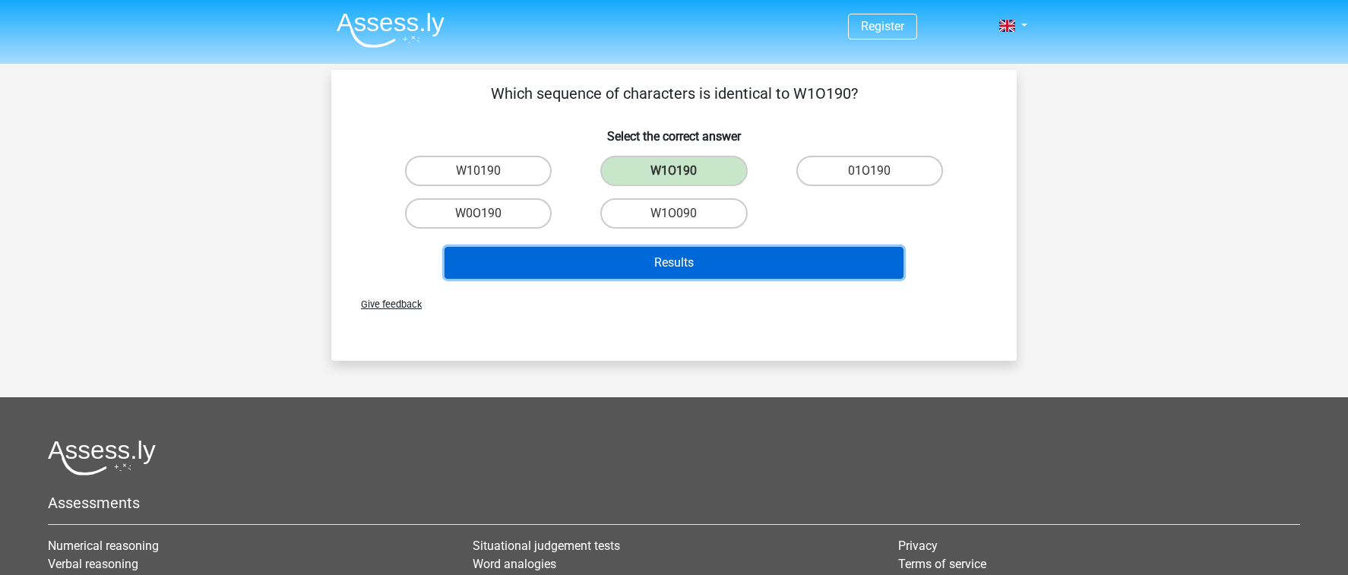
click at [685, 249] on button "Results" at bounding box center [675, 263] width 460 height 32
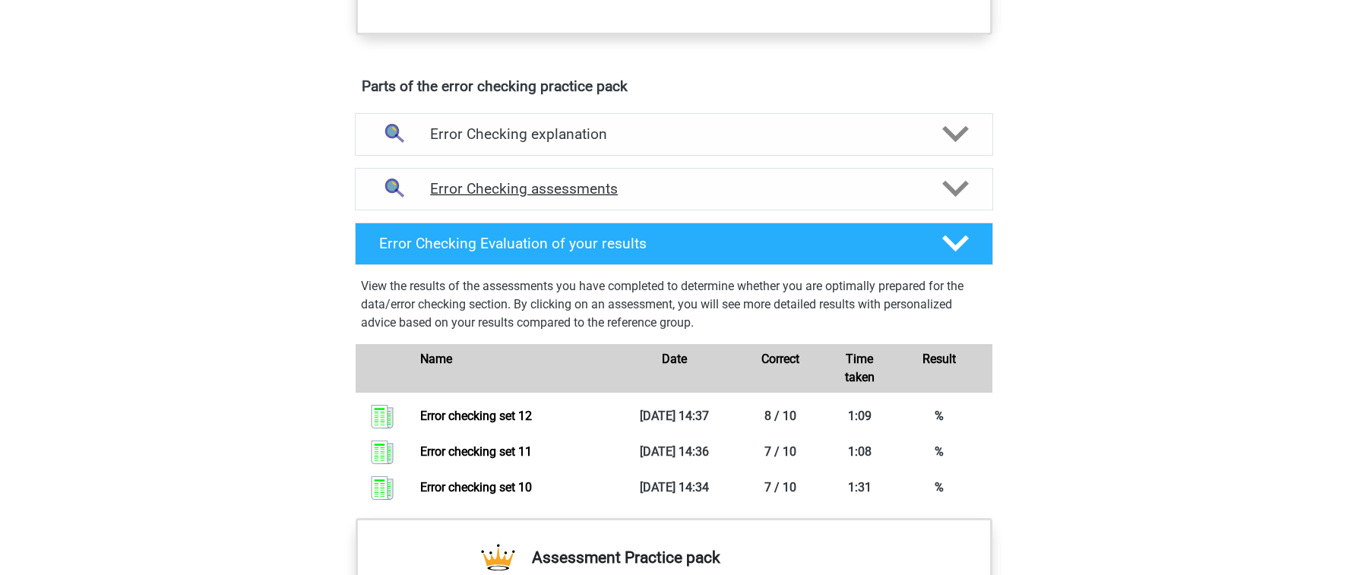
scroll to position [710, 0]
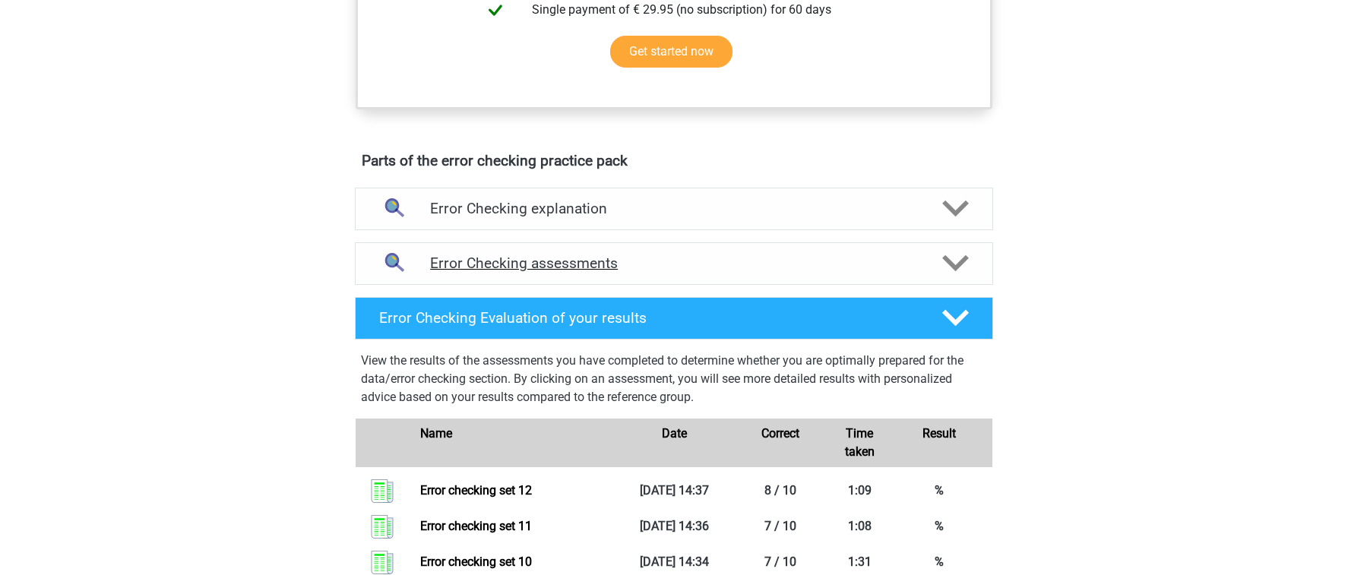
click at [745, 262] on h4 "Error Checking assessments" at bounding box center [674, 263] width 488 height 17
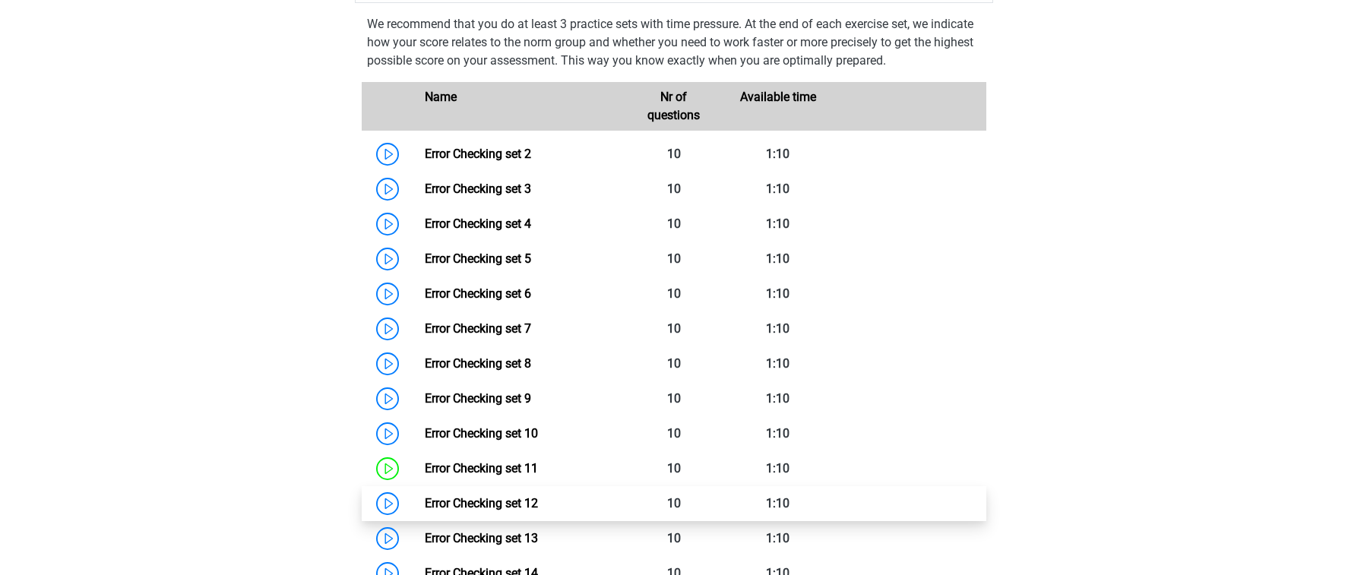
scroll to position [993, 0]
